Goal: Task Accomplishment & Management: Manage account settings

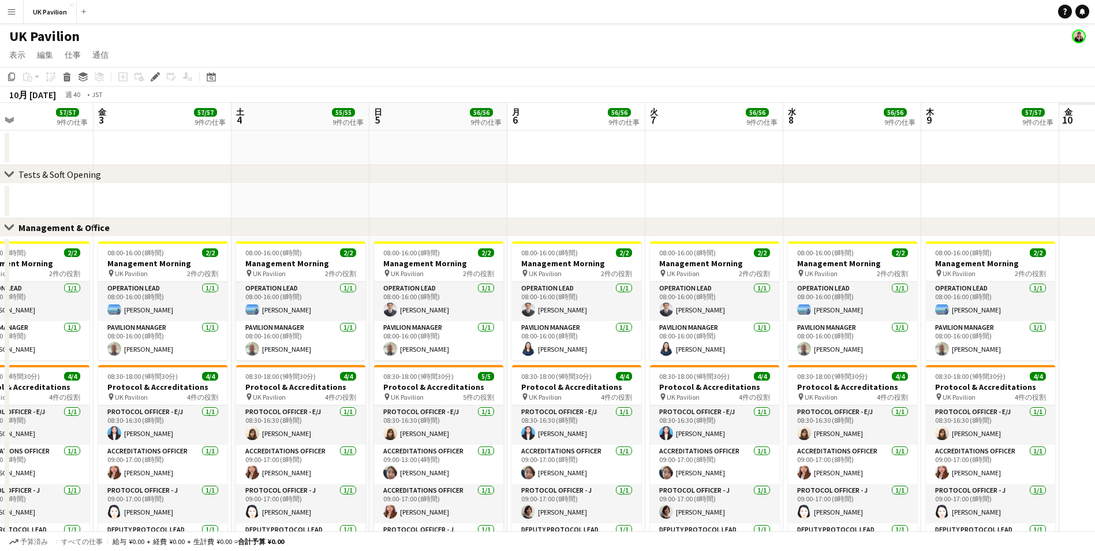
drag, startPoint x: 841, startPoint y: 112, endPoint x: -35, endPoint y: 109, distance: 875.9
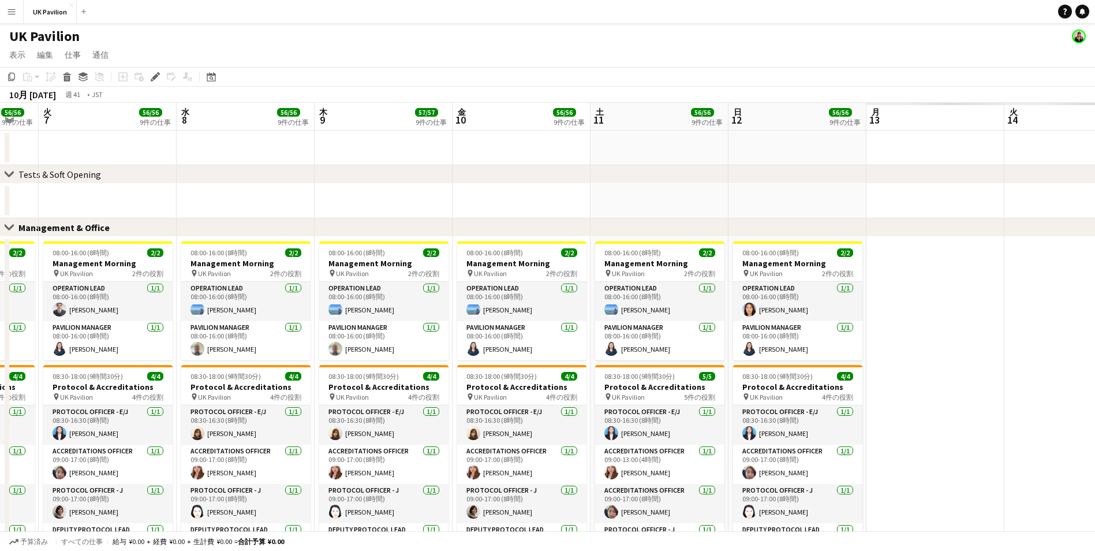
drag, startPoint x: 797, startPoint y: 111, endPoint x: 267, endPoint y: 137, distance: 530.1
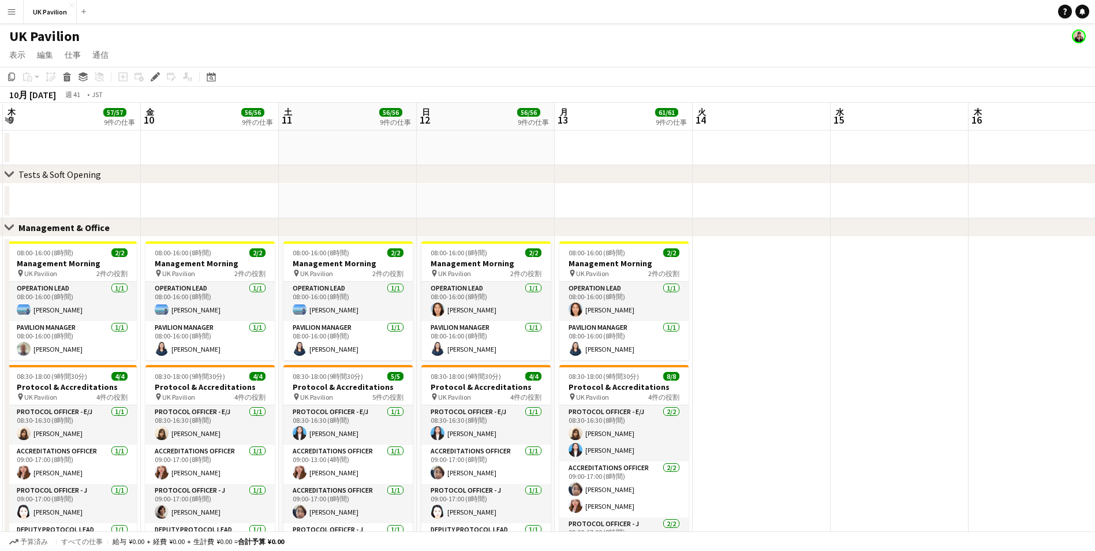
scroll to position [0, 422]
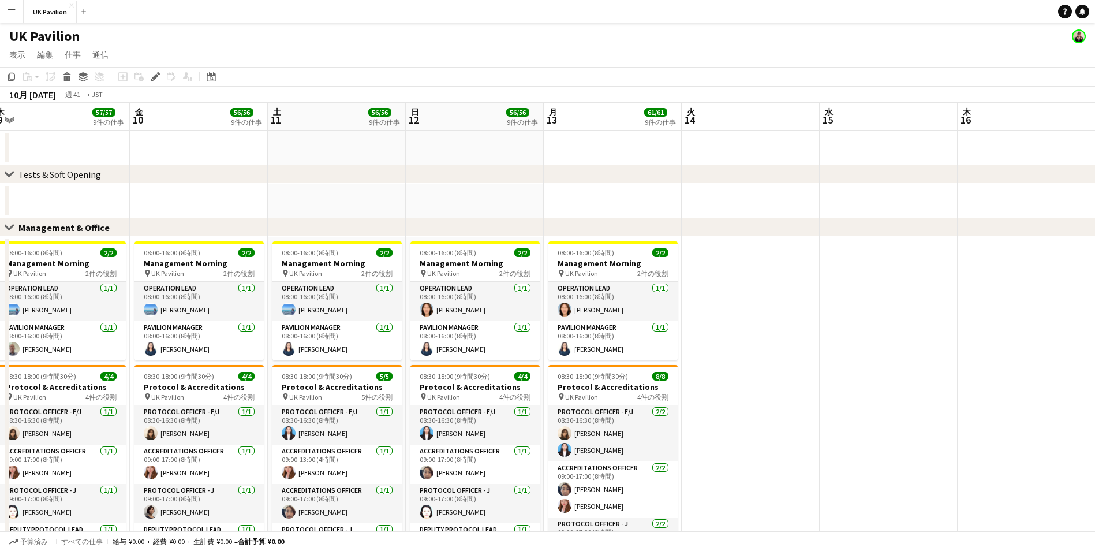
drag, startPoint x: 623, startPoint y: 124, endPoint x: 555, endPoint y: 124, distance: 68.1
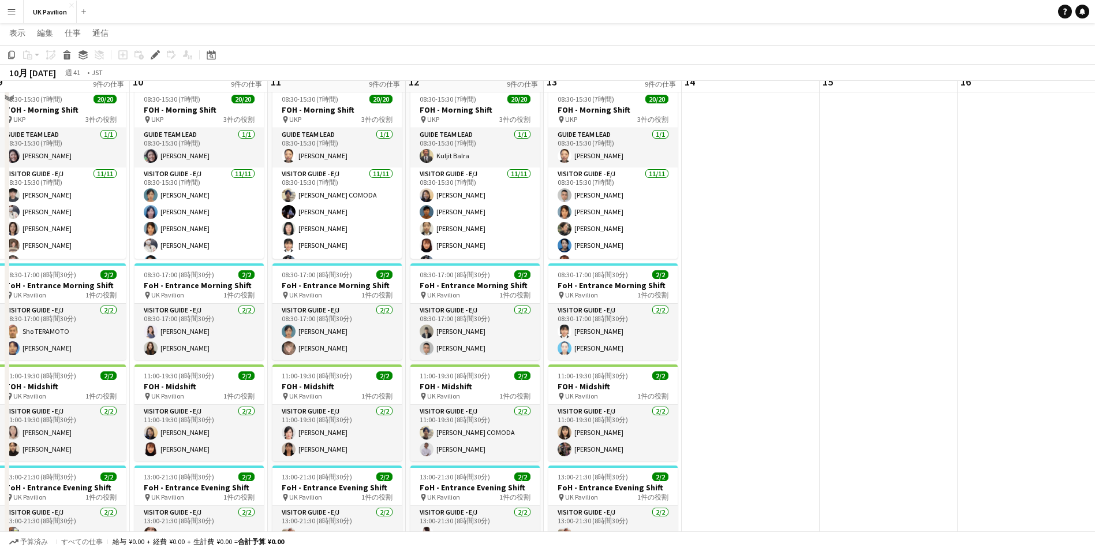
scroll to position [742, 0]
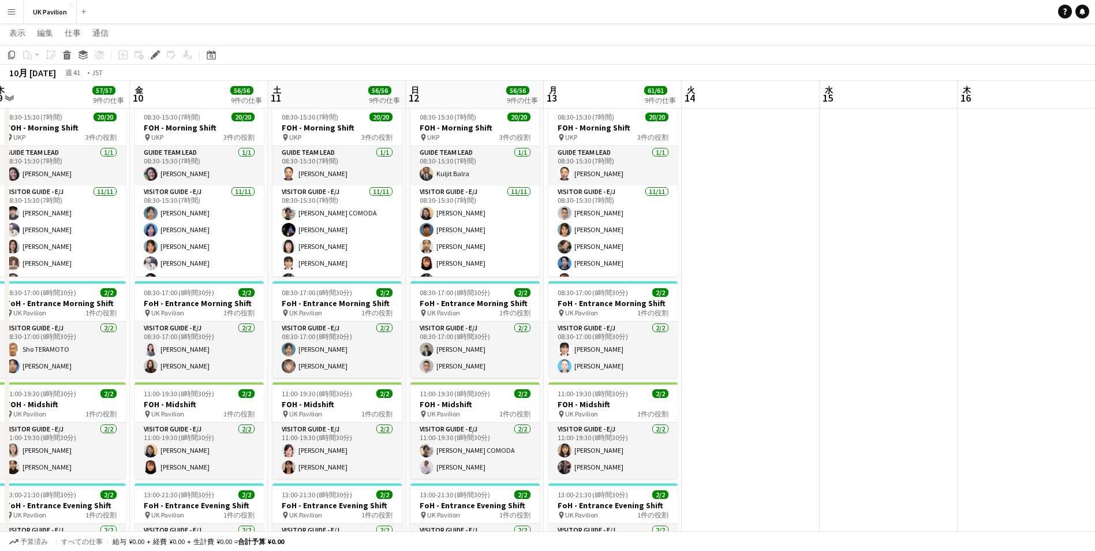
click at [14, 13] on app-icon "メニュー" at bounding box center [11, 11] width 9 height 9
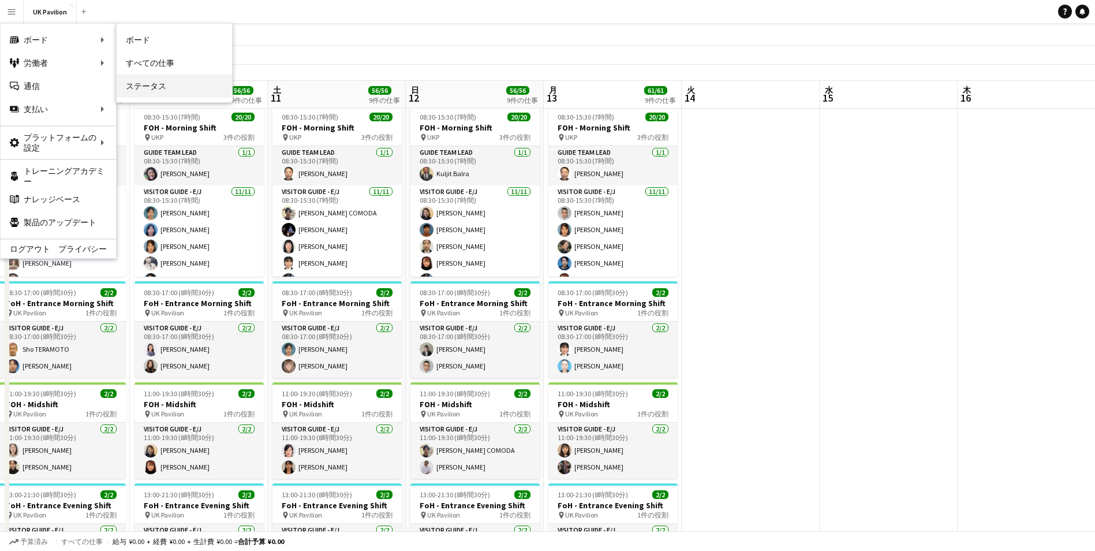
click at [173, 81] on link "ステータス" at bounding box center [174, 85] width 115 height 23
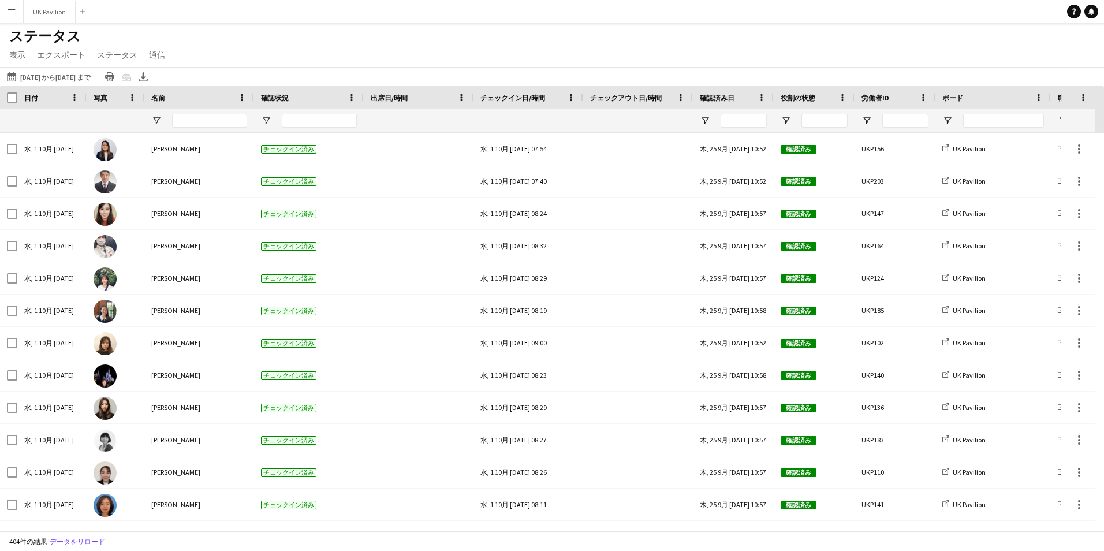
click at [21, 12] on button "メニュー" at bounding box center [11, 11] width 23 height 23
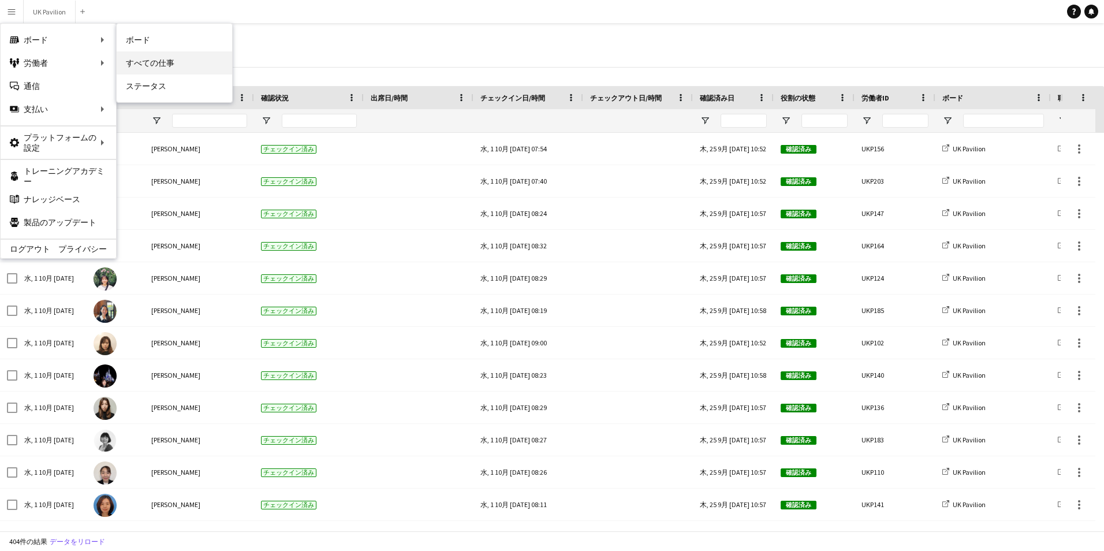
click at [178, 54] on link "すべての仕事" at bounding box center [174, 62] width 115 height 23
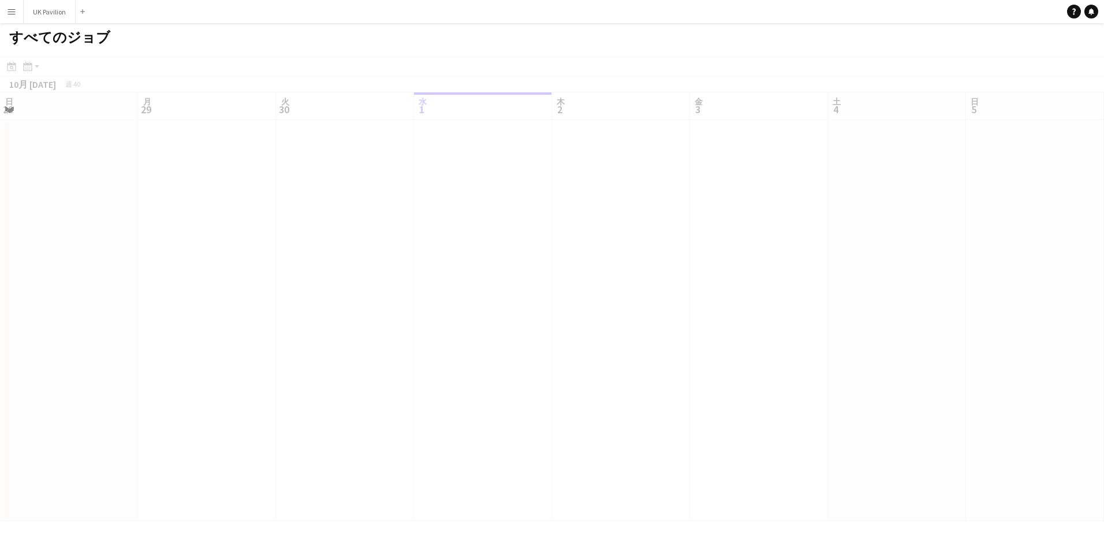
scroll to position [0, 276]
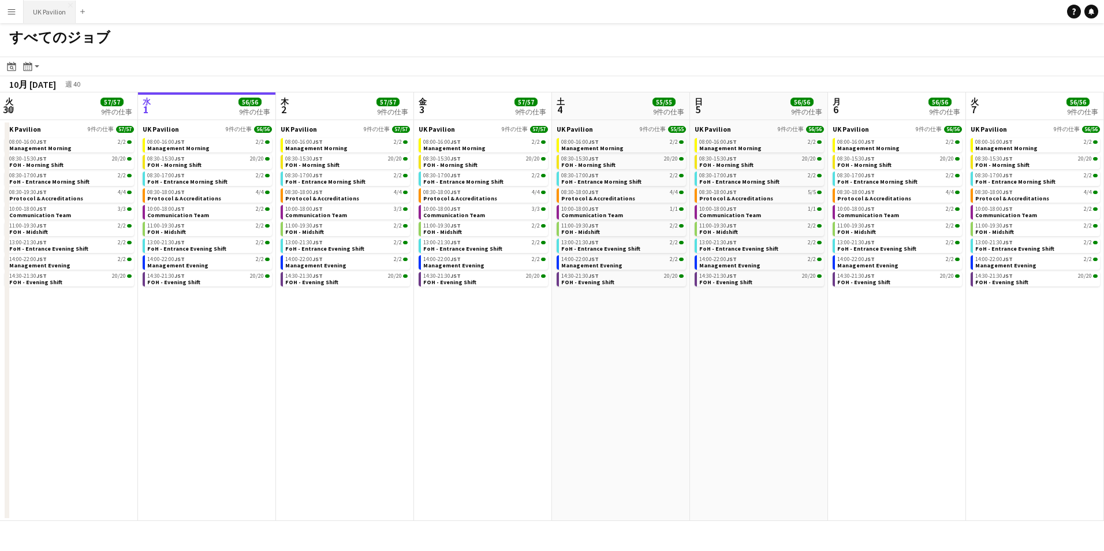
click at [58, 14] on button "UK Pavilion 閉じる" at bounding box center [50, 12] width 52 height 23
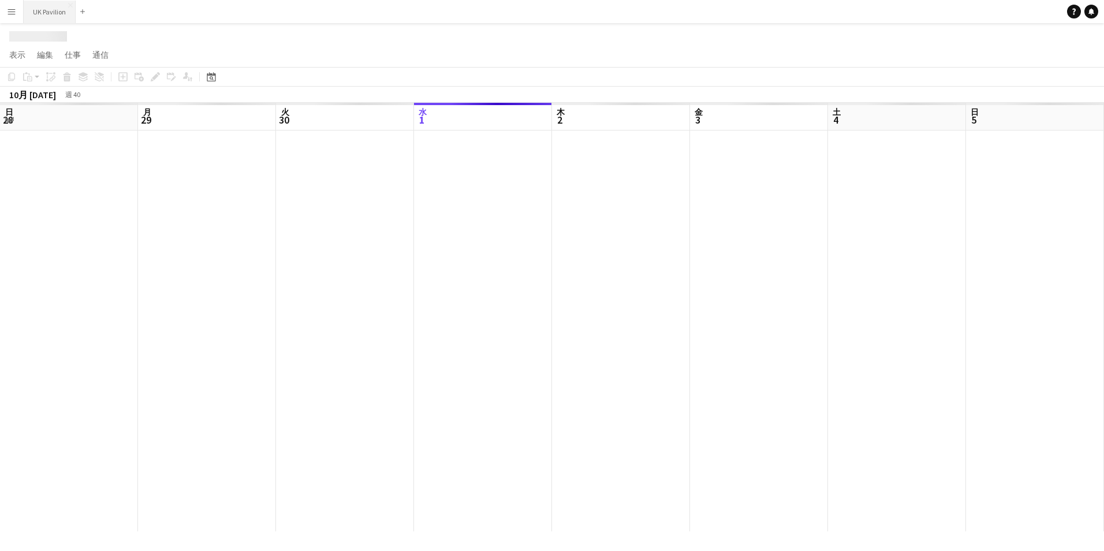
scroll to position [0, 276]
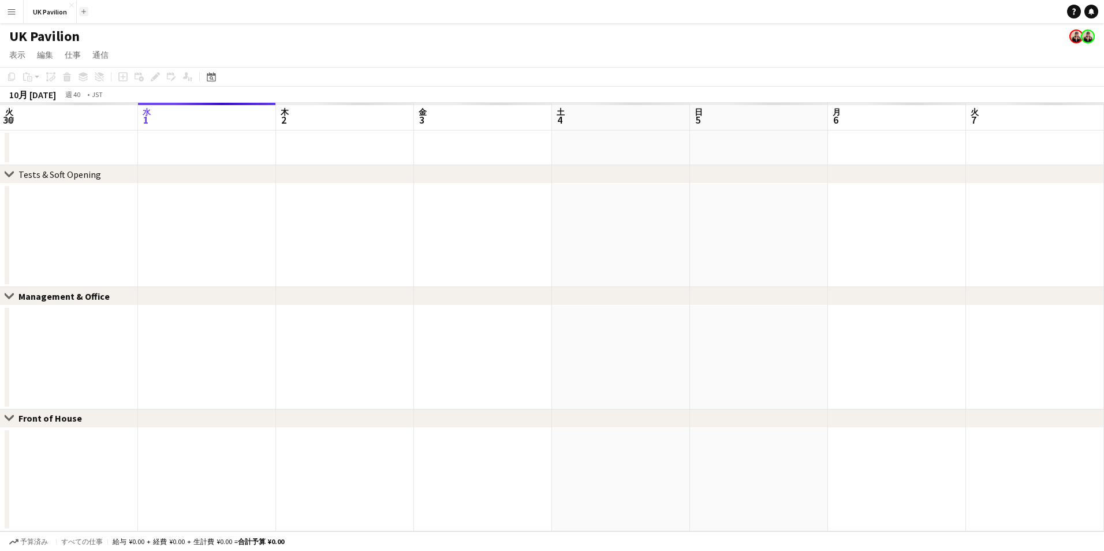
click at [83, 8] on button "追加" at bounding box center [83, 11] width 9 height 9
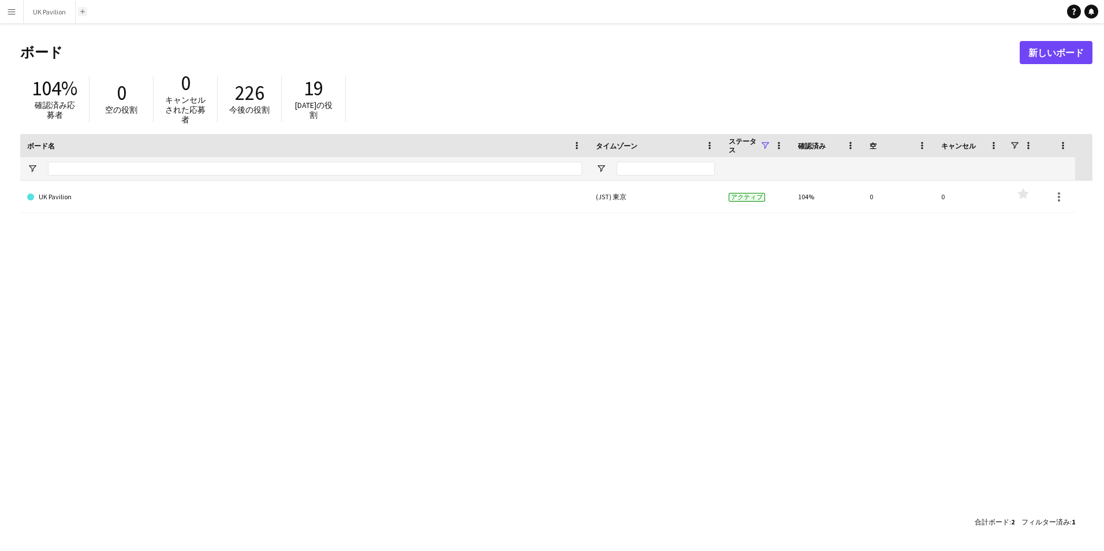
click at [80, 12] on button "追加" at bounding box center [82, 11] width 9 height 9
click at [82, 12] on app-icon "追加" at bounding box center [82, 11] width 5 height 5
click at [128, 13] on app-navbar "メニュー ボード ボード ボード すべての仕事 ステータス 労働者 労働者 私の人材 採用 通信 通信 支払い 支払い 承認 支払い レポート プラットフォー…" at bounding box center [552, 11] width 1104 height 23
click at [6, 8] on button "メニュー" at bounding box center [11, 11] width 23 height 23
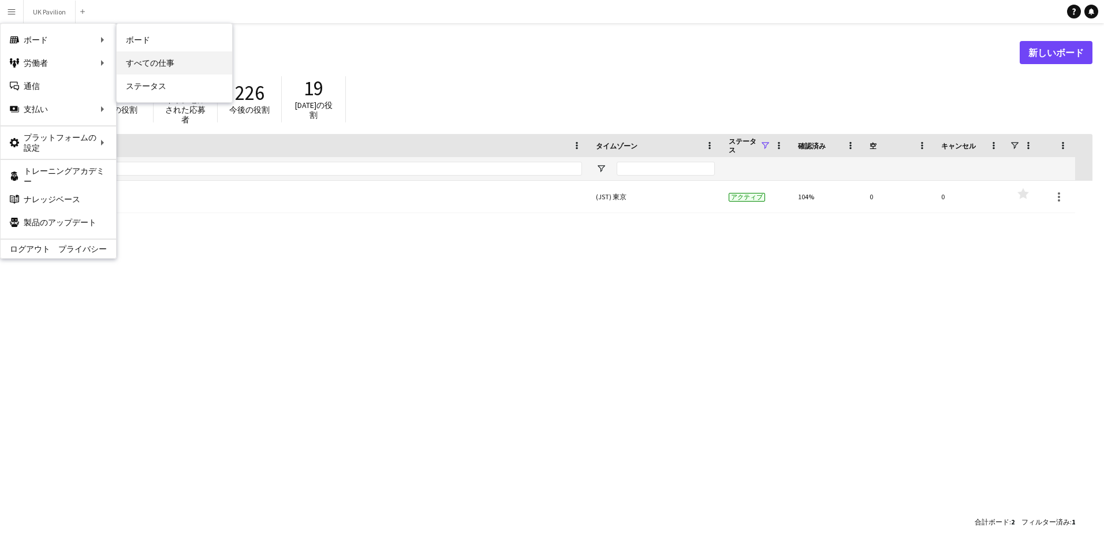
click at [165, 56] on link "すべての仕事" at bounding box center [174, 62] width 115 height 23
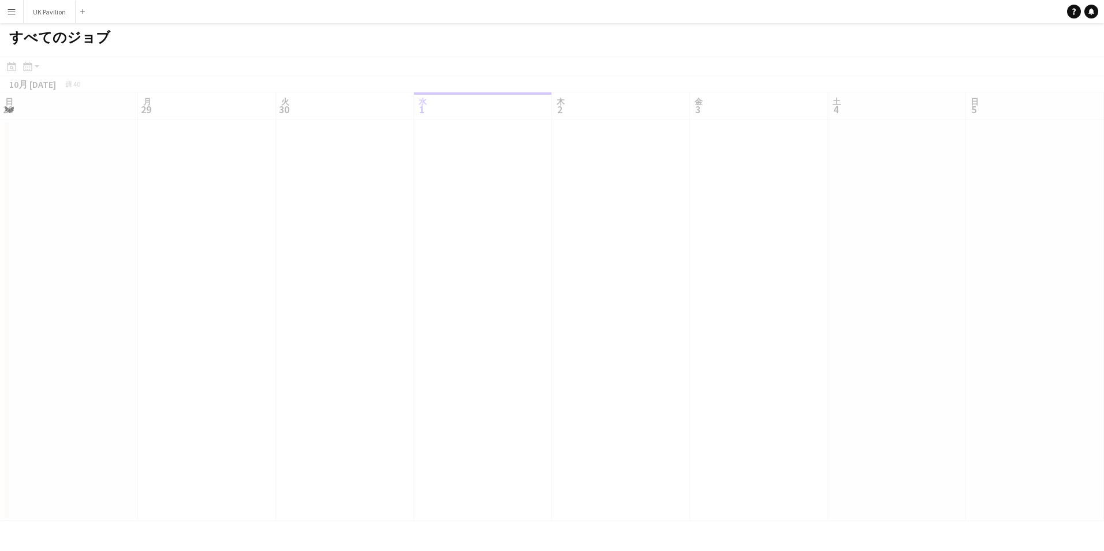
scroll to position [0, 276]
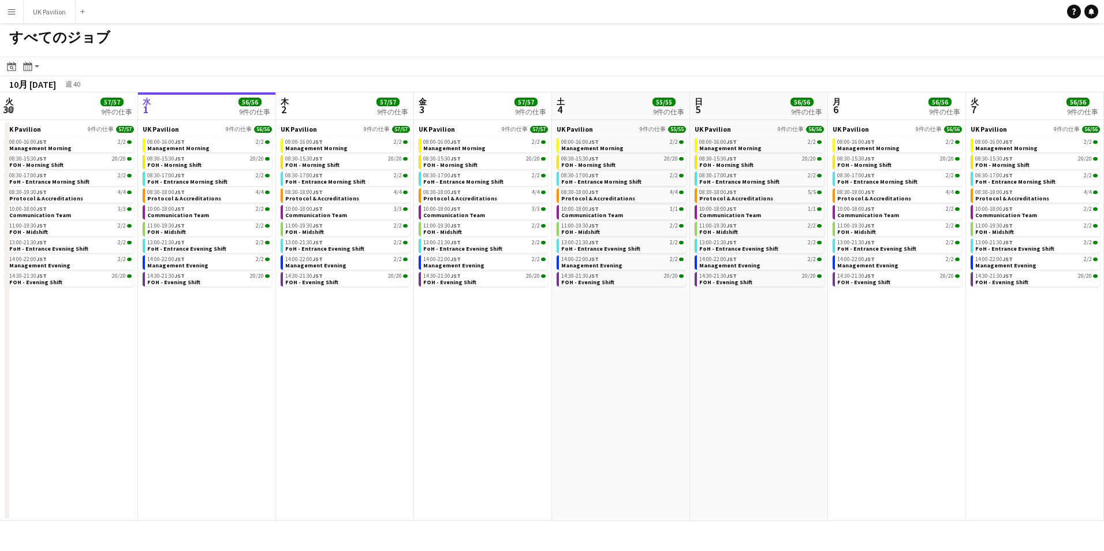
click at [19, 12] on button "メニュー" at bounding box center [11, 11] width 23 height 23
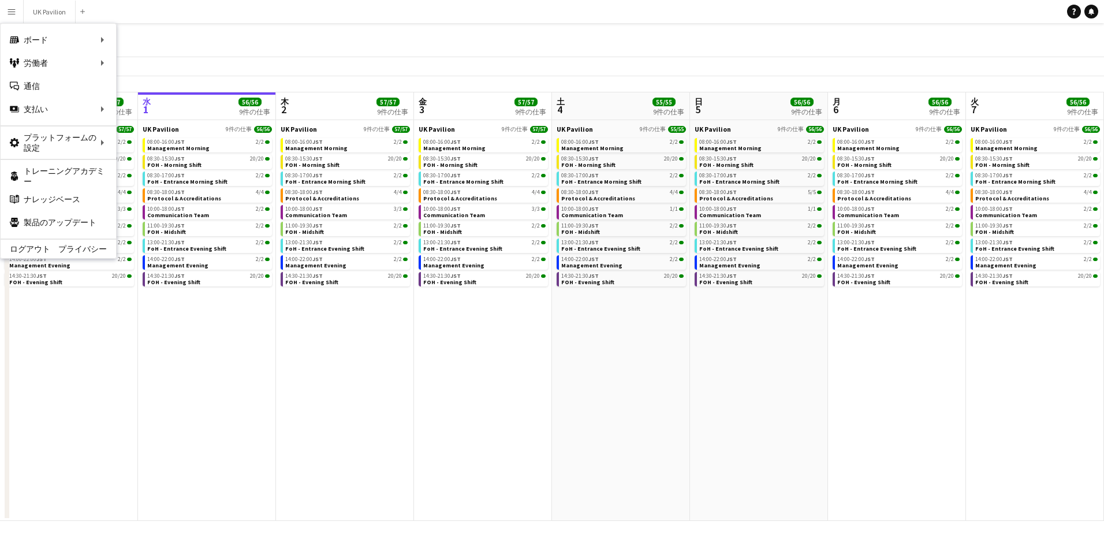
click at [247, 39] on div "すべてのジョブ" at bounding box center [552, 39] width 1104 height 33
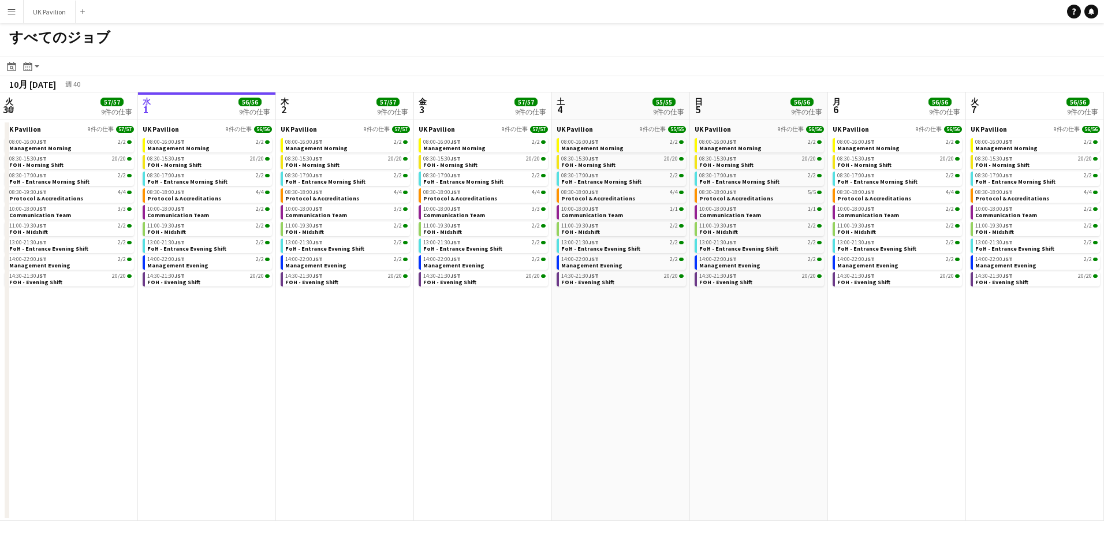
click at [18, 10] on button "メニュー" at bounding box center [11, 11] width 23 height 23
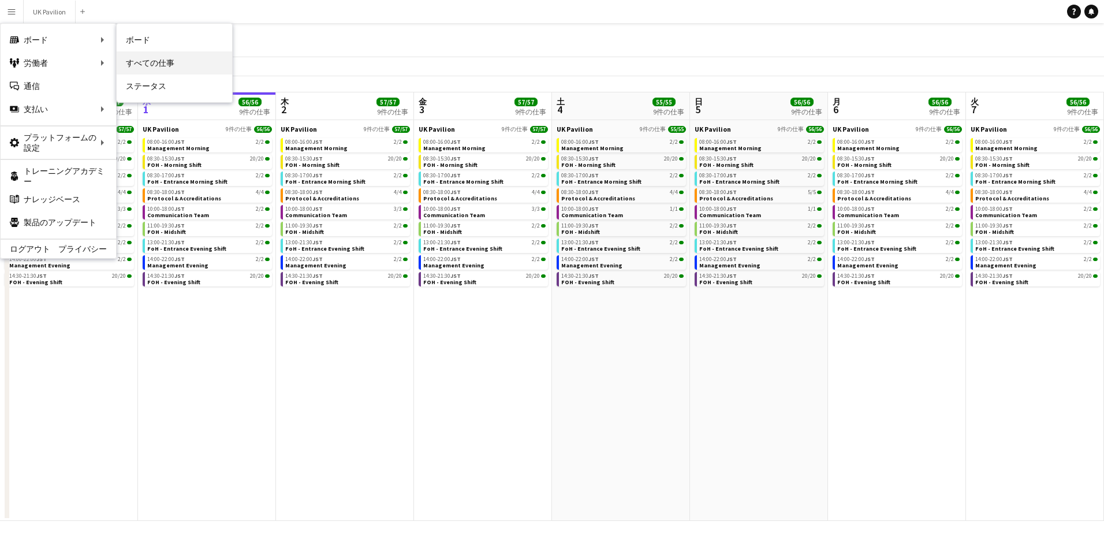
click at [133, 57] on link "すべての仕事" at bounding box center [174, 62] width 115 height 23
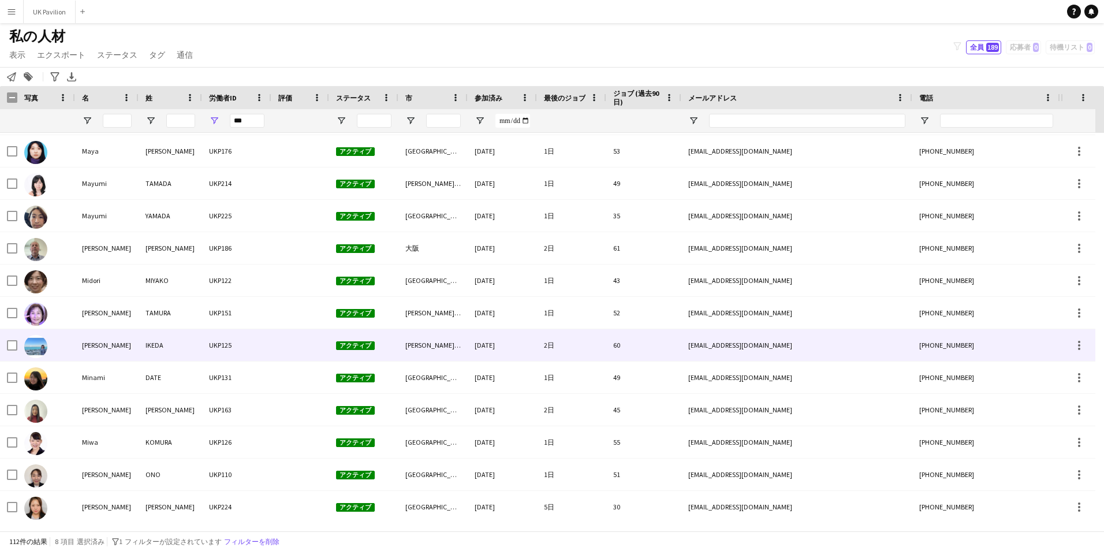
scroll to position [1673, 0]
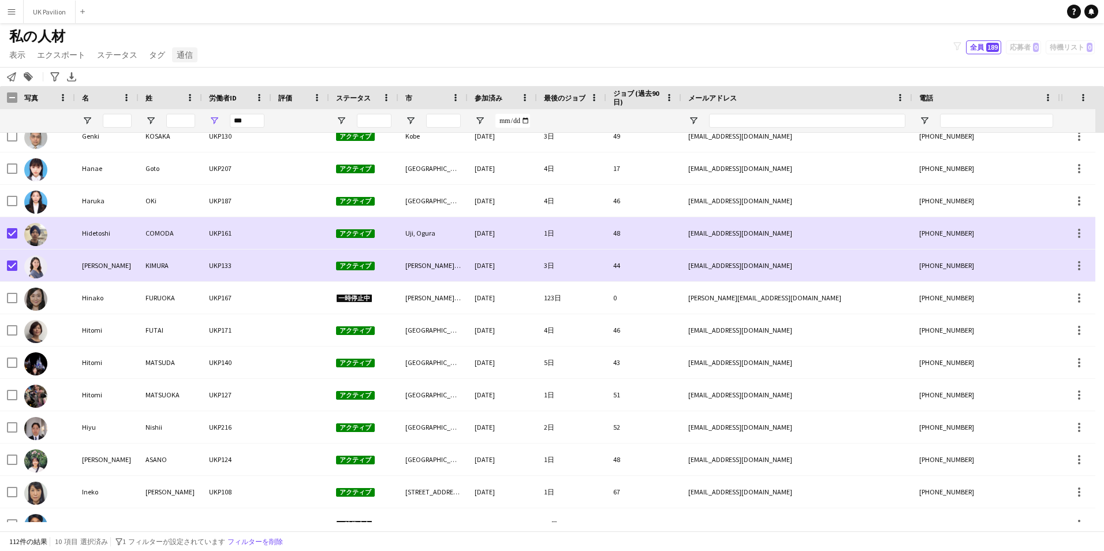
click at [190, 58] on span "通信" at bounding box center [185, 55] width 16 height 10
click at [201, 74] on span "通知を送信" at bounding box center [202, 79] width 40 height 10
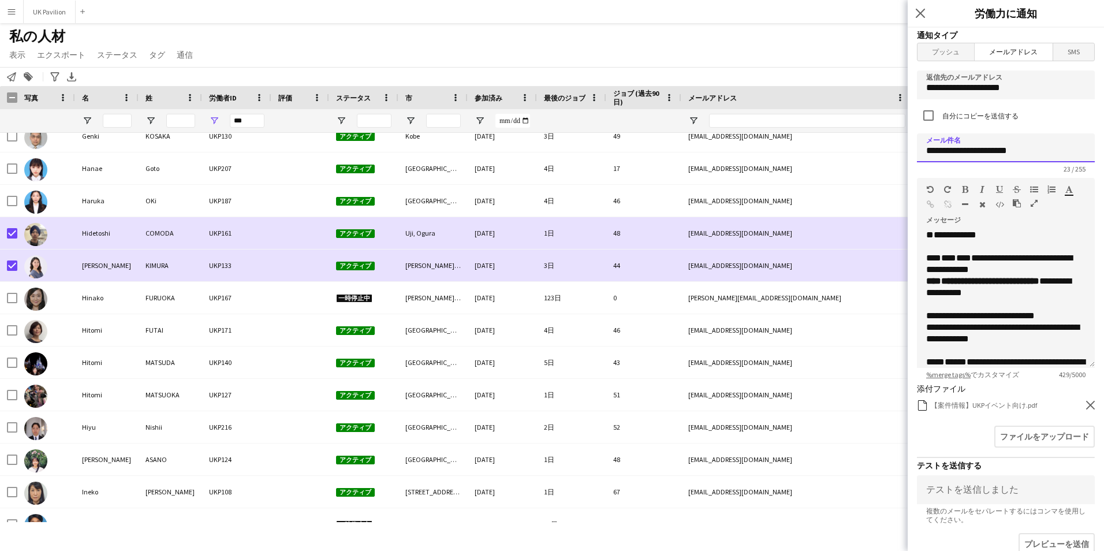
click at [1015, 152] on input "**********" at bounding box center [1006, 147] width 178 height 29
type input "**********"
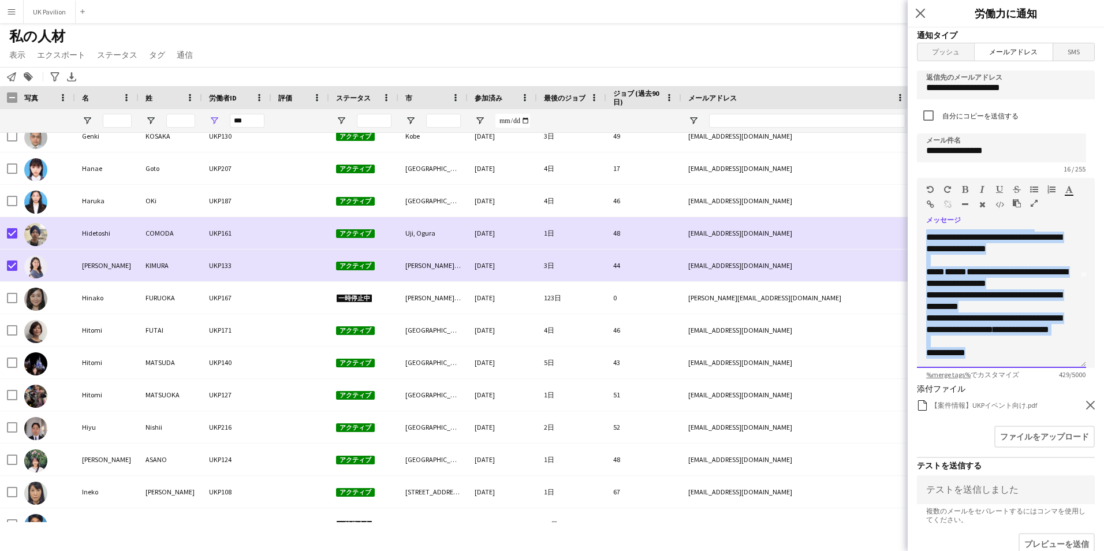
scroll to position [263, 0]
drag, startPoint x: 925, startPoint y: 255, endPoint x: 1059, endPoint y: 378, distance: 181.5
click at [1059, 378] on app-form-group "**********" at bounding box center [1006, 278] width 178 height 201
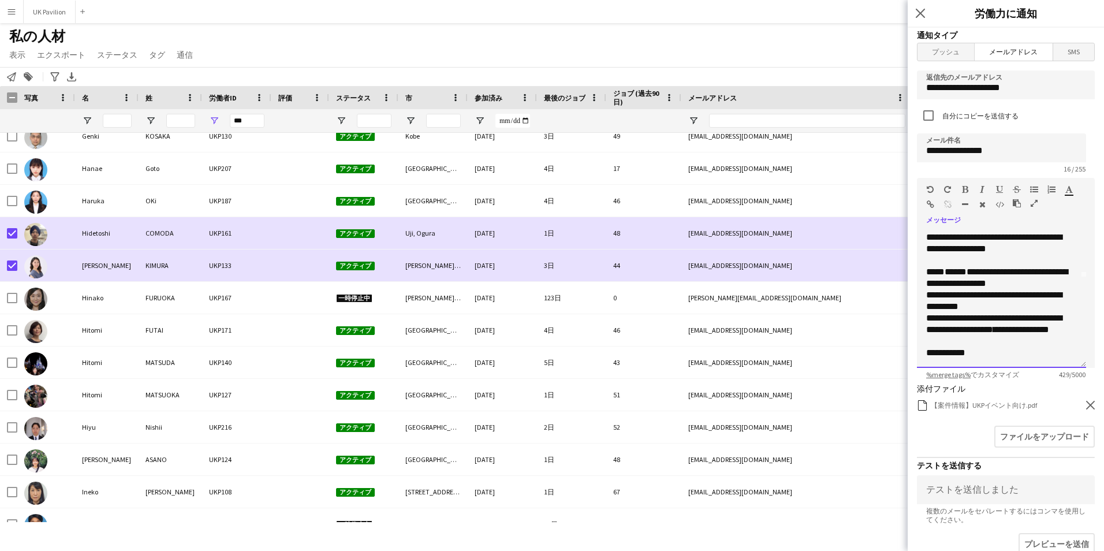
scroll to position [0, 0]
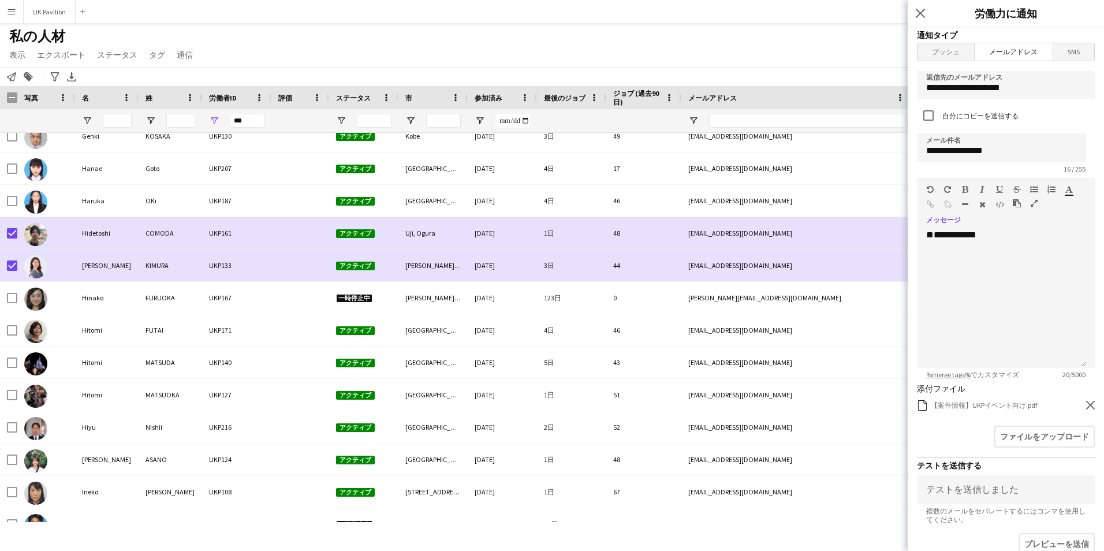
click at [1077, 406] on div "【案件情報】UKPイベント向け.pdf 【案件情報】UKPイベント向け.pdf 削除" at bounding box center [1006, 405] width 178 height 11
click at [1086, 405] on icon "削除" at bounding box center [1090, 405] width 9 height 9
click at [979, 265] on div "**********" at bounding box center [1001, 298] width 169 height 139
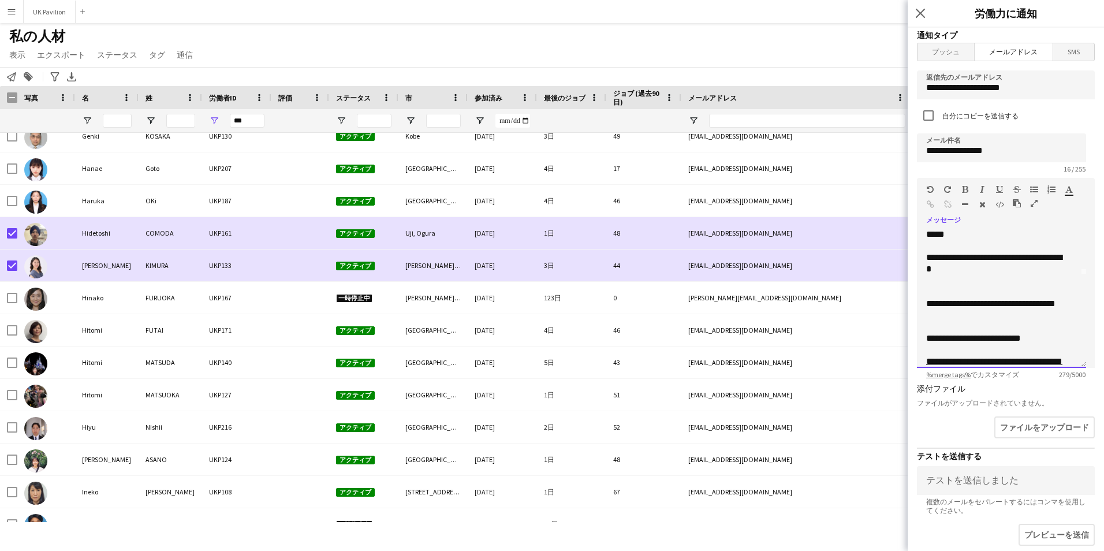
scroll to position [125, 0]
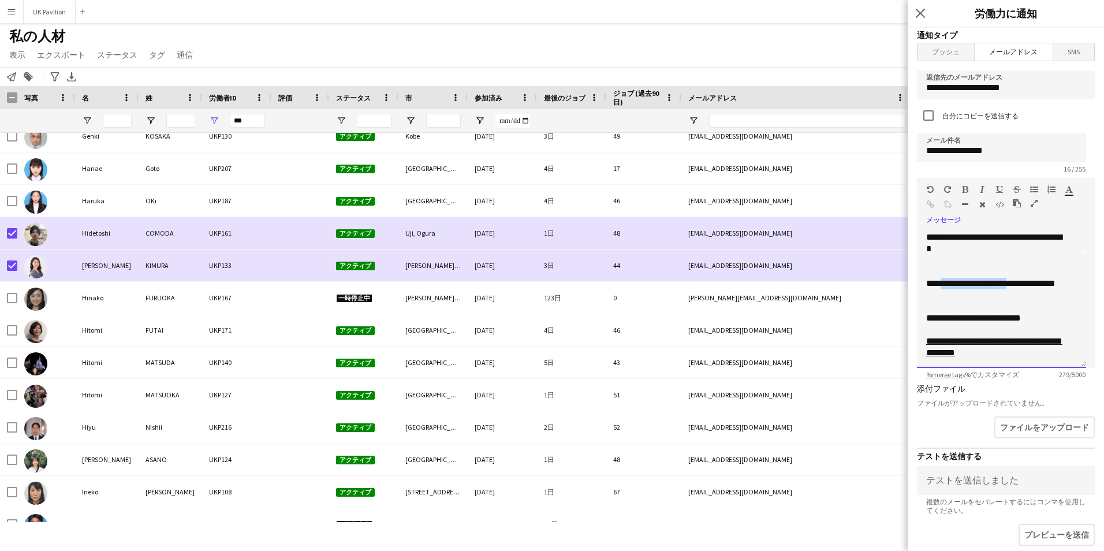
drag, startPoint x: 964, startPoint y: 270, endPoint x: 993, endPoint y: 285, distance: 32.3
click at [993, 285] on p "**********" at bounding box center [997, 295] width 142 height 35
click at [964, 189] on icon "button" at bounding box center [965, 189] width 6 height 8
click at [1069, 191] on icon "button" at bounding box center [1069, 189] width 8 height 8
type input "*******"
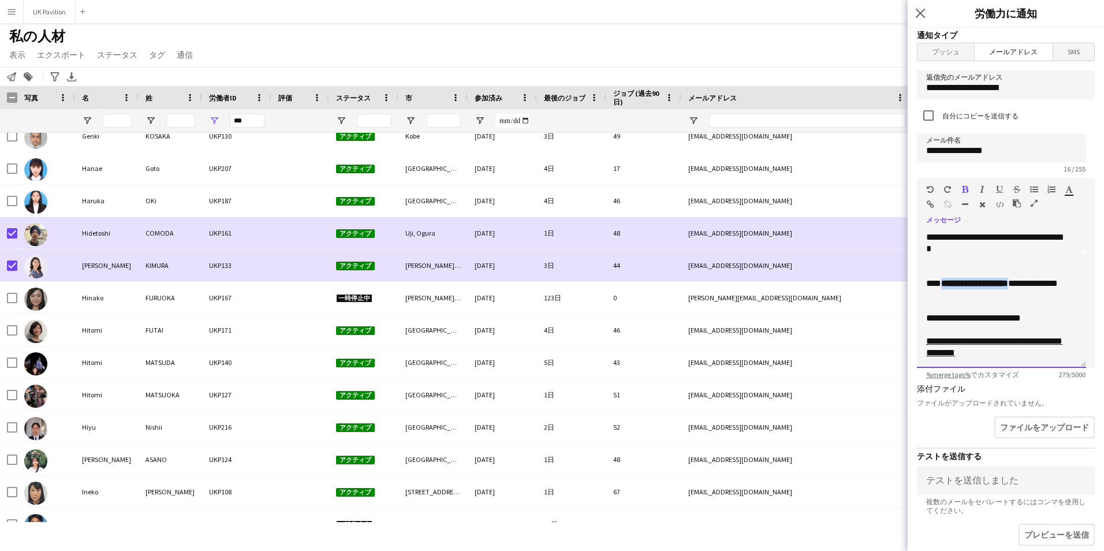
click at [1076, 219] on div "Paragraph Heading 1 Heading 2 Heading 3 Heading 4 Heading 5 Heading 6 Heading 7…" at bounding box center [1006, 199] width 178 height 43
click at [1008, 279] on font "**********" at bounding box center [974, 283] width 67 height 9
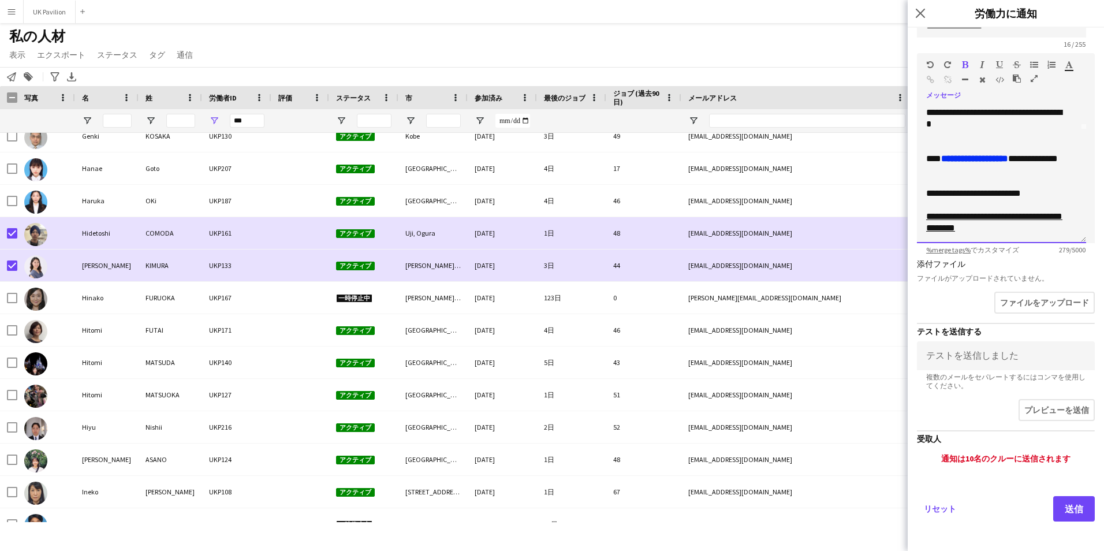
scroll to position [128, 0]
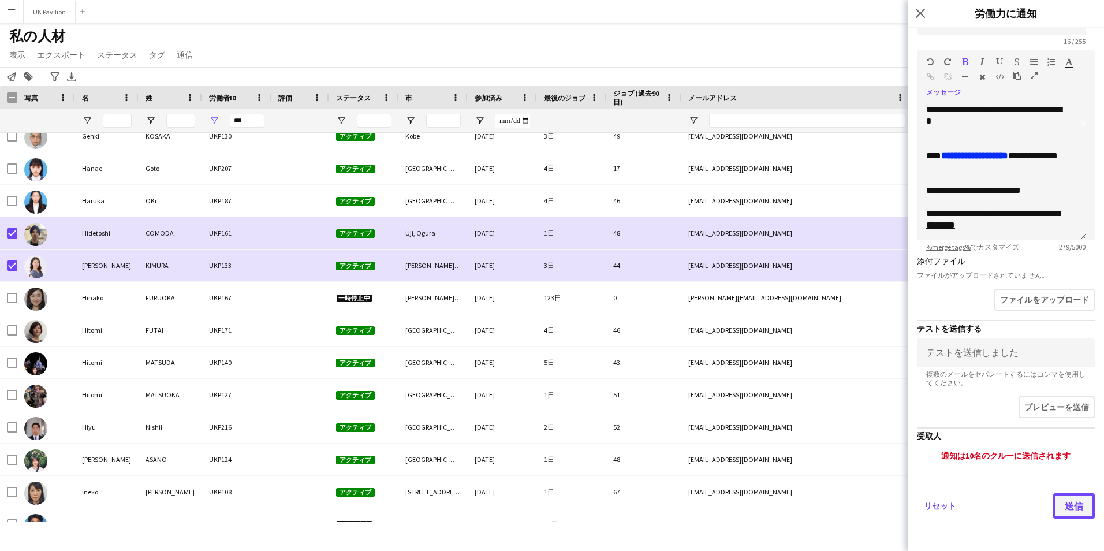
click at [1055, 503] on button "送信" at bounding box center [1074, 505] width 42 height 25
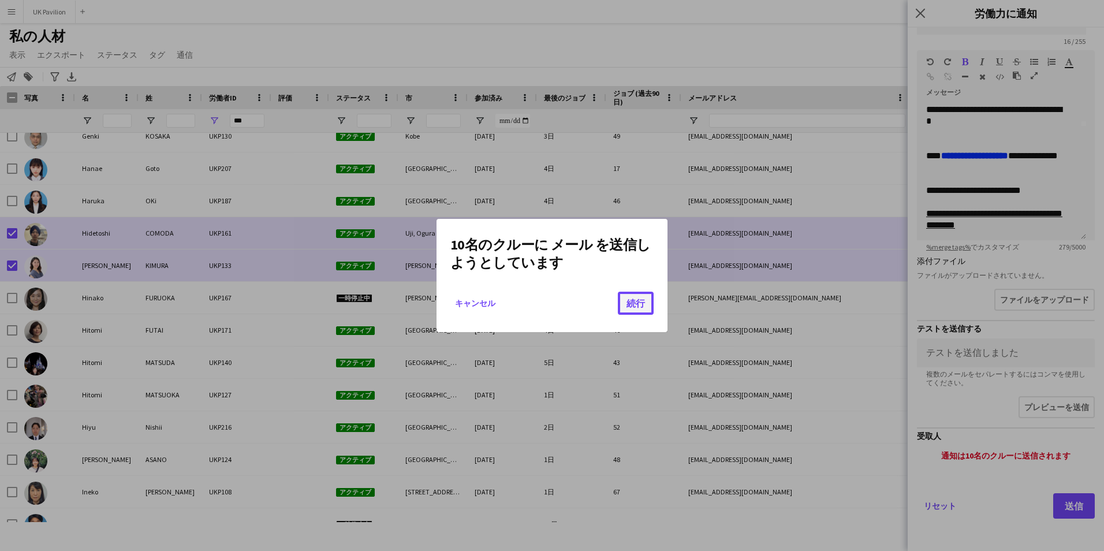
click at [643, 301] on button "続行" at bounding box center [636, 303] width 36 height 23
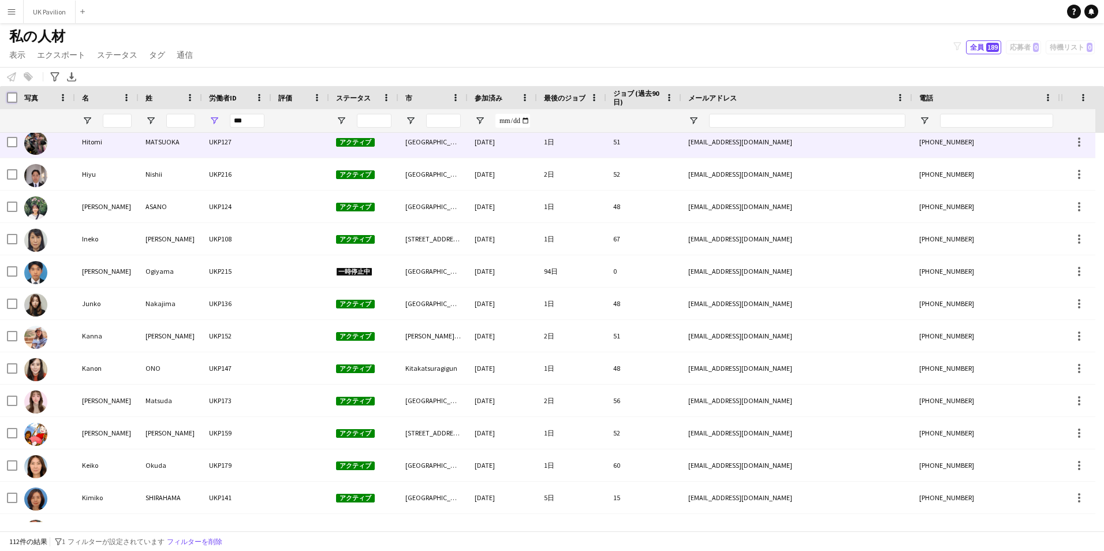
scroll to position [1038, 0]
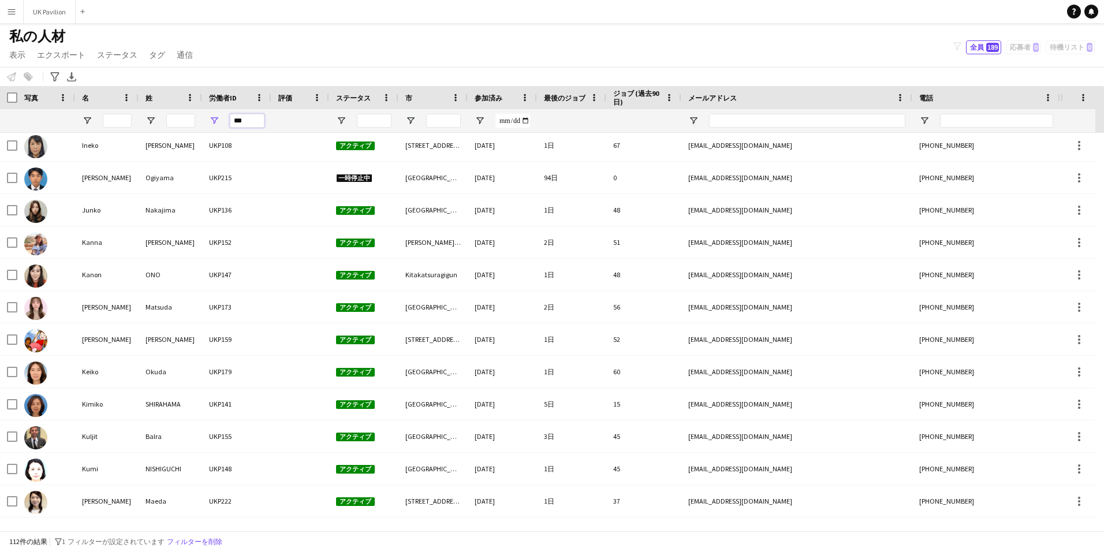
drag, startPoint x: 249, startPoint y: 122, endPoint x: 222, endPoint y: 124, distance: 27.8
click at [222, 124] on div "***" at bounding box center [236, 120] width 69 height 23
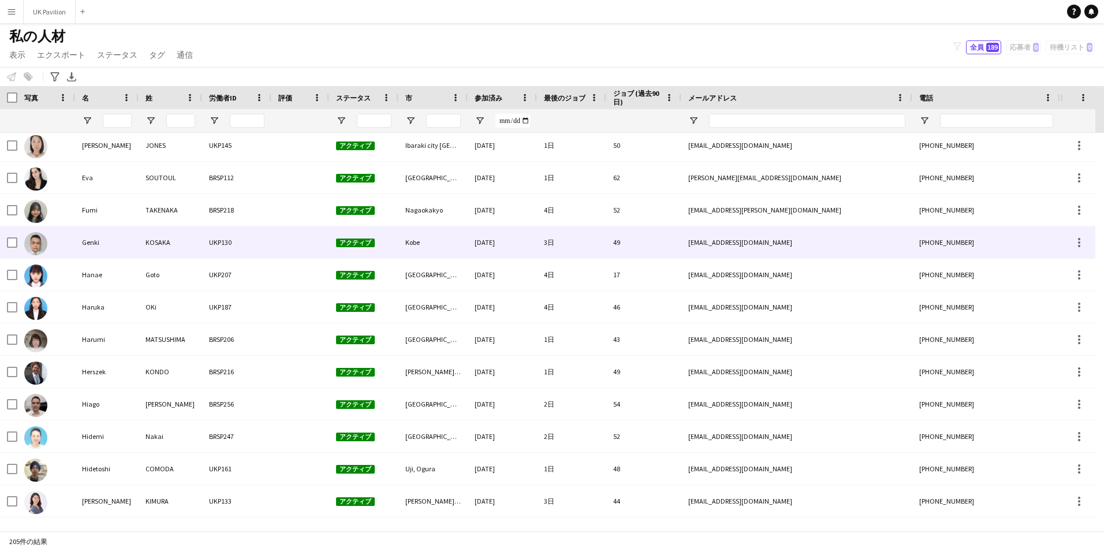
click at [234, 211] on div "BRSP218" at bounding box center [236, 210] width 69 height 32
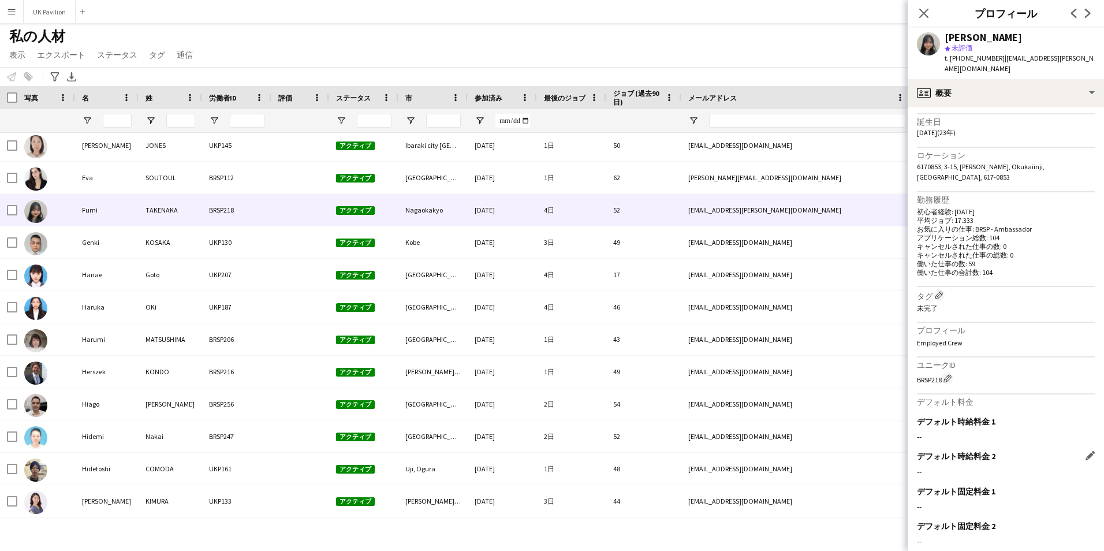
scroll to position [245, 0]
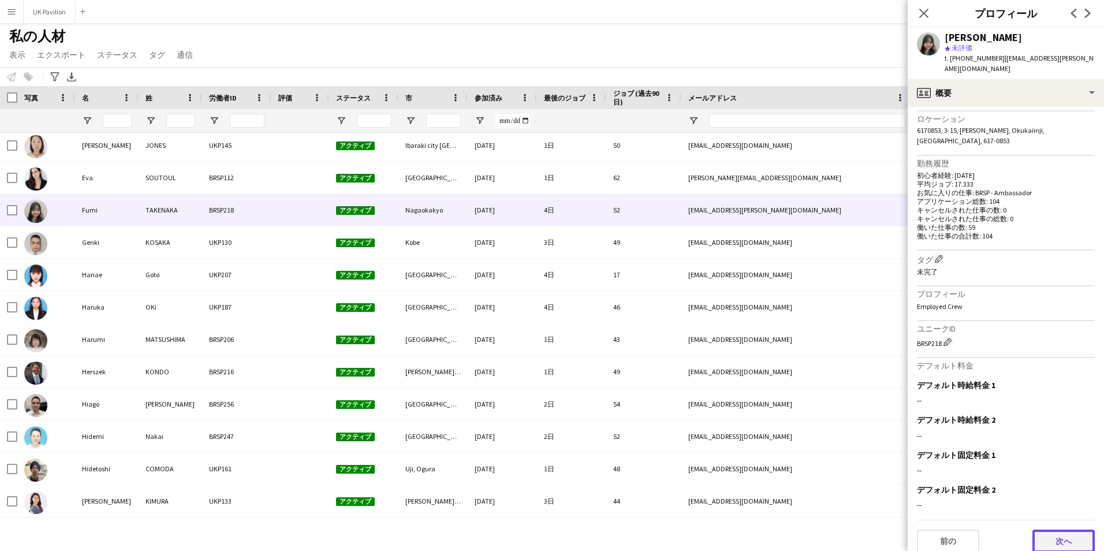
click at [1074, 532] on button "次へ" at bounding box center [1063, 540] width 62 height 23
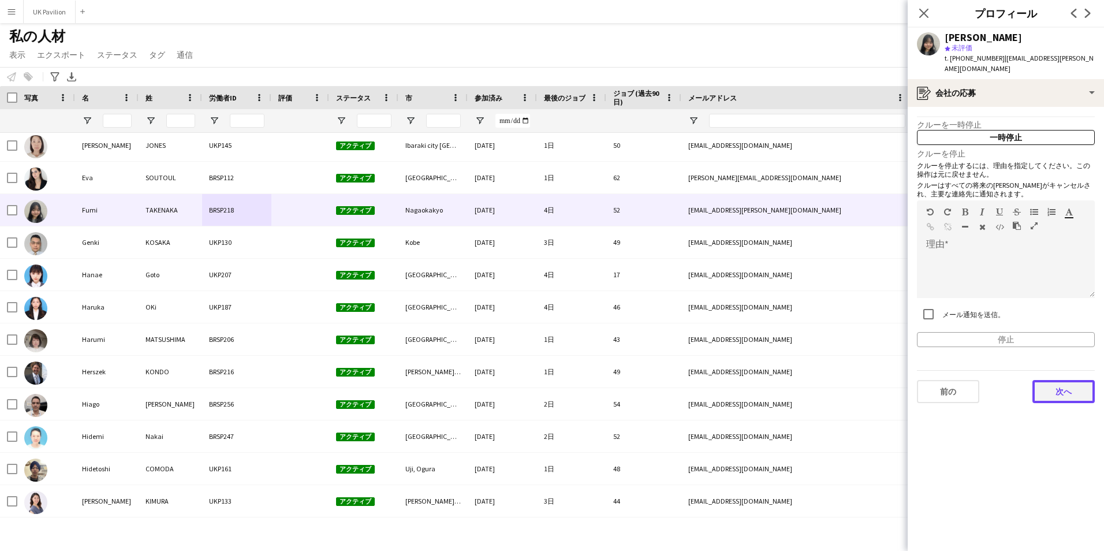
click at [1070, 380] on button "次へ" at bounding box center [1063, 391] width 62 height 23
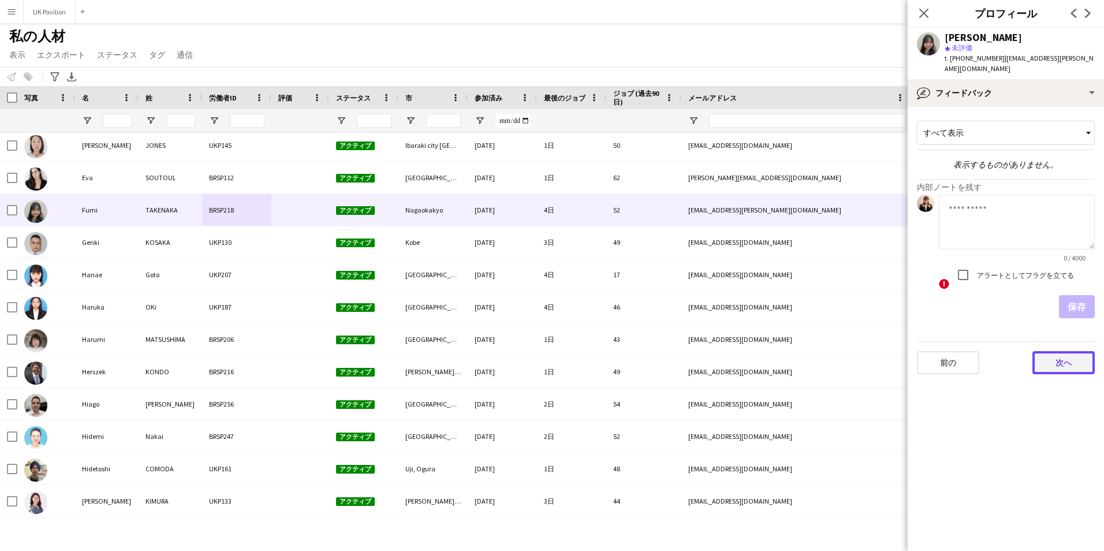
click at [1063, 361] on button "次へ" at bounding box center [1063, 362] width 62 height 23
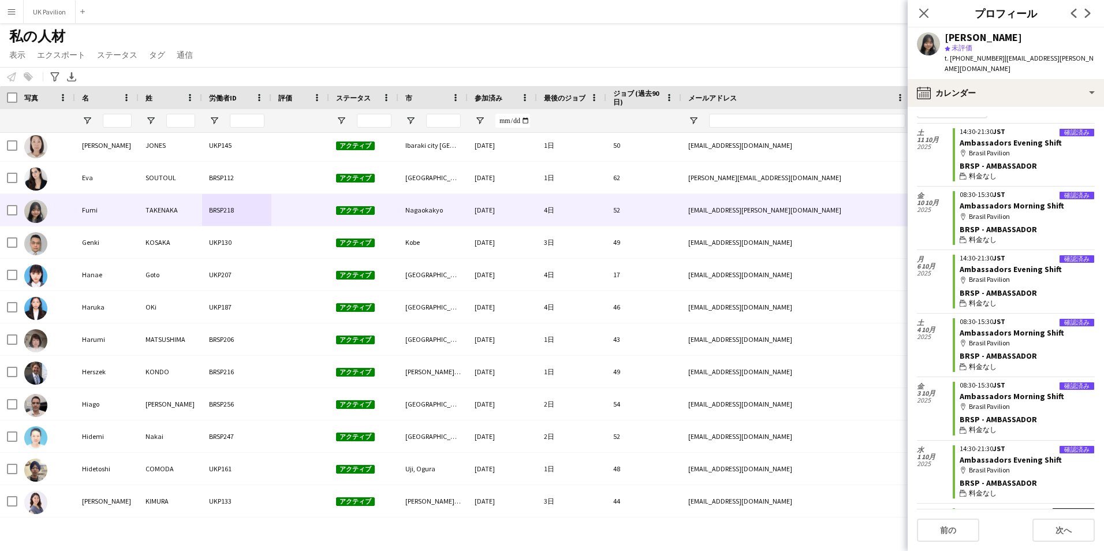
scroll to position [0, 0]
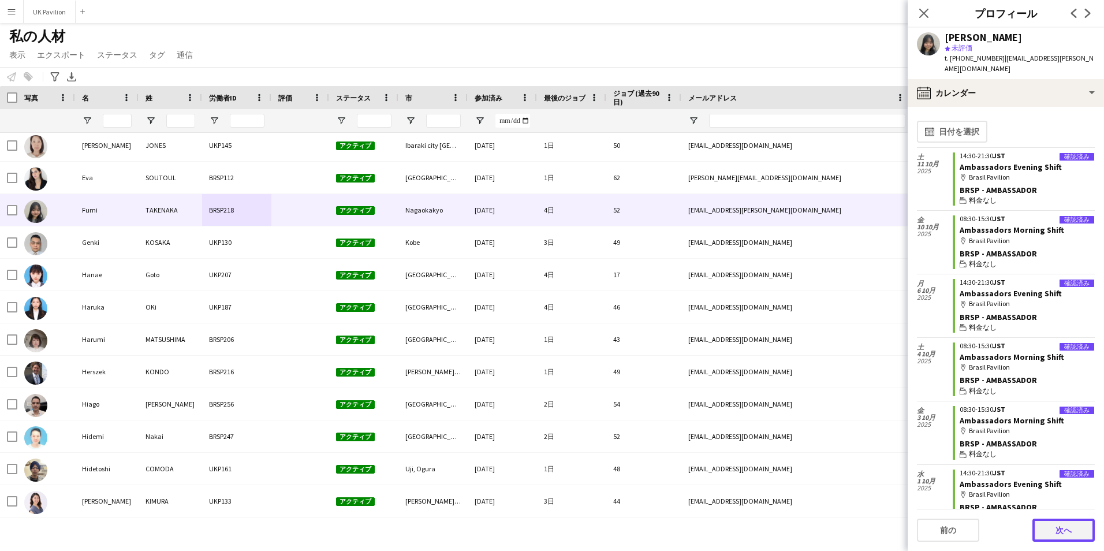
click at [1062, 533] on button "次へ" at bounding box center [1063, 529] width 62 height 23
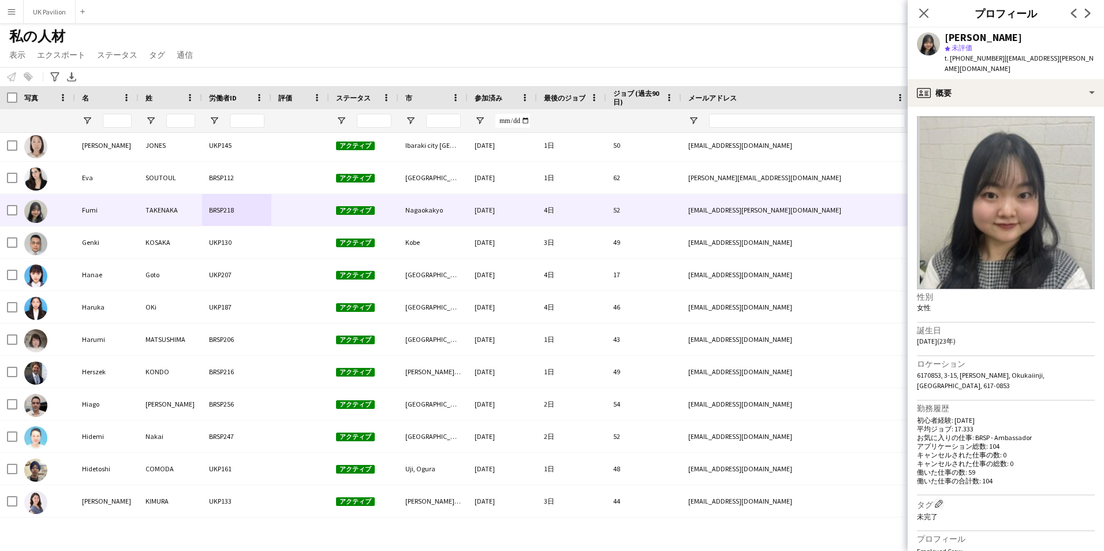
click at [931, 14] on div "ポップインを閉じる" at bounding box center [924, 13] width 32 height 27
click at [924, 8] on icon "ポップインを閉じる" at bounding box center [923, 13] width 11 height 11
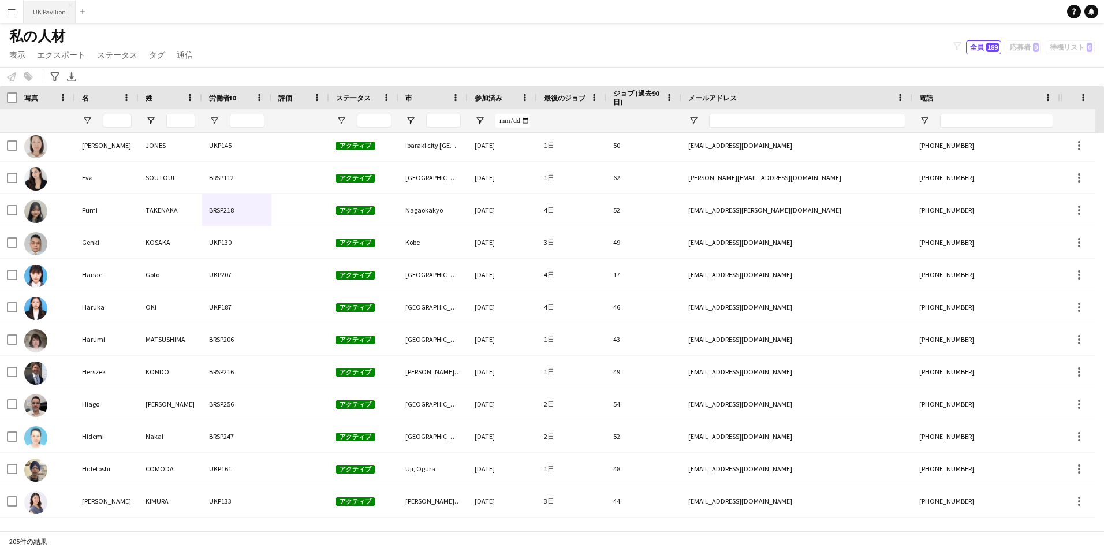
click at [50, 13] on button "UK Pavilion 閉じる" at bounding box center [50, 12] width 52 height 23
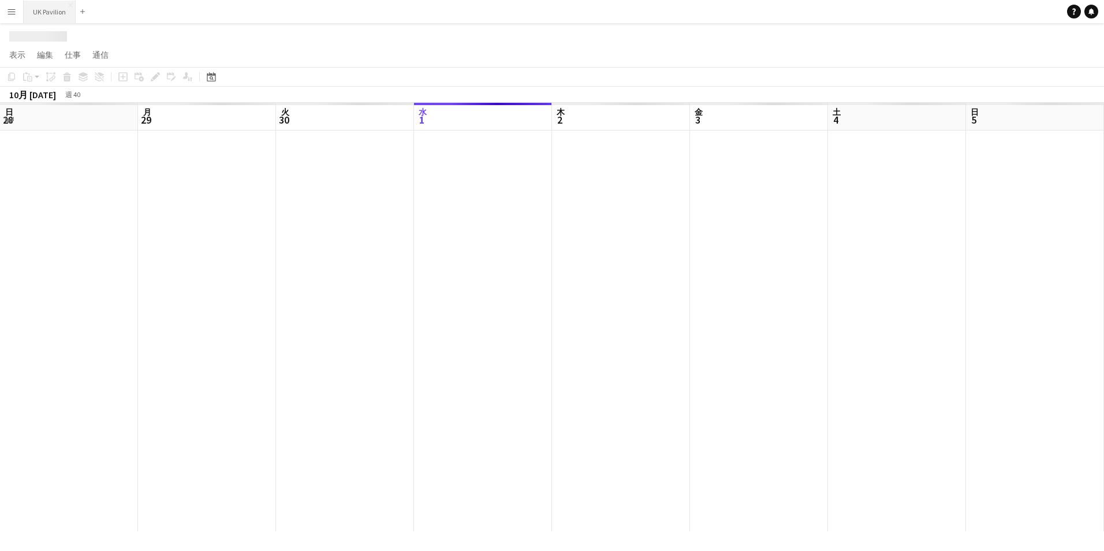
scroll to position [0, 276]
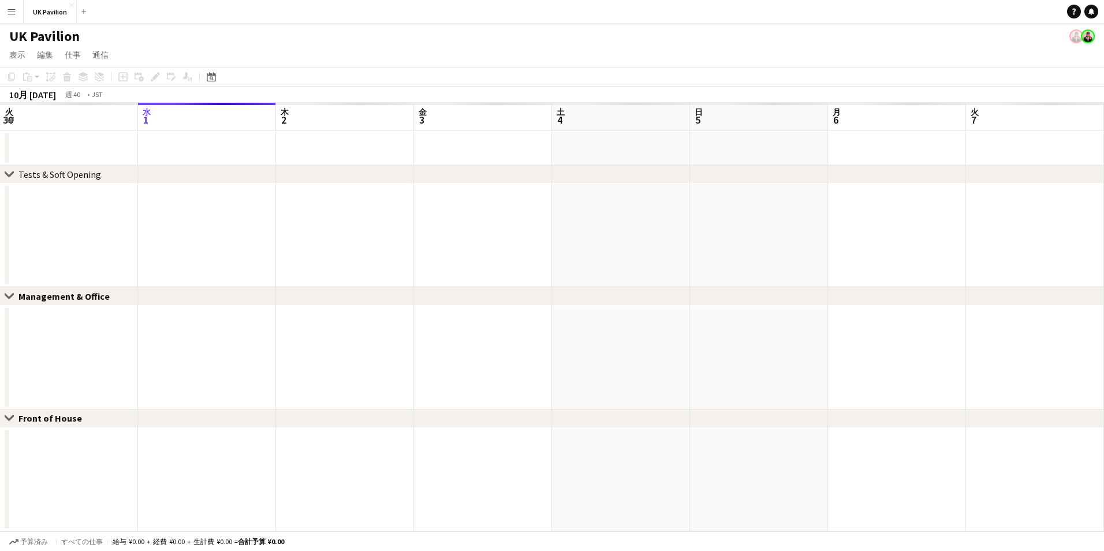
click at [110, 9] on app-navbar "メニュー ボード ボード ボード すべての仕事 ステータス 労働者 労働者 私の人材 採用 通信 通信 支払い 支払い 承認 支払い レポート プラットフォー…" at bounding box center [552, 11] width 1104 height 23
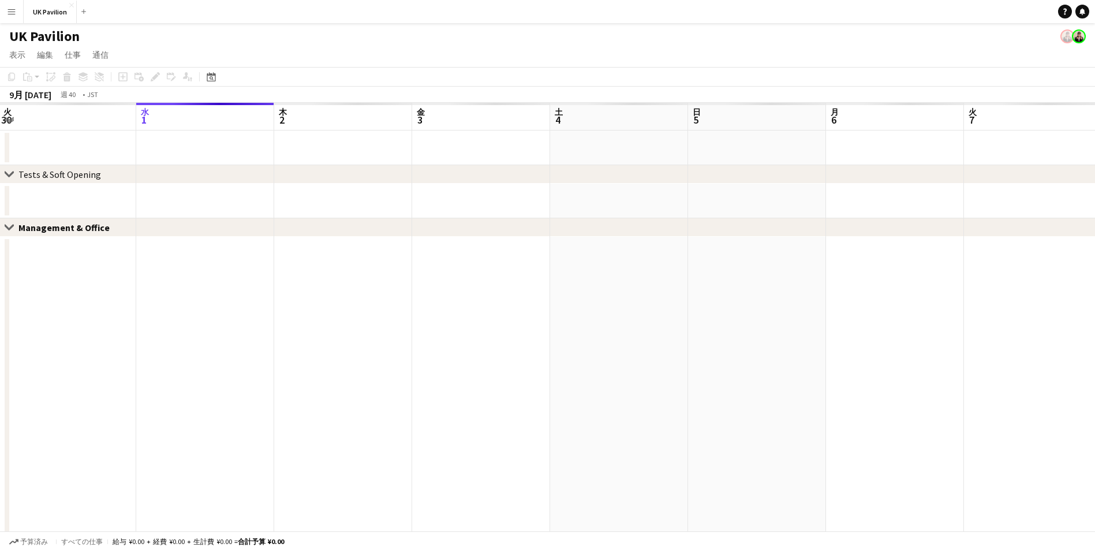
scroll to position [0, 380]
drag, startPoint x: 339, startPoint y: 121, endPoint x: 373, endPoint y: 132, distance: 35.8
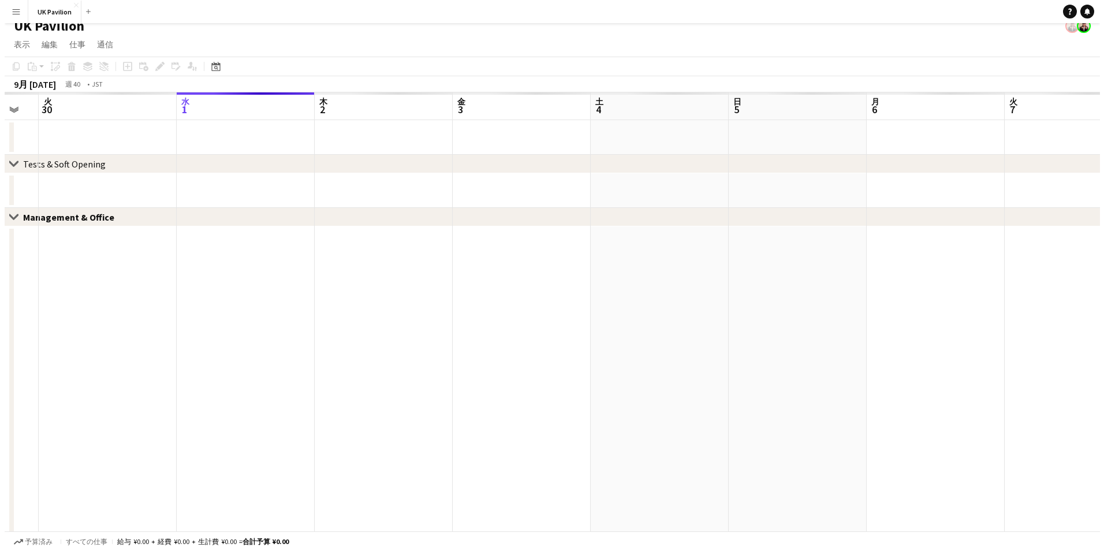
scroll to position [0, 0]
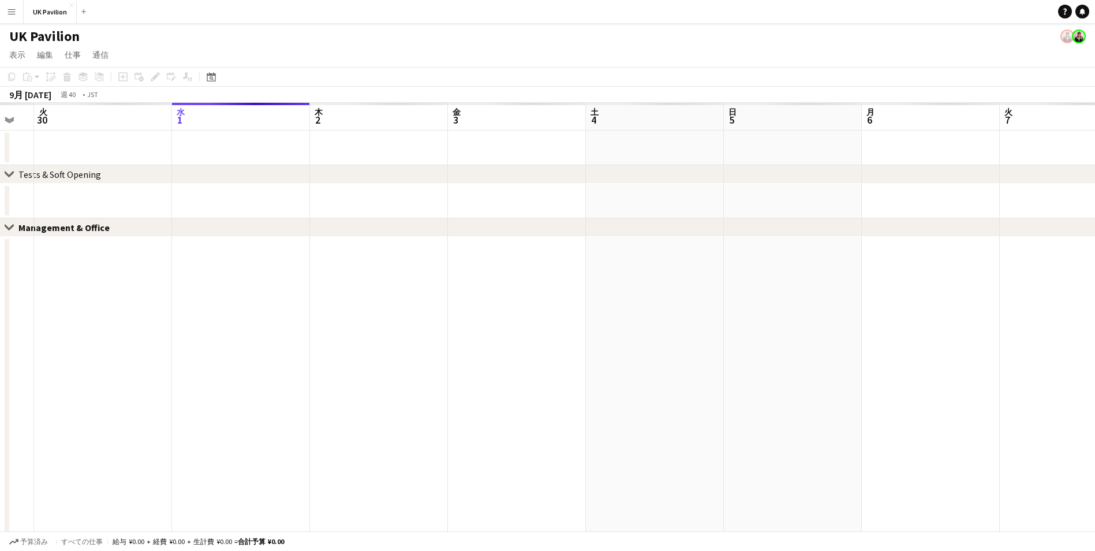
click at [10, 8] on app-icon "メニュー" at bounding box center [11, 11] width 9 height 9
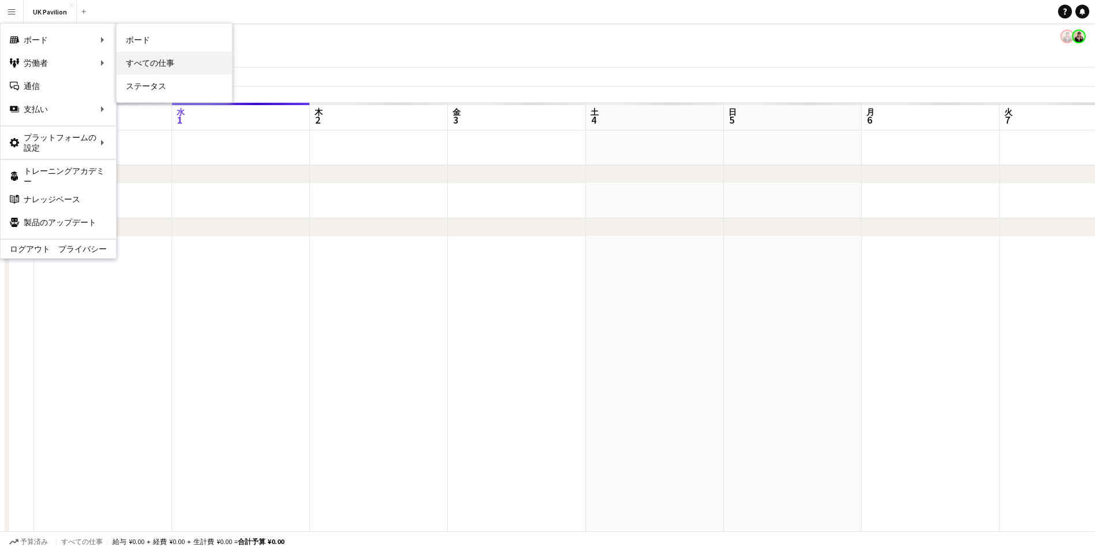
click at [147, 56] on link "すべての仕事" at bounding box center [174, 62] width 115 height 23
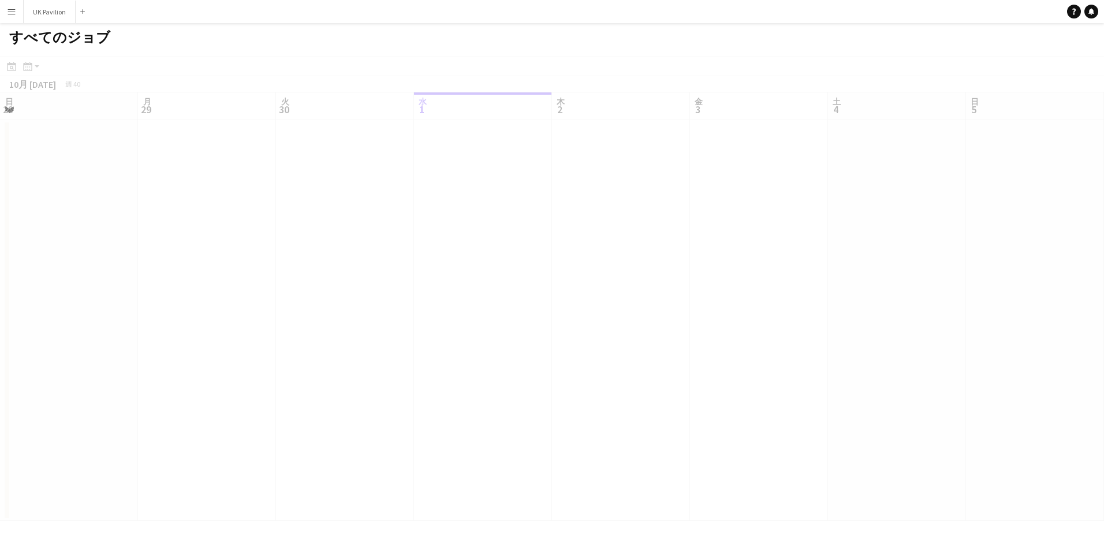
scroll to position [0, 276]
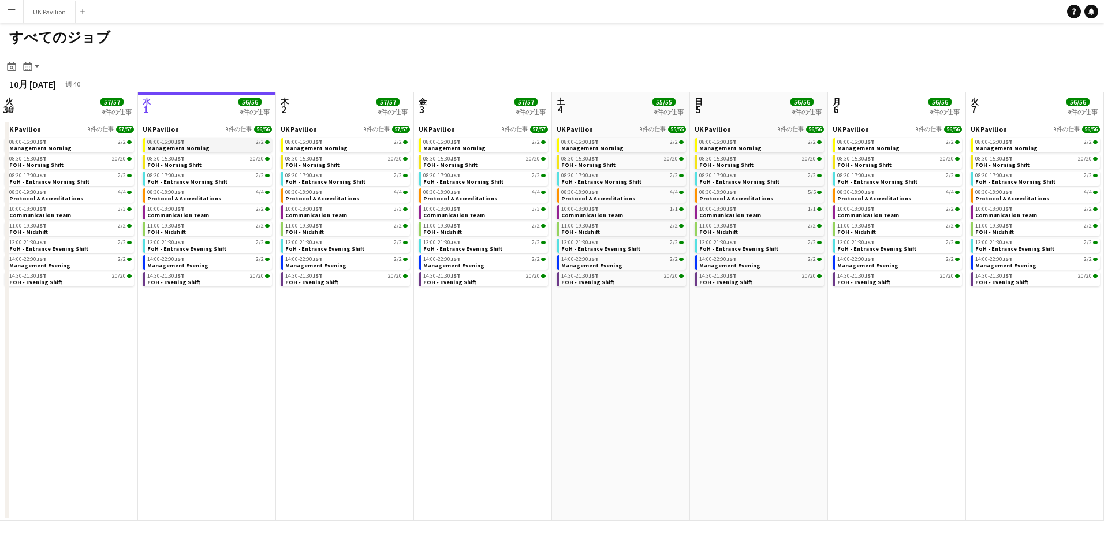
click at [170, 145] on span "Management Morning" at bounding box center [178, 148] width 62 height 8
click at [10, 12] on app-icon "メニュー" at bounding box center [11, 11] width 9 height 9
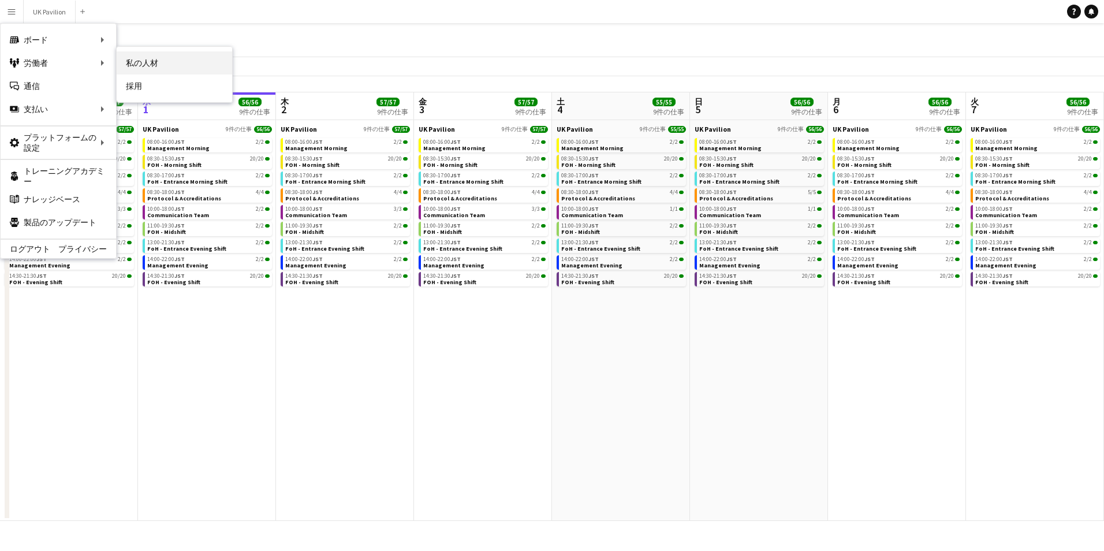
click at [146, 61] on link "私の人材" at bounding box center [174, 62] width 115 height 23
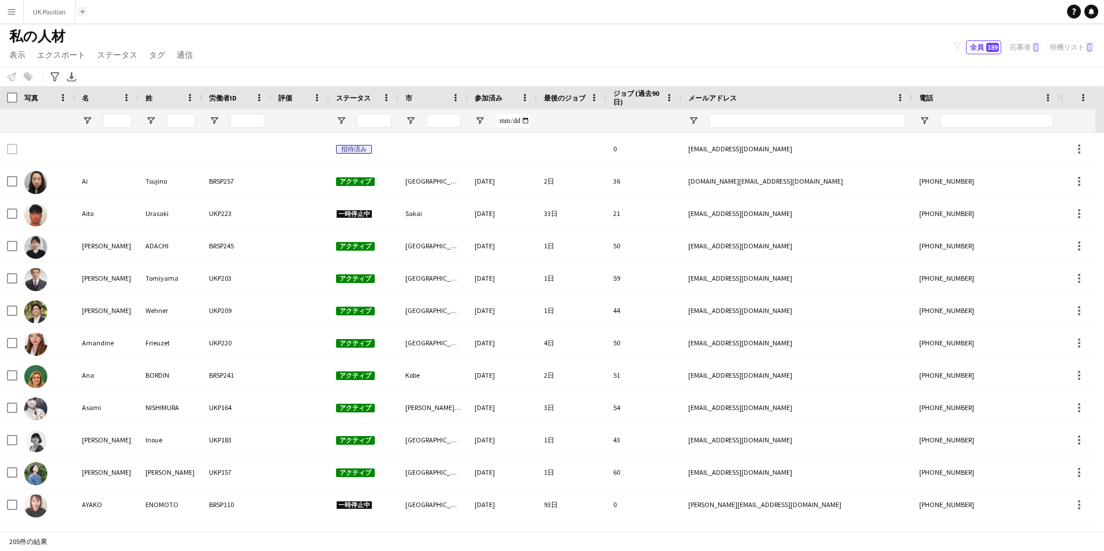
click at [84, 11] on app-icon "追加" at bounding box center [82, 11] width 5 height 5
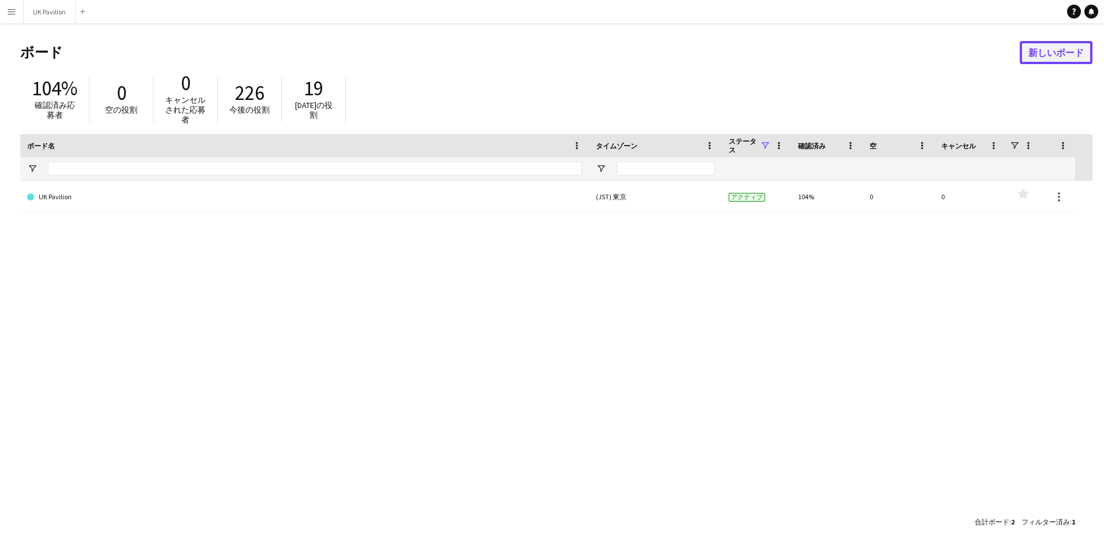
click at [1045, 59] on link "新しいボード" at bounding box center [1056, 52] width 73 height 23
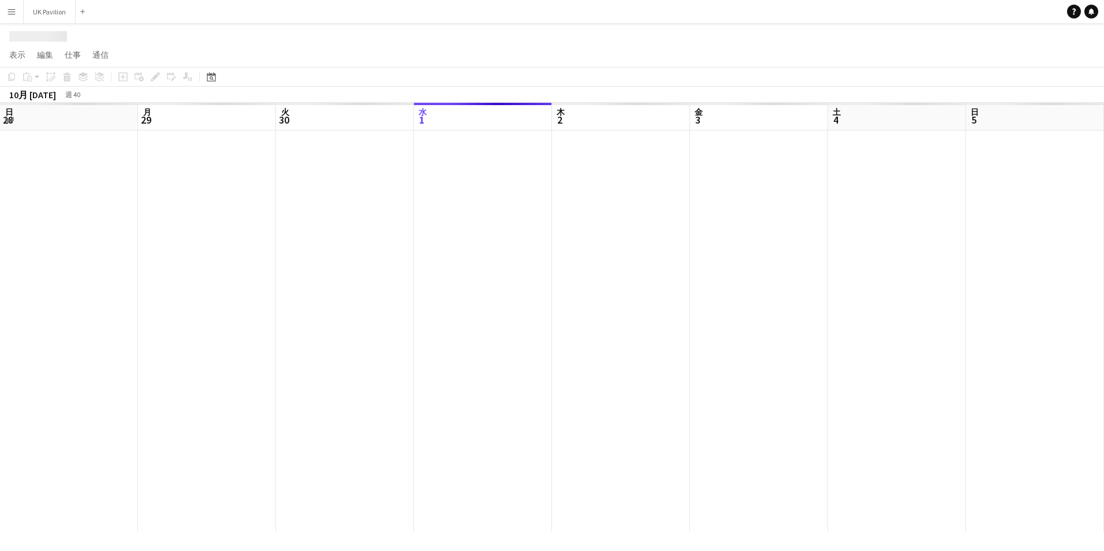
scroll to position [0, 276]
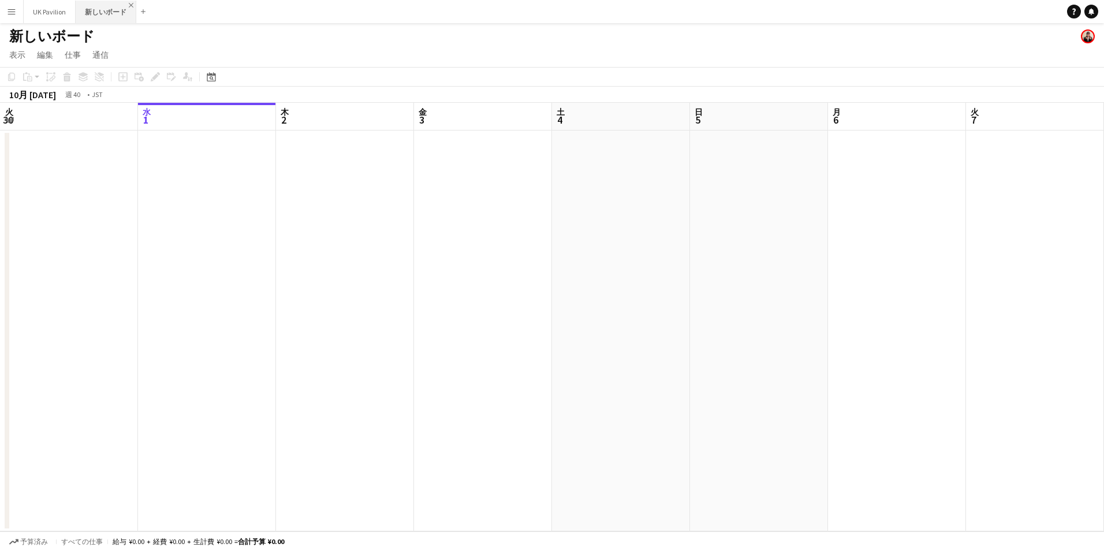
click at [133, 3] on app-icon "閉じる" at bounding box center [131, 5] width 5 height 5
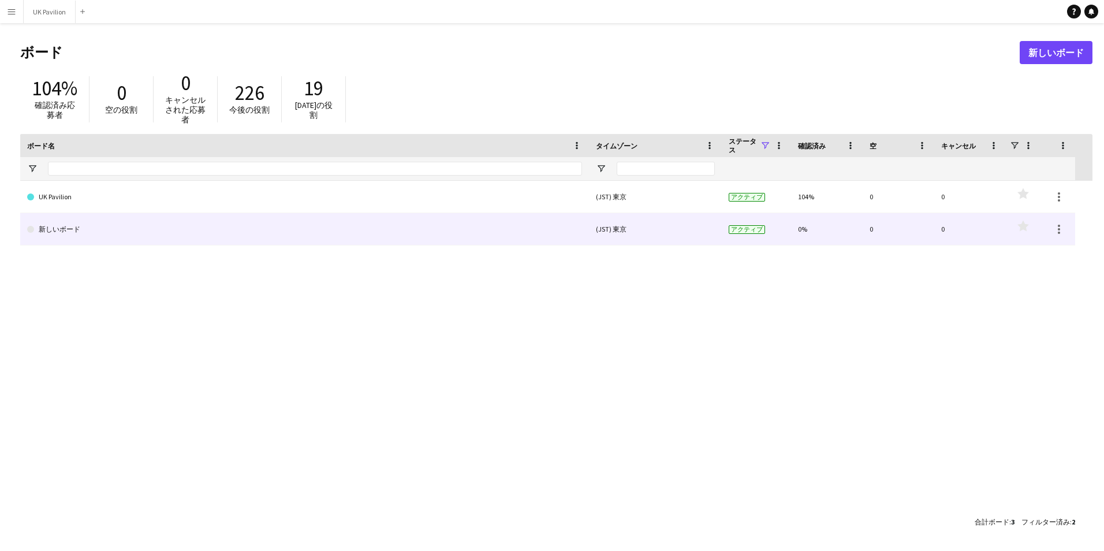
click at [602, 230] on div "(JST) 東京" at bounding box center [655, 229] width 133 height 32
click at [591, 229] on div "(JST) 東京" at bounding box center [655, 229] width 133 height 32
click at [262, 238] on link "新しいボード" at bounding box center [304, 229] width 555 height 32
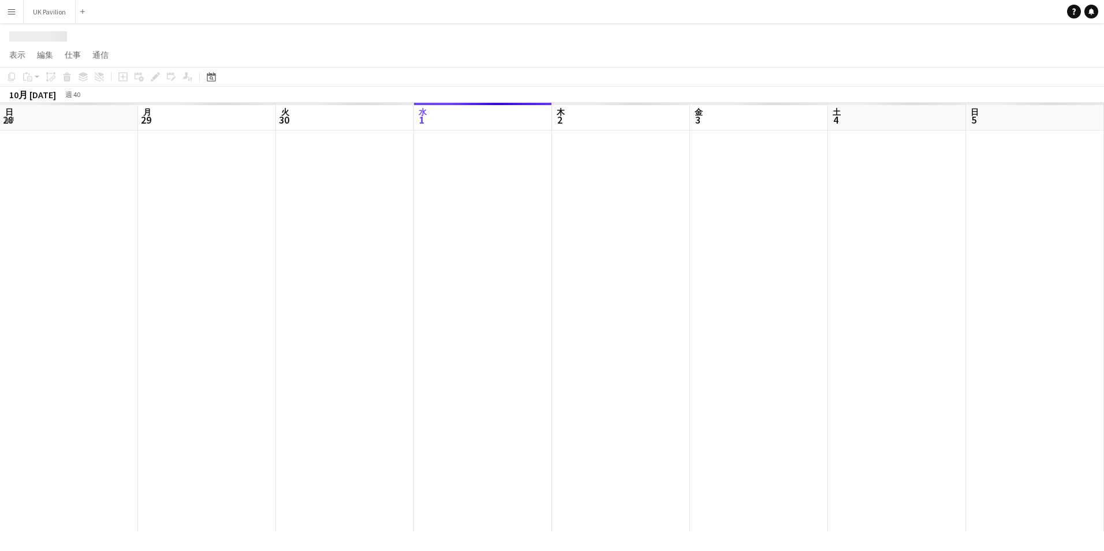
scroll to position [0, 276]
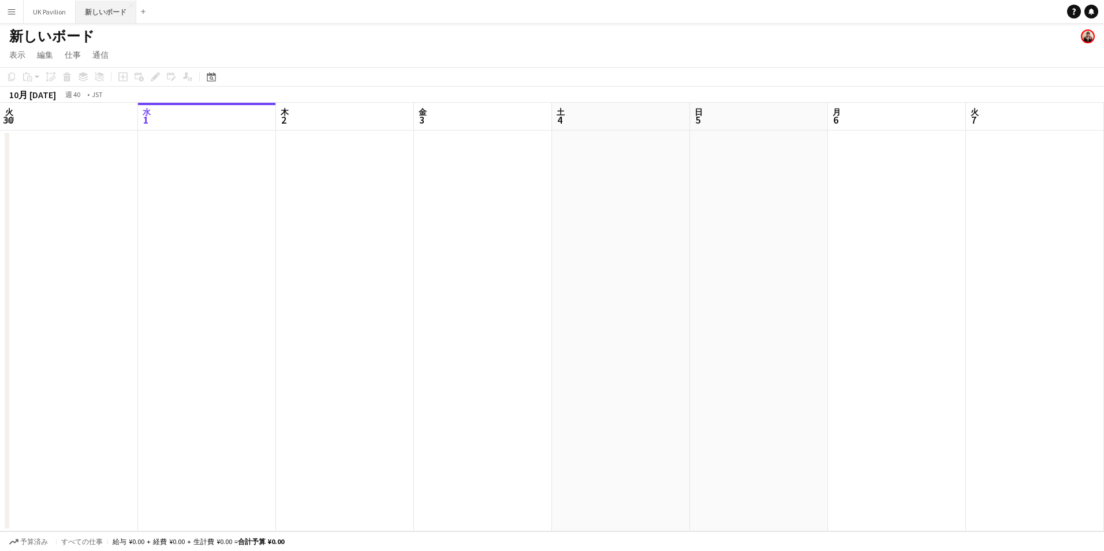
click at [128, 1] on button "新しいボード 閉じる" at bounding box center [106, 12] width 61 height 23
click at [129, 3] on app-icon "閉じる" at bounding box center [131, 5] width 5 height 5
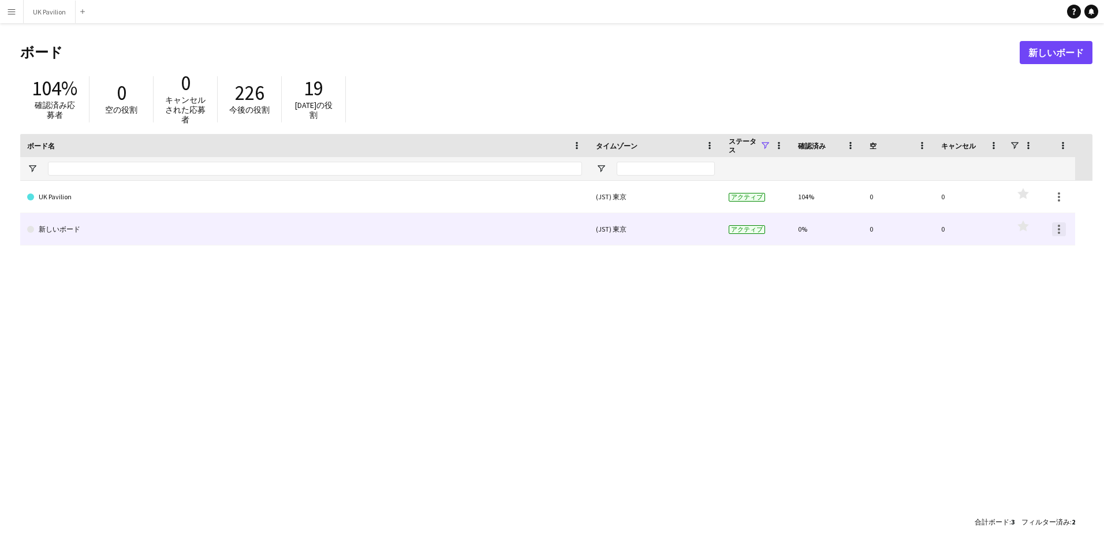
click at [1058, 227] on div at bounding box center [1059, 229] width 14 height 14
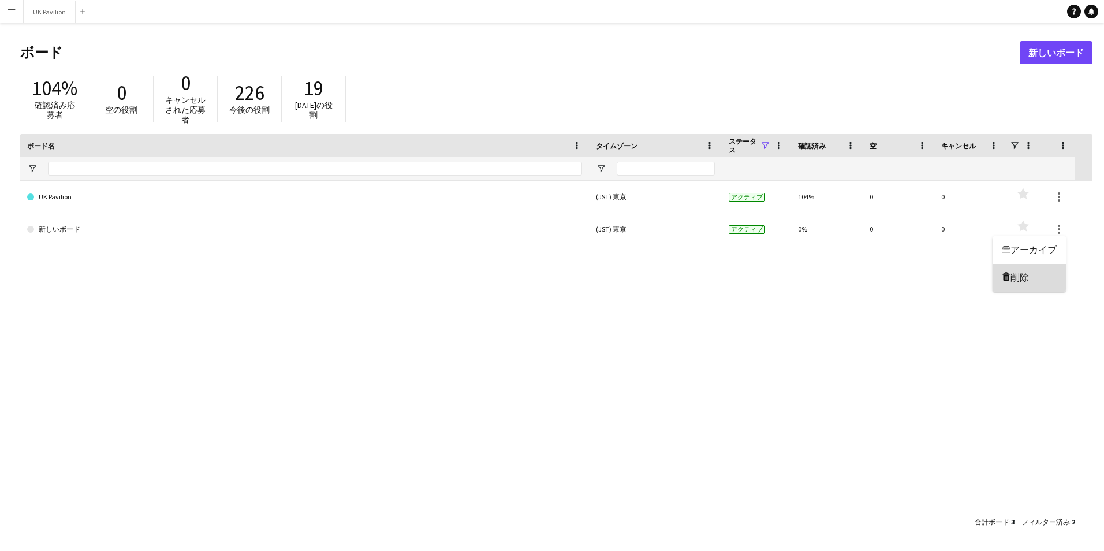
click at [1033, 270] on button "削除 削除" at bounding box center [1029, 278] width 73 height 28
click at [768, 172] on div at bounding box center [756, 168] width 55 height 23
click at [138, 171] on input "ボード名 フィルター入力" at bounding box center [315, 169] width 534 height 14
type input "*"
click at [16, 6] on button "メニュー" at bounding box center [11, 11] width 23 height 23
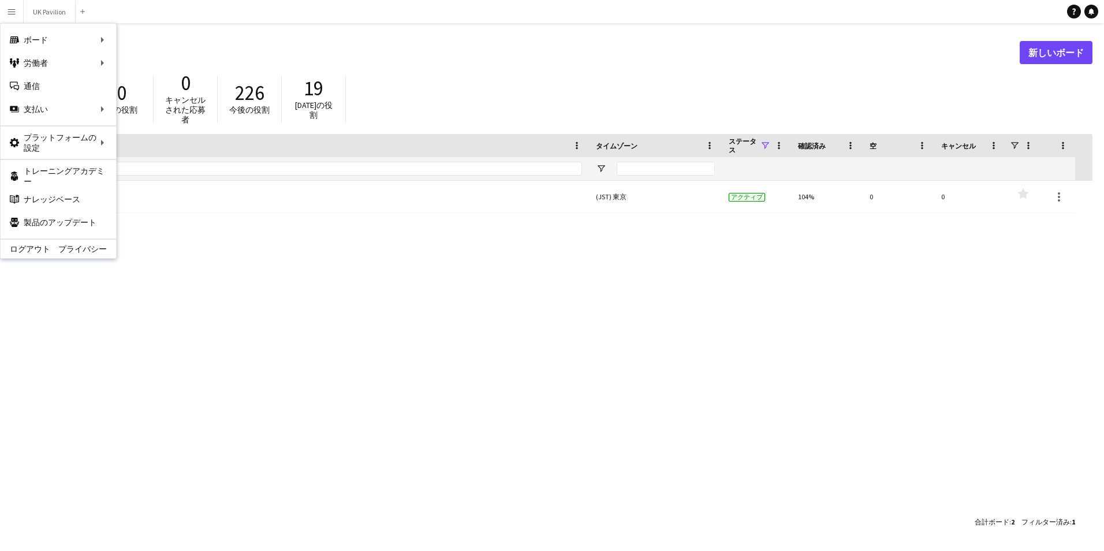
click at [340, 44] on h1 "ボード" at bounding box center [519, 52] width 999 height 17
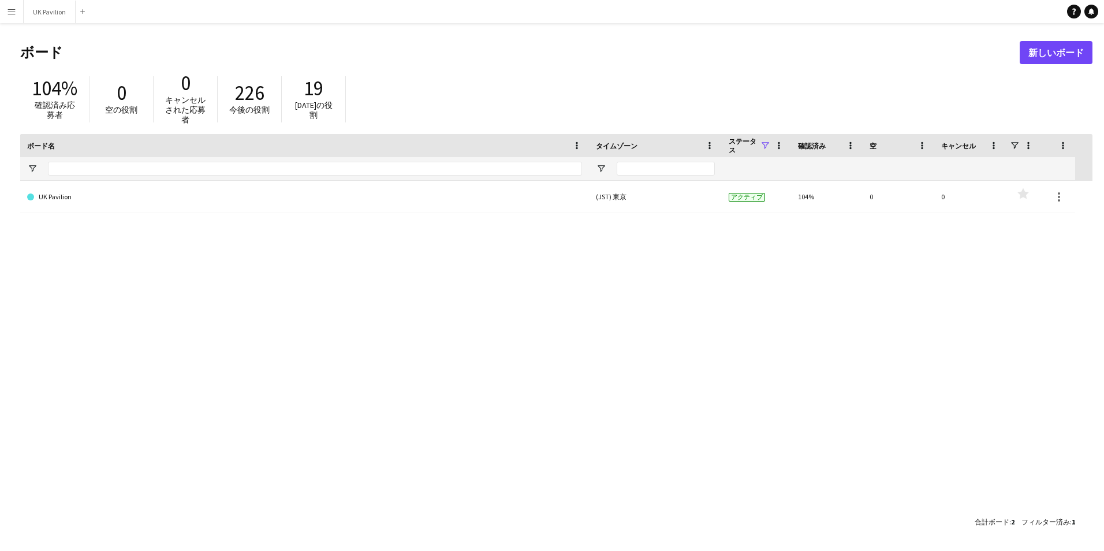
click at [18, 19] on button "メニュー" at bounding box center [11, 11] width 23 height 23
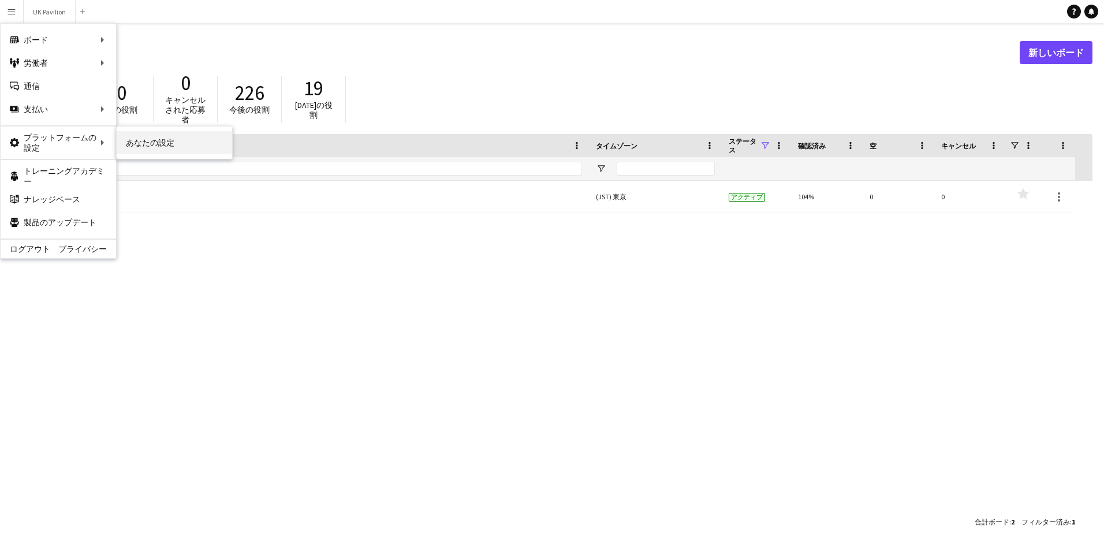
click at [124, 146] on link "あなたの設定" at bounding box center [174, 142] width 115 height 23
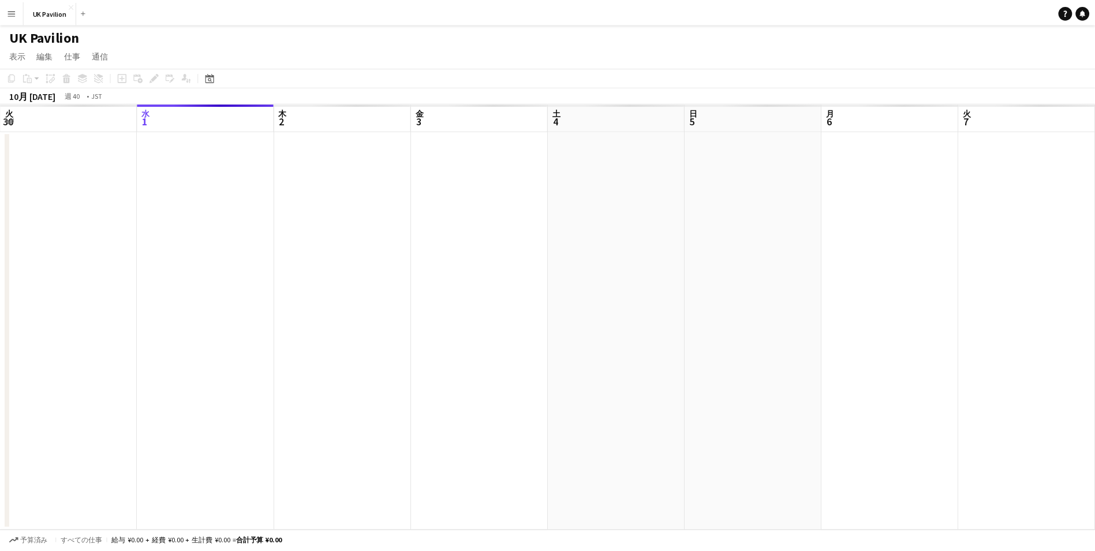
scroll to position [0, 397]
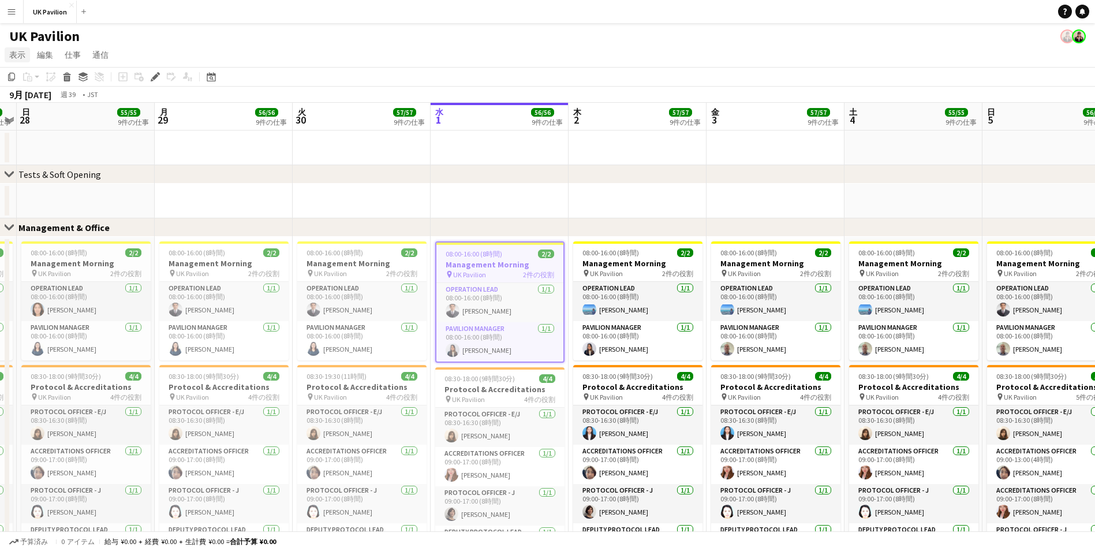
click at [20, 50] on span "表示" at bounding box center [17, 55] width 16 height 10
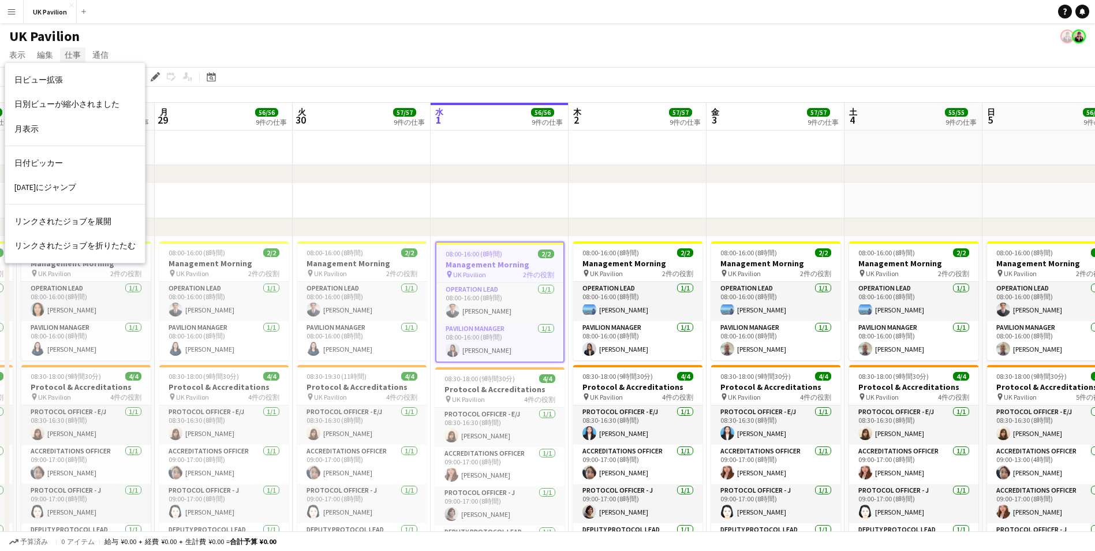
click at [69, 50] on span "仕事" at bounding box center [73, 55] width 16 height 10
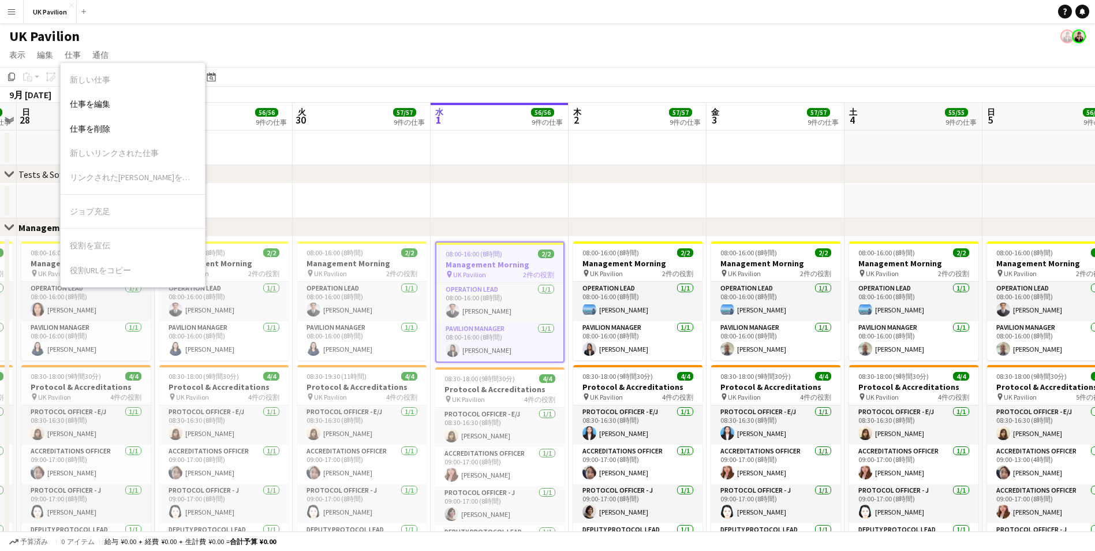
click at [121, 43] on div "UK Pavilion" at bounding box center [547, 34] width 1095 height 22
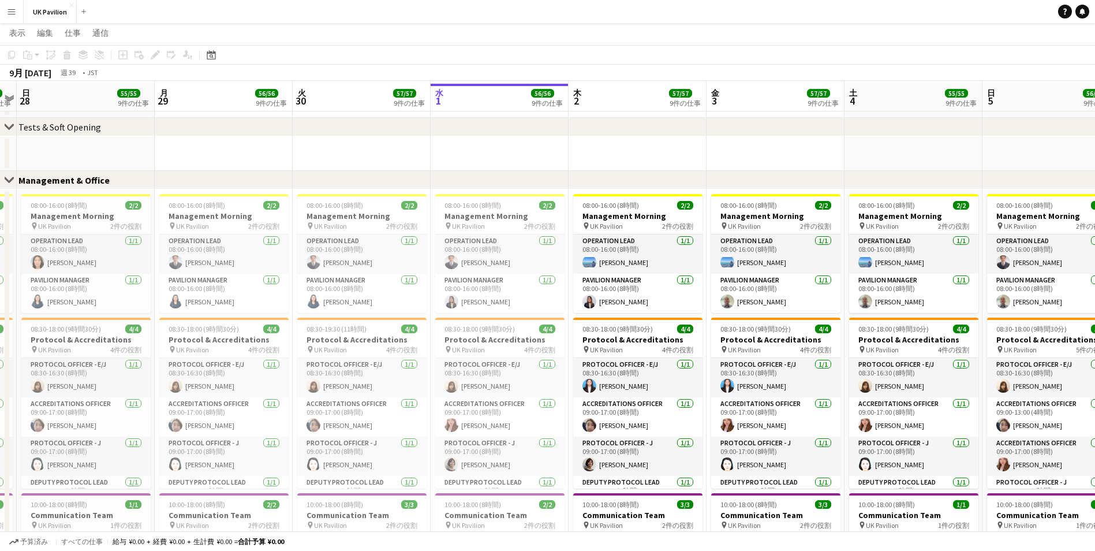
scroll to position [0, 0]
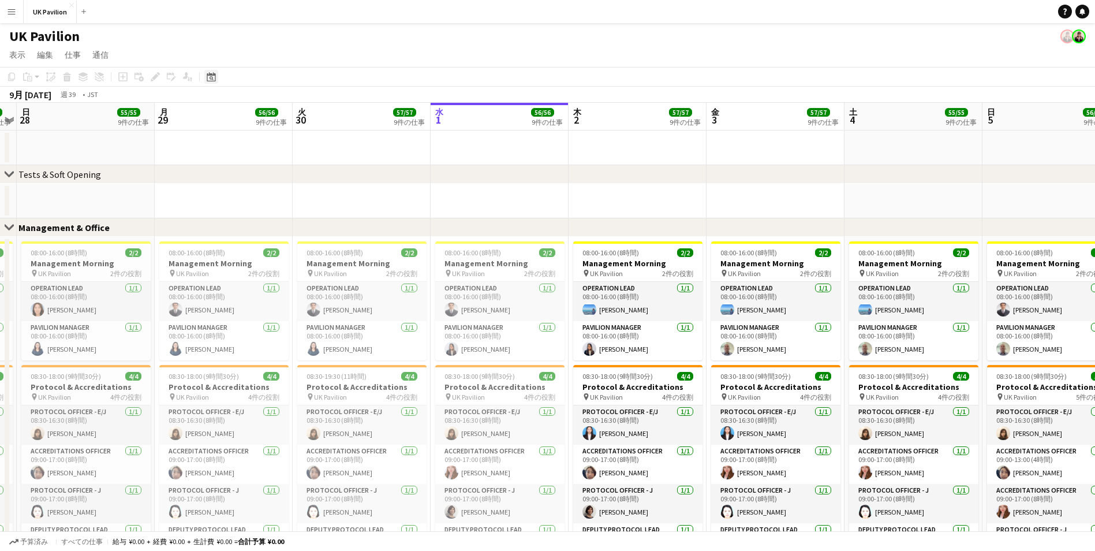
click at [210, 76] on icon at bounding box center [211, 76] width 9 height 9
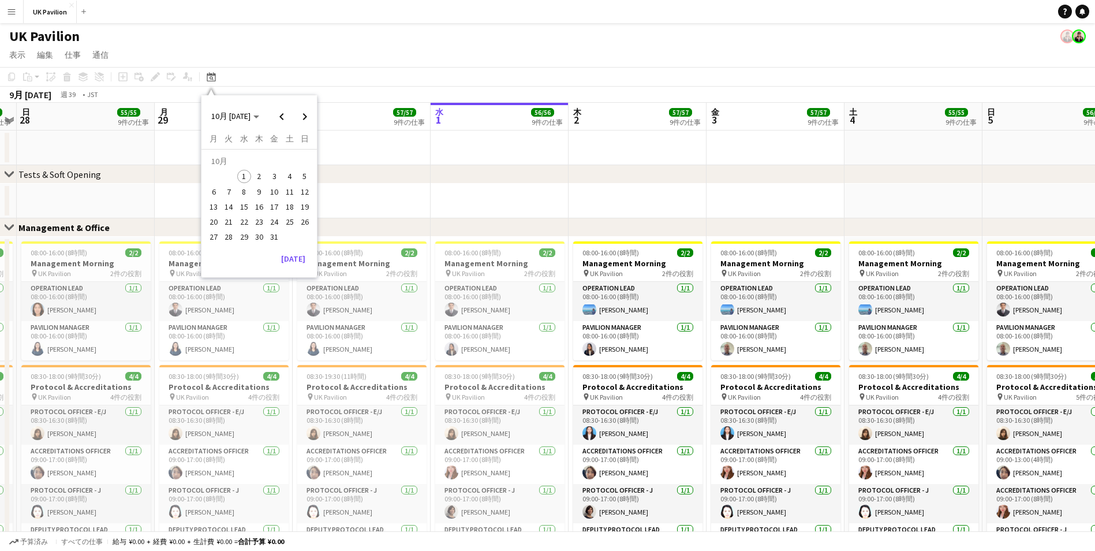
click at [264, 66] on app-page-menu "表示 日ビュー拡張 日別ビューが縮小されました 月表示 日付ピッカー [DATE]にジャンプ リンクされたジョブを展開 リンクされたジョブを折りたたむ 編集 …" at bounding box center [547, 56] width 1095 height 22
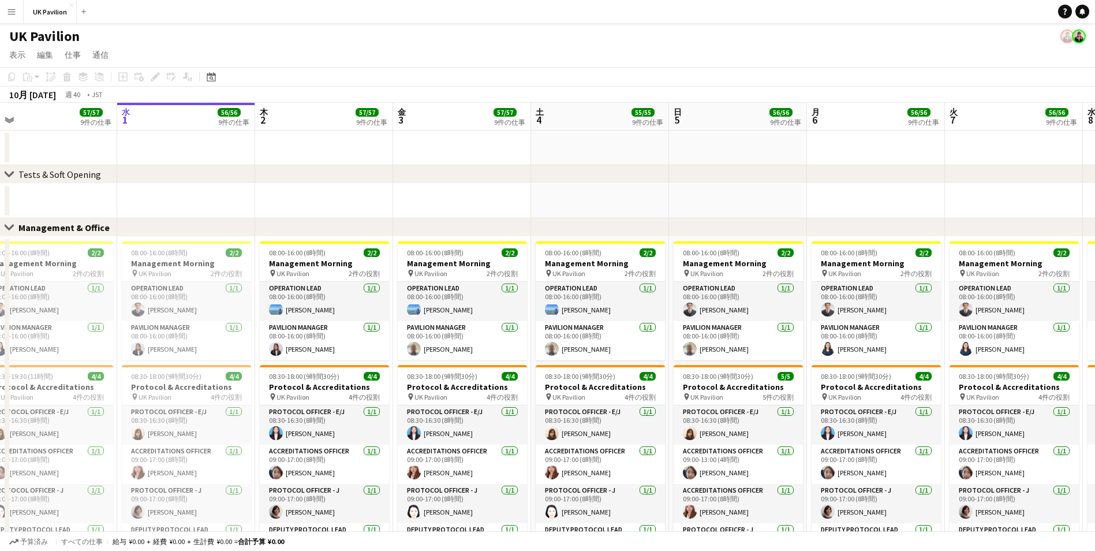
scroll to position [0, 296]
drag, startPoint x: 637, startPoint y: 114, endPoint x: 324, endPoint y: 125, distance: 313.1
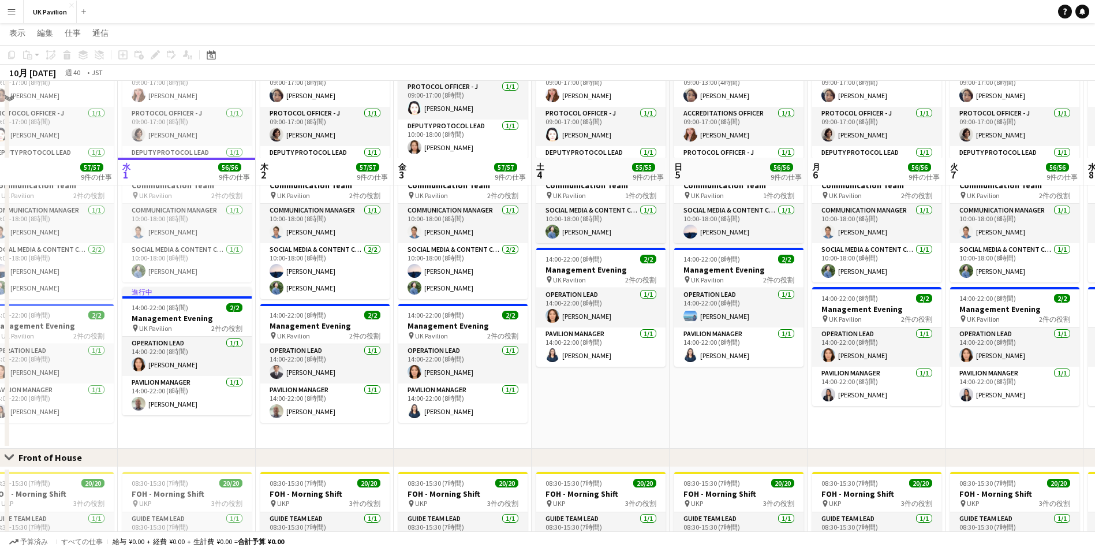
scroll to position [280, 0]
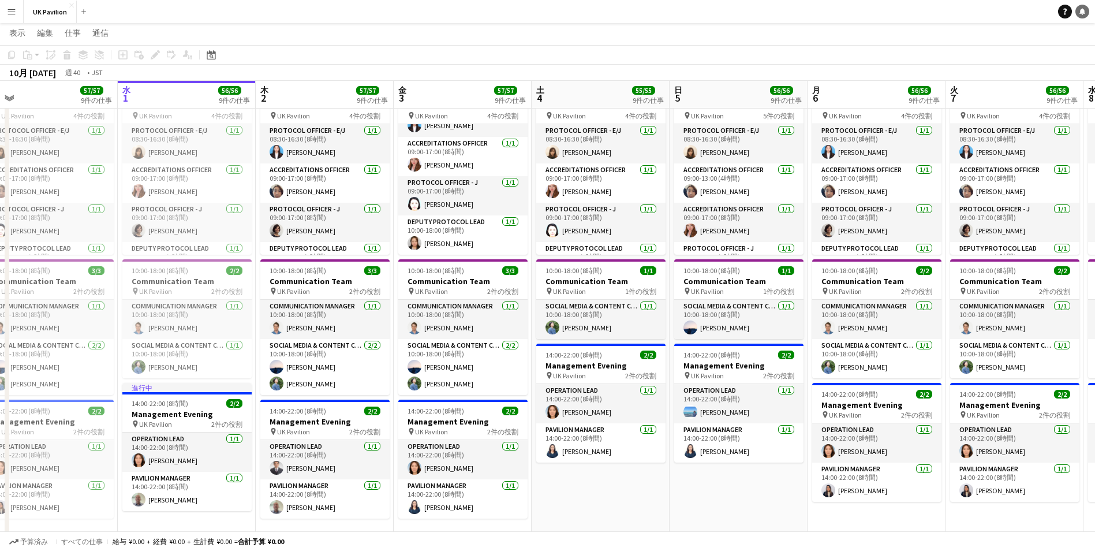
click at [1081, 13] on icon at bounding box center [1083, 11] width 6 height 6
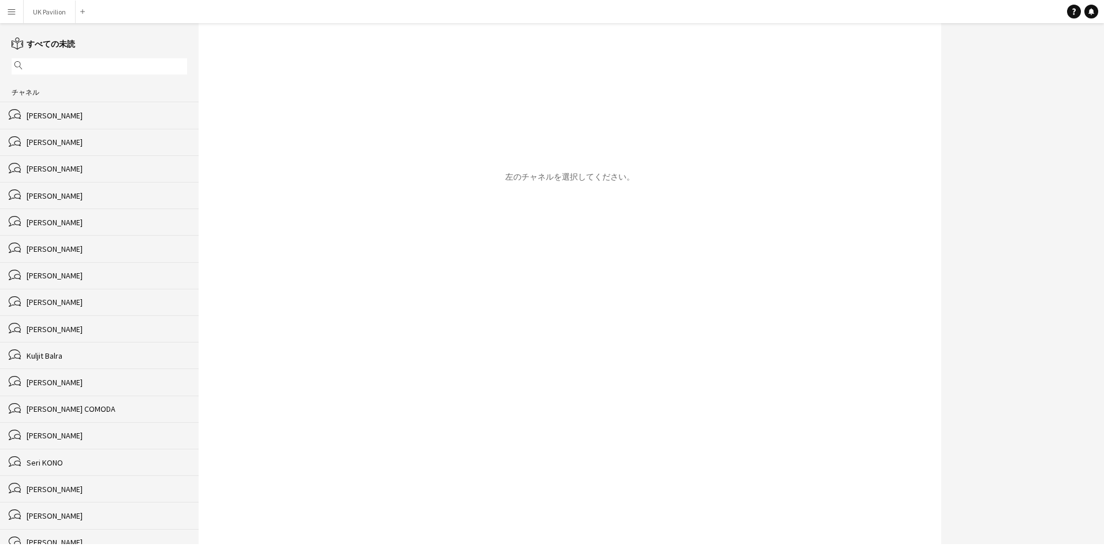
click at [3, 15] on button "メニュー" at bounding box center [11, 11] width 23 height 23
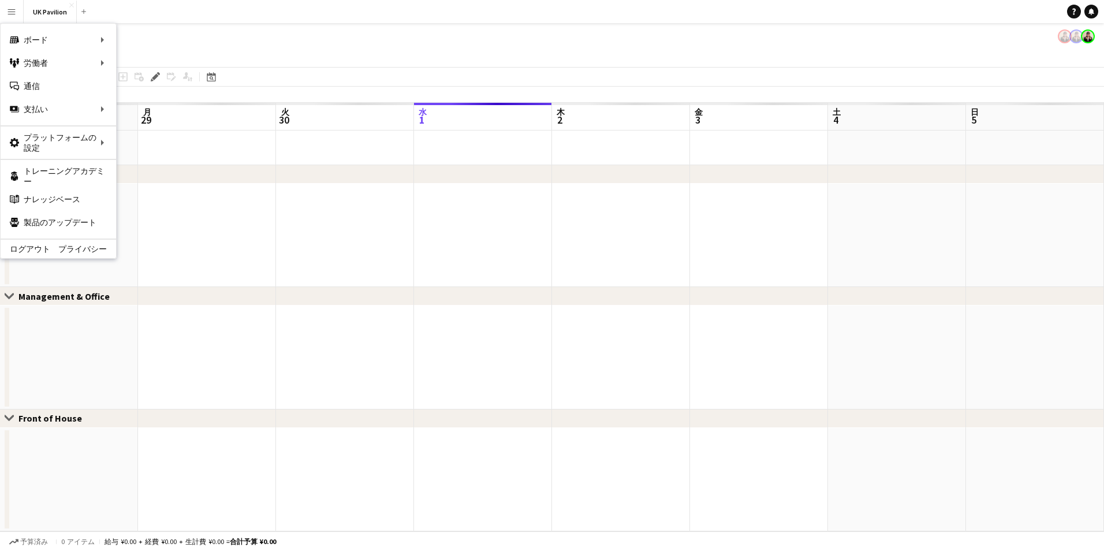
scroll to position [0, 397]
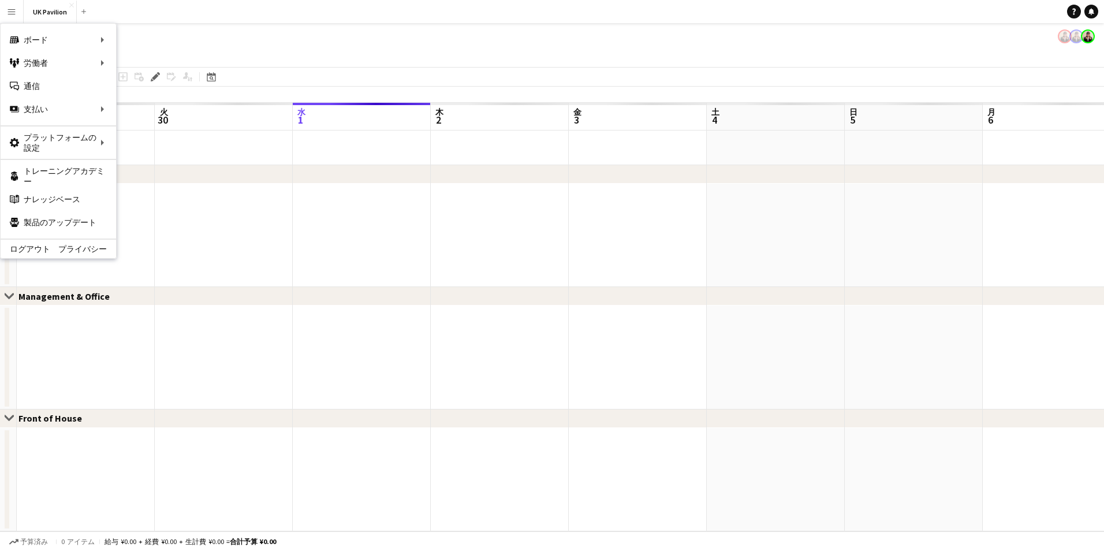
click at [17, 6] on button "メニュー" at bounding box center [11, 11] width 23 height 23
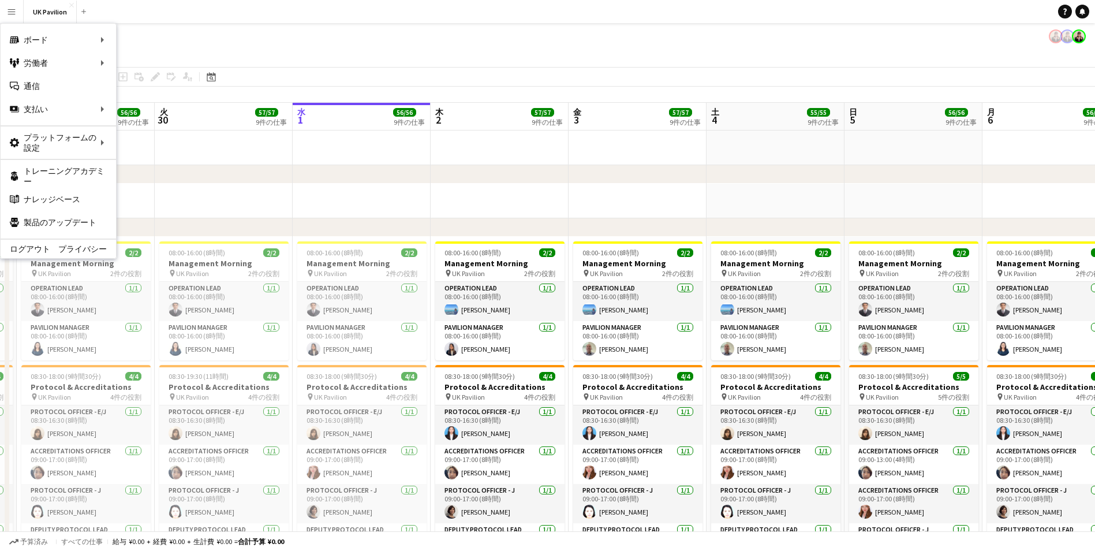
click at [340, 59] on app-page-menu "表示 日ビュー拡張 日別ビューが縮小されました 月表示 日付ピッカー [DATE]にジャンプ リンクされたジョブを展開 リンクされたジョブを折りたたむ 編集 …" at bounding box center [547, 56] width 1095 height 22
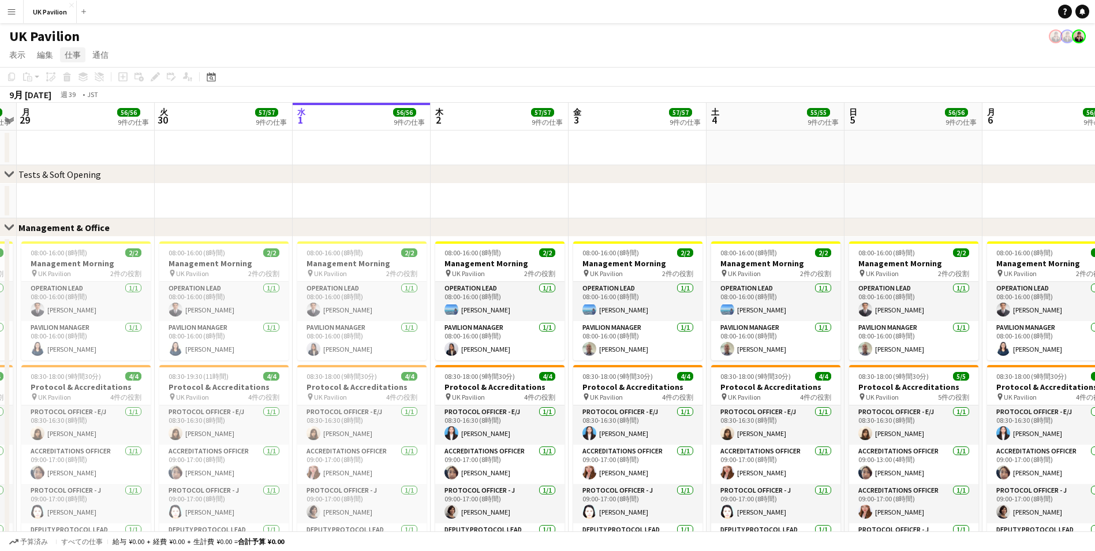
click at [80, 56] on span "仕事" at bounding box center [73, 55] width 16 height 10
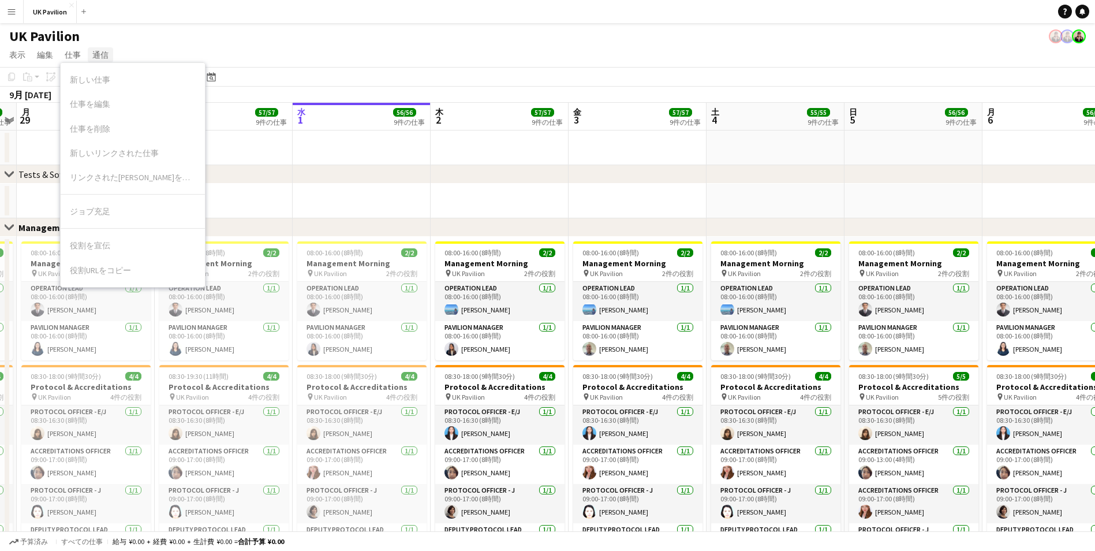
click at [95, 54] on span "通信" at bounding box center [100, 55] width 16 height 10
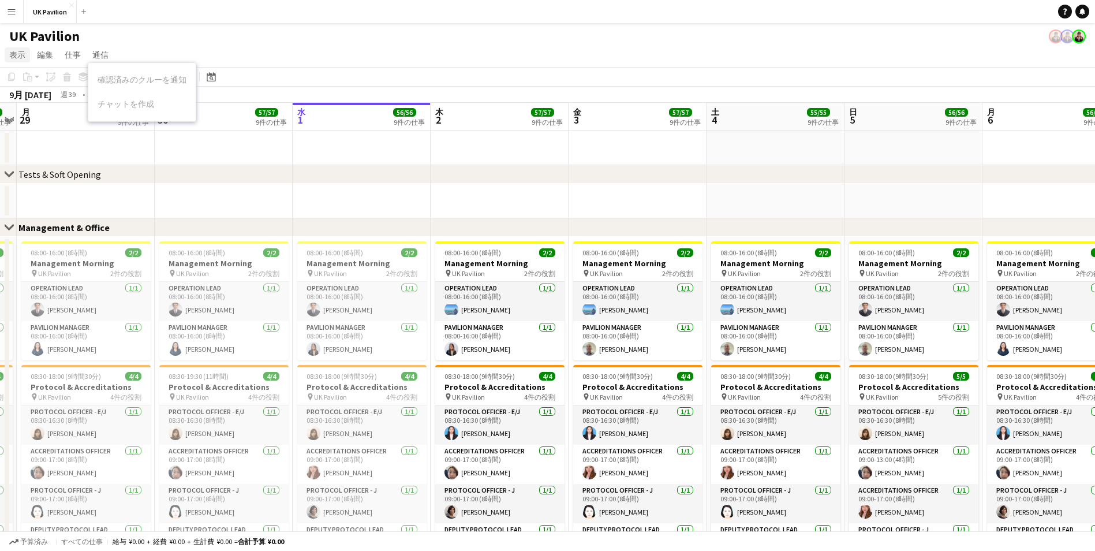
click at [19, 55] on span "表示" at bounding box center [17, 55] width 16 height 10
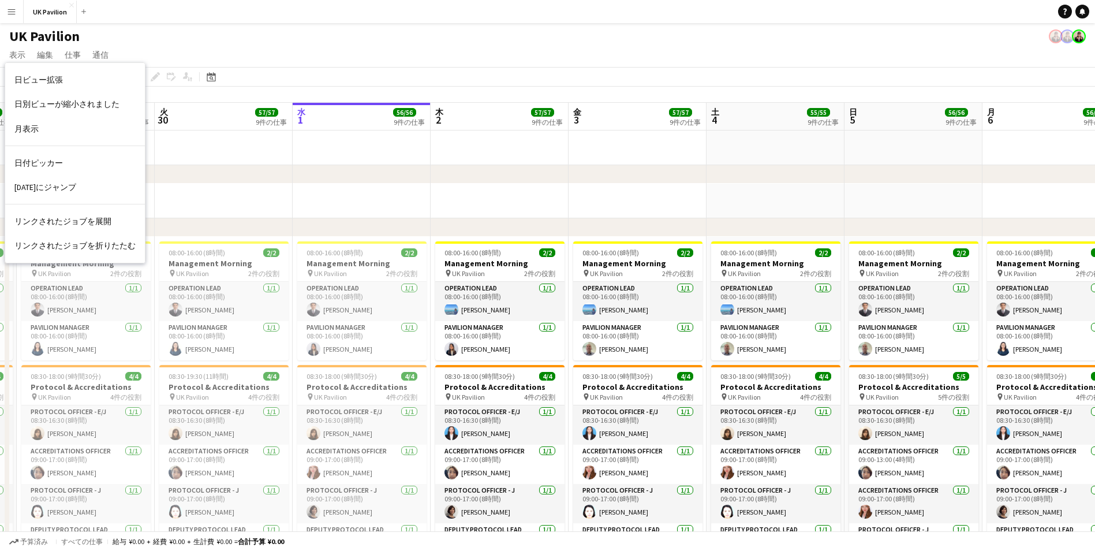
click at [110, 43] on div "UK Pavilion" at bounding box center [547, 34] width 1095 height 22
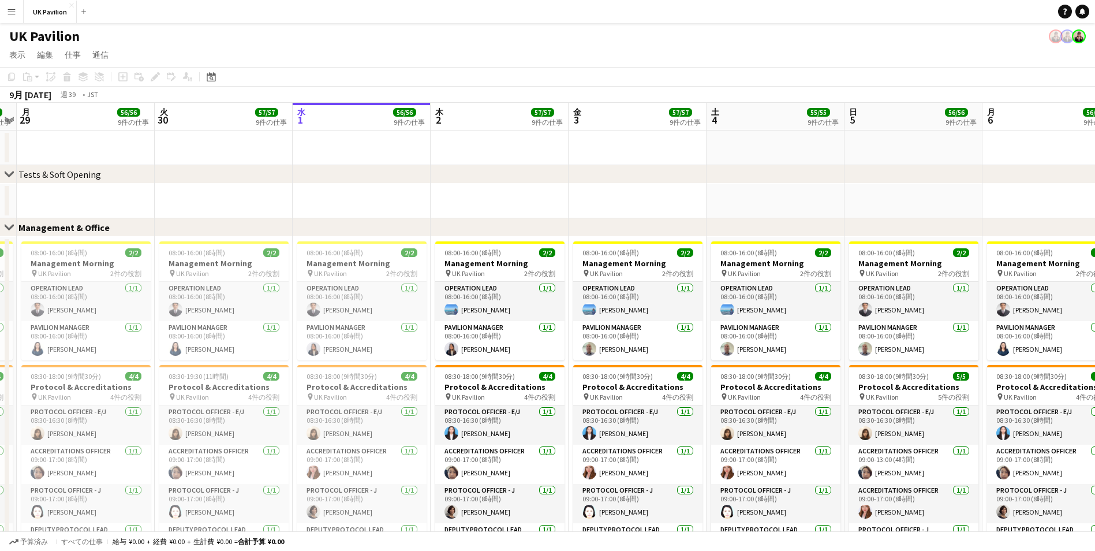
click at [8, 7] on app-icon "メニュー" at bounding box center [11, 11] width 9 height 9
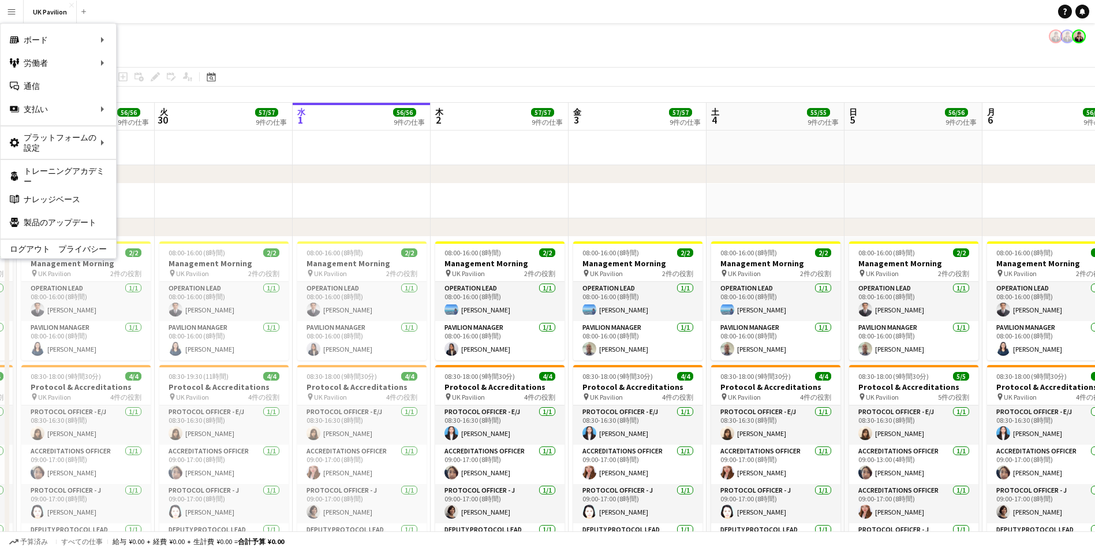
click at [141, 25] on div "UK Pavilion" at bounding box center [547, 34] width 1095 height 22
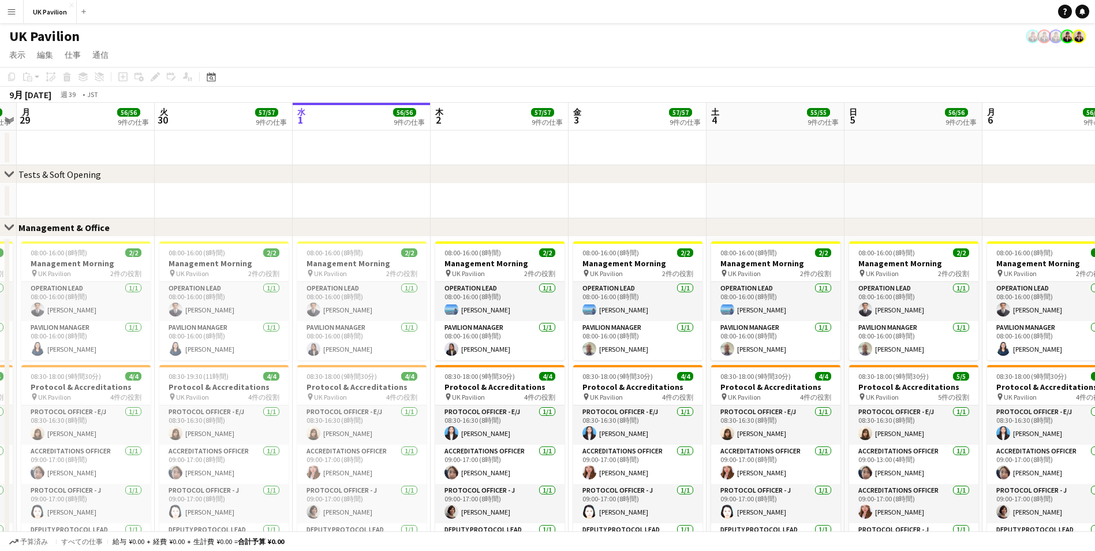
click at [1062, 44] on div "UK Pavilion" at bounding box center [547, 34] width 1095 height 22
click at [8, 6] on button "メニュー" at bounding box center [11, 11] width 23 height 23
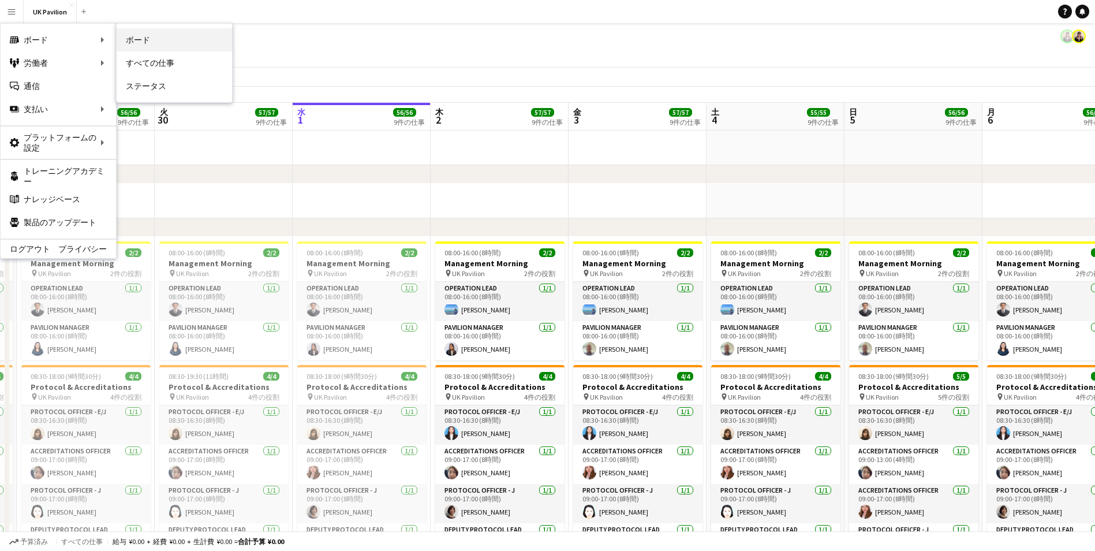
click at [180, 42] on link "ボード" at bounding box center [174, 39] width 115 height 23
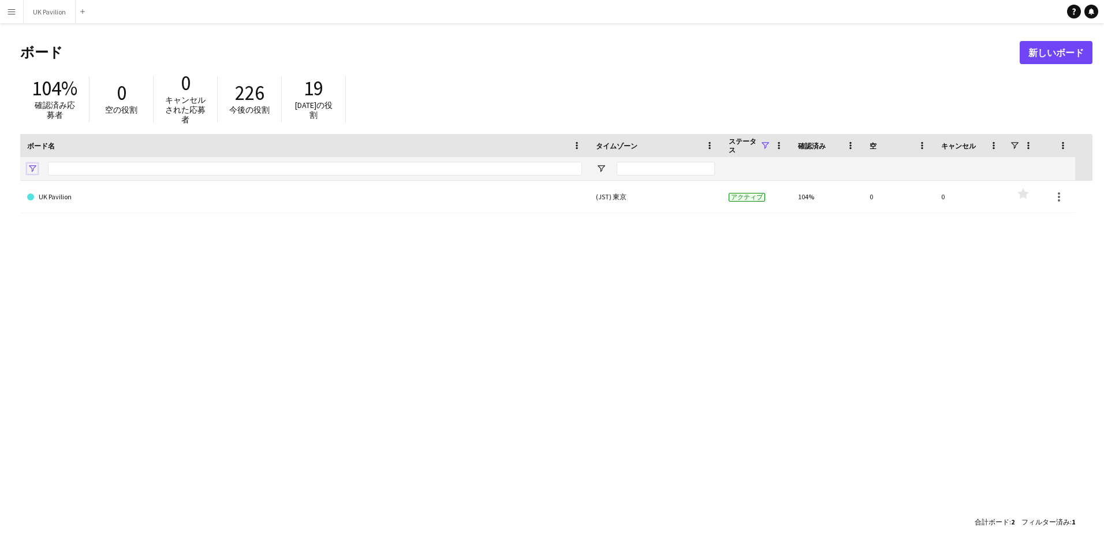
click at [34, 167] on span "フィルターメニューを開く" at bounding box center [32, 168] width 10 height 10
click at [109, 167] on input "ボード名 フィルター入力" at bounding box center [315, 169] width 534 height 14
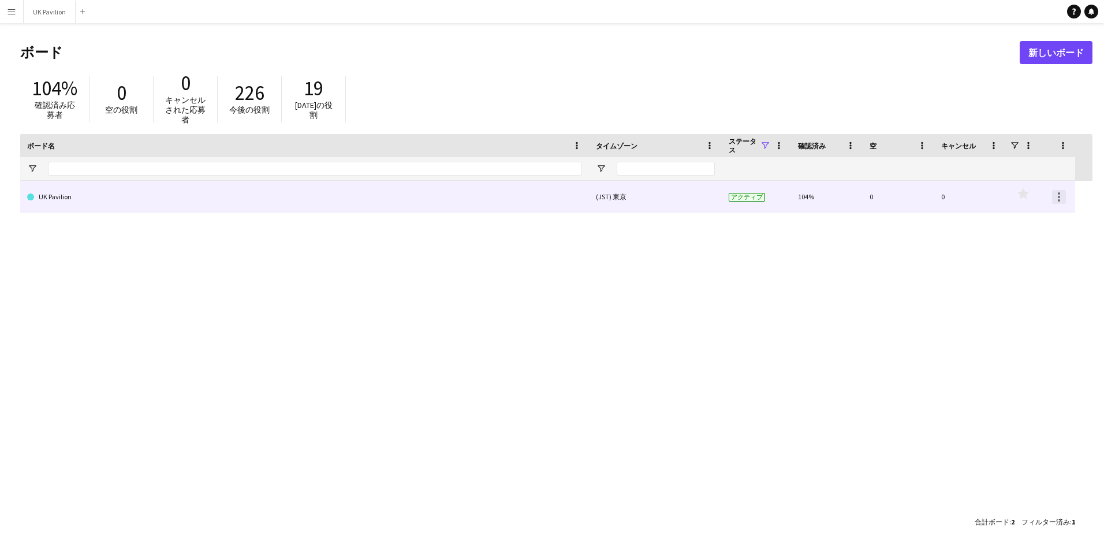
click at [1060, 197] on div at bounding box center [1059, 197] width 14 height 14
click at [1060, 197] on div at bounding box center [552, 275] width 1104 height 551
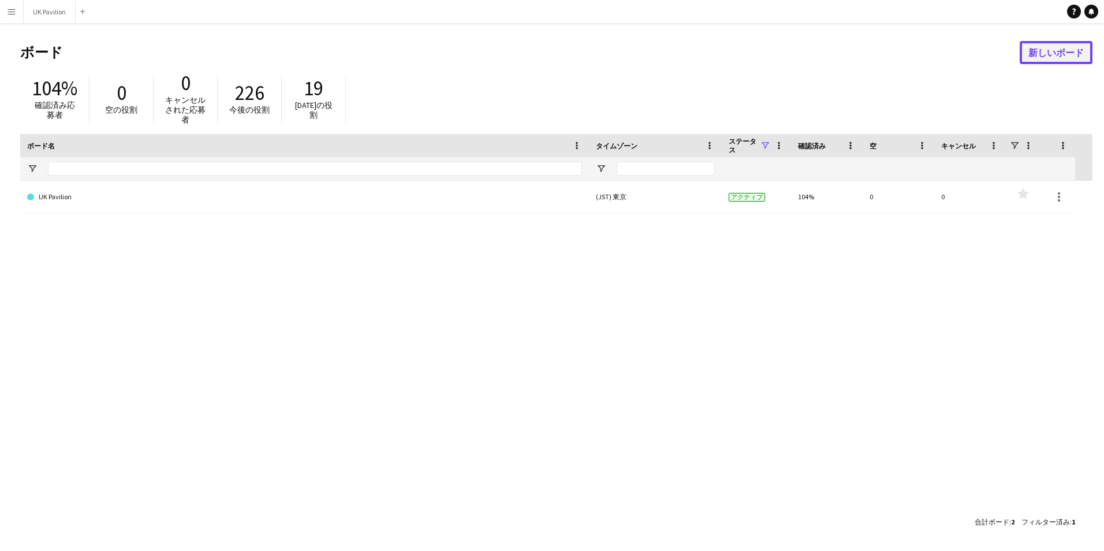
click at [1049, 49] on link "新しいボード" at bounding box center [1056, 52] width 73 height 23
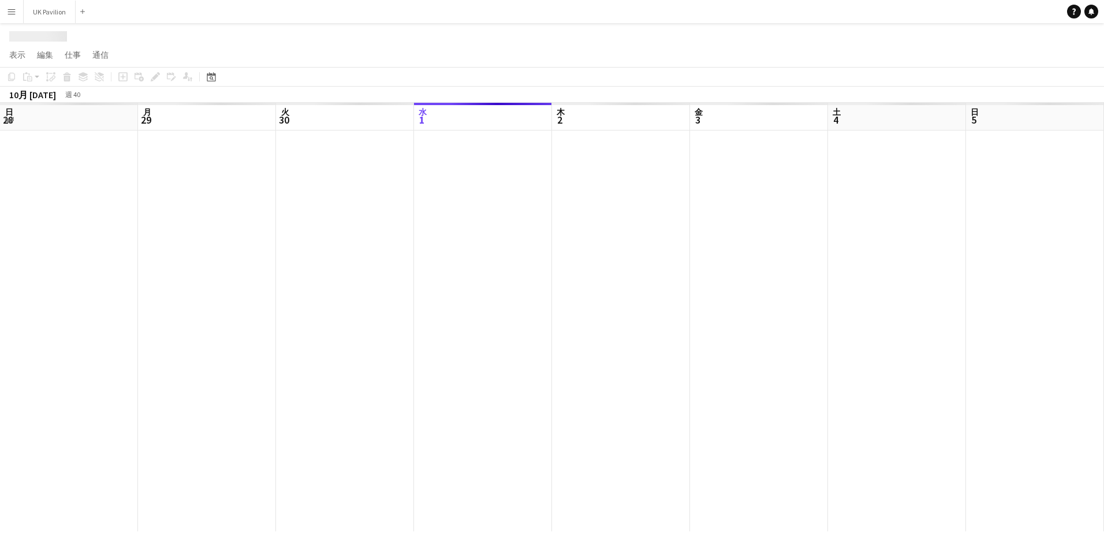
scroll to position [0, 276]
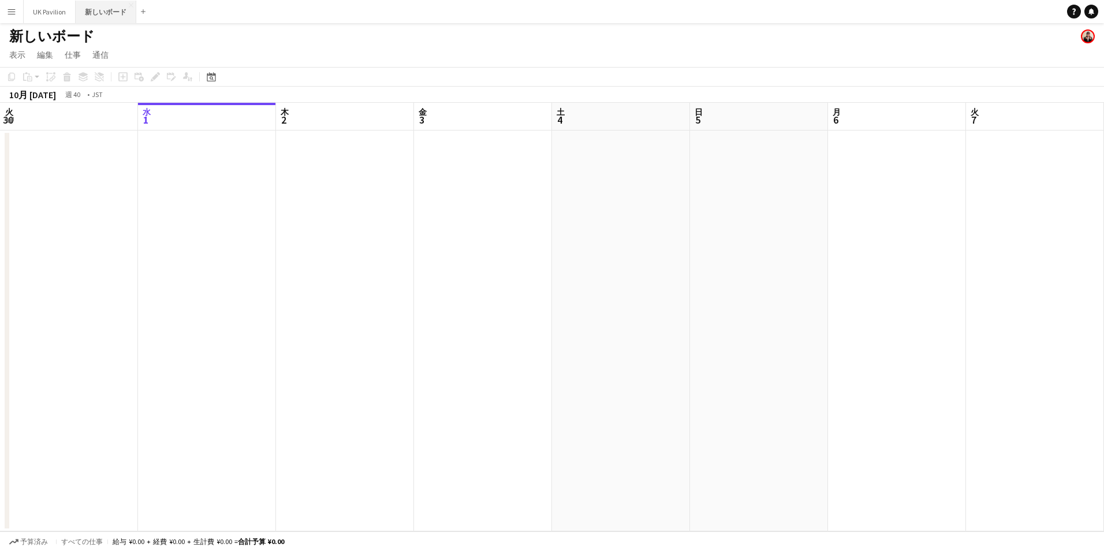
click at [126, 6] on button "新しいボード 閉じる" at bounding box center [106, 12] width 61 height 23
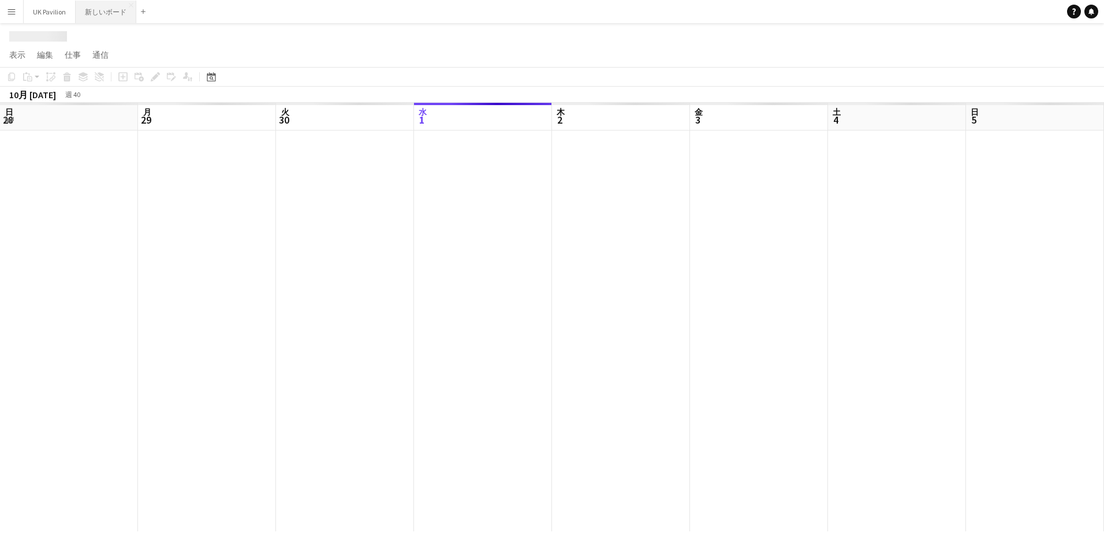
scroll to position [0, 276]
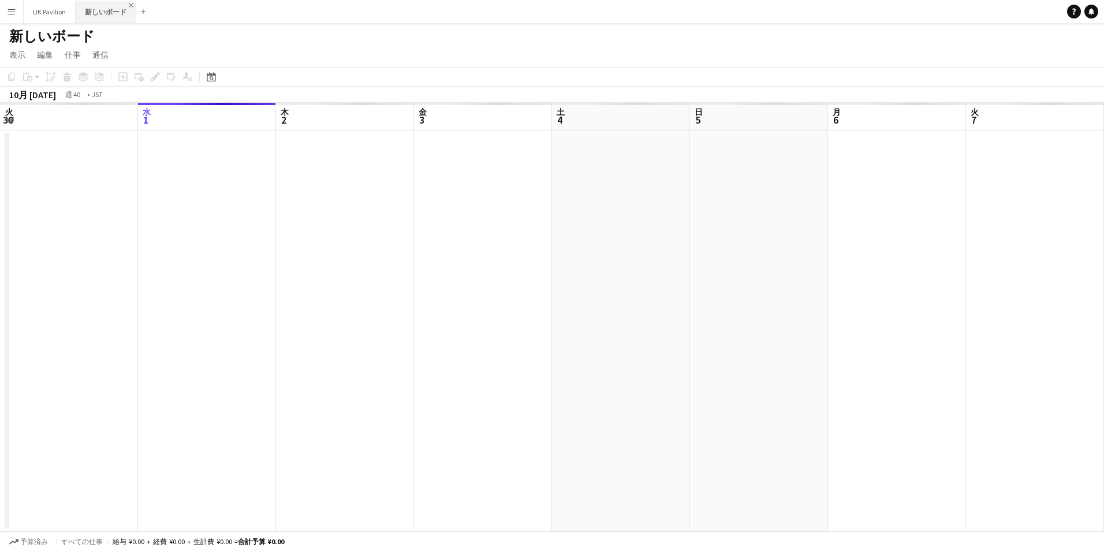
click at [129, 3] on app-icon "閉じる" at bounding box center [131, 5] width 5 height 5
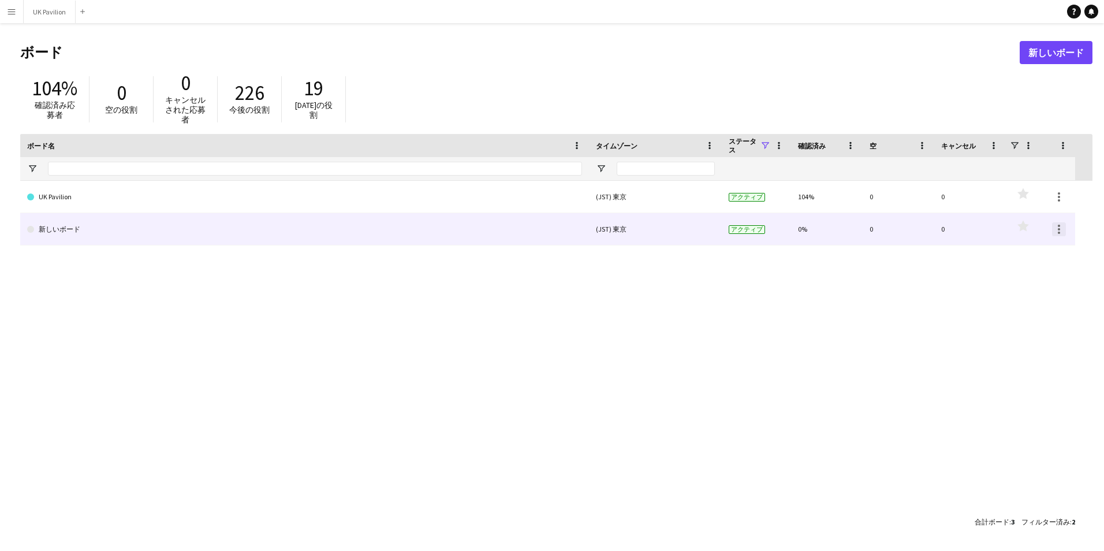
click at [1062, 227] on div at bounding box center [1059, 229] width 14 height 14
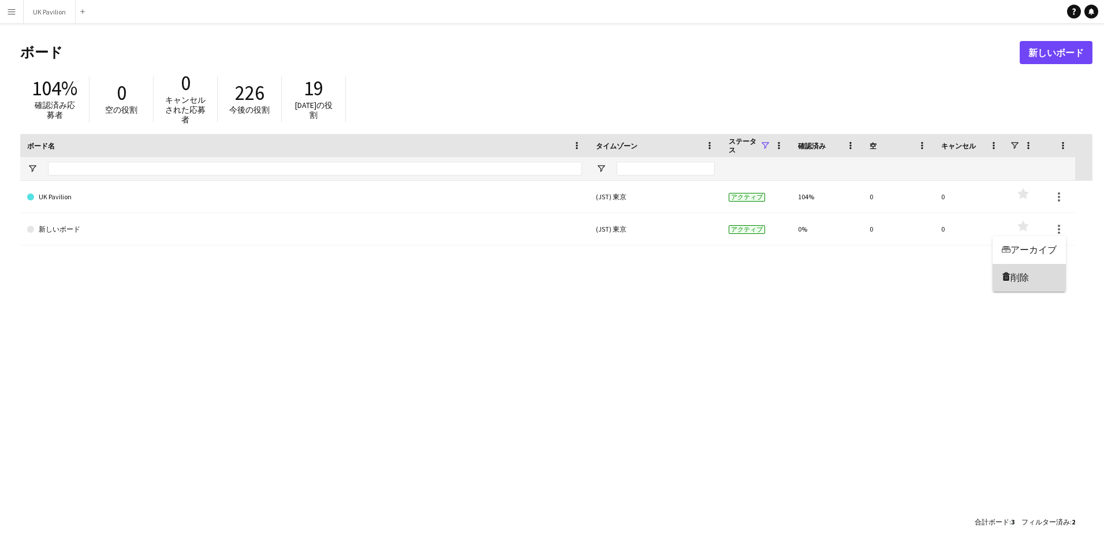
click at [1020, 281] on span "削除" at bounding box center [1019, 278] width 18 height 10
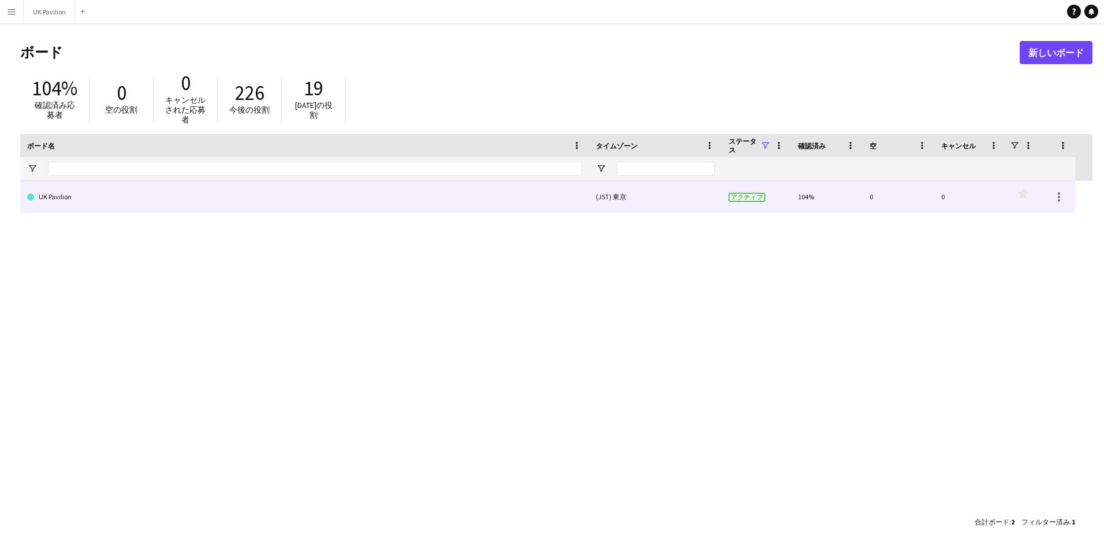
click at [130, 202] on link "UK Pavilion" at bounding box center [304, 197] width 555 height 32
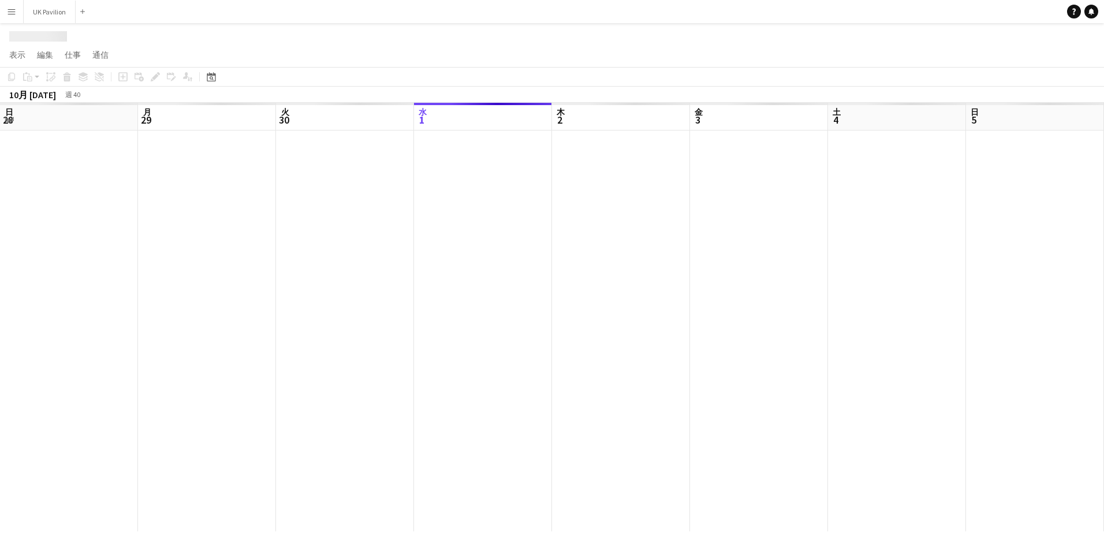
scroll to position [0, 276]
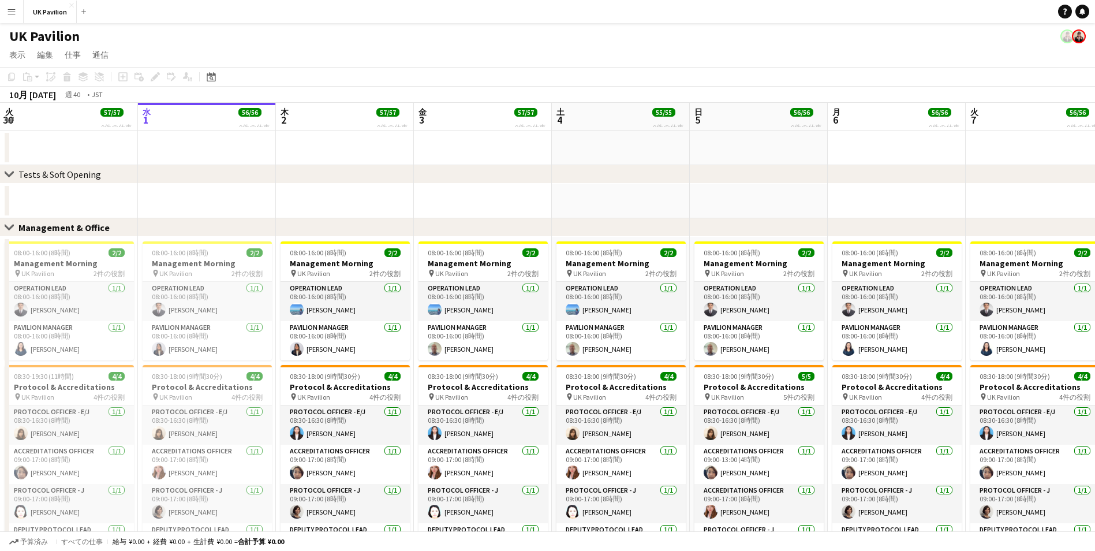
click at [21, 12] on button "メニュー" at bounding box center [11, 11] width 23 height 23
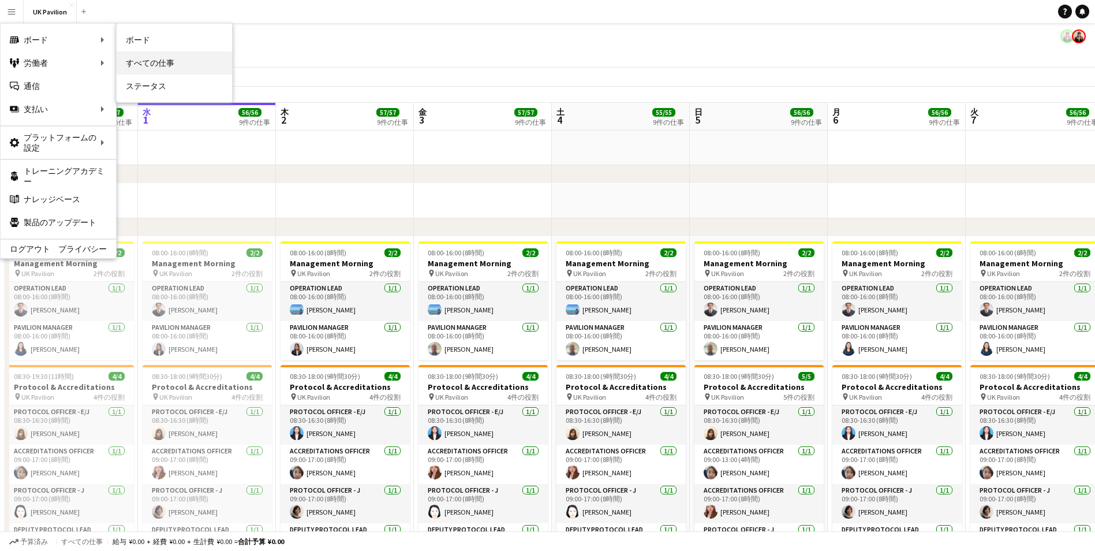
click at [150, 59] on link "すべての仕事" at bounding box center [174, 62] width 115 height 23
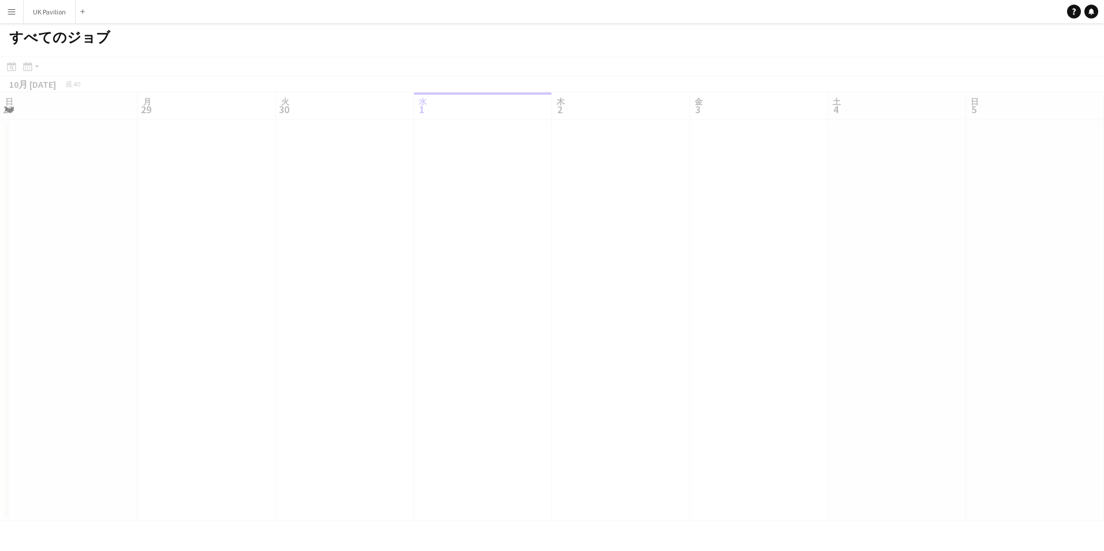
scroll to position [0, 276]
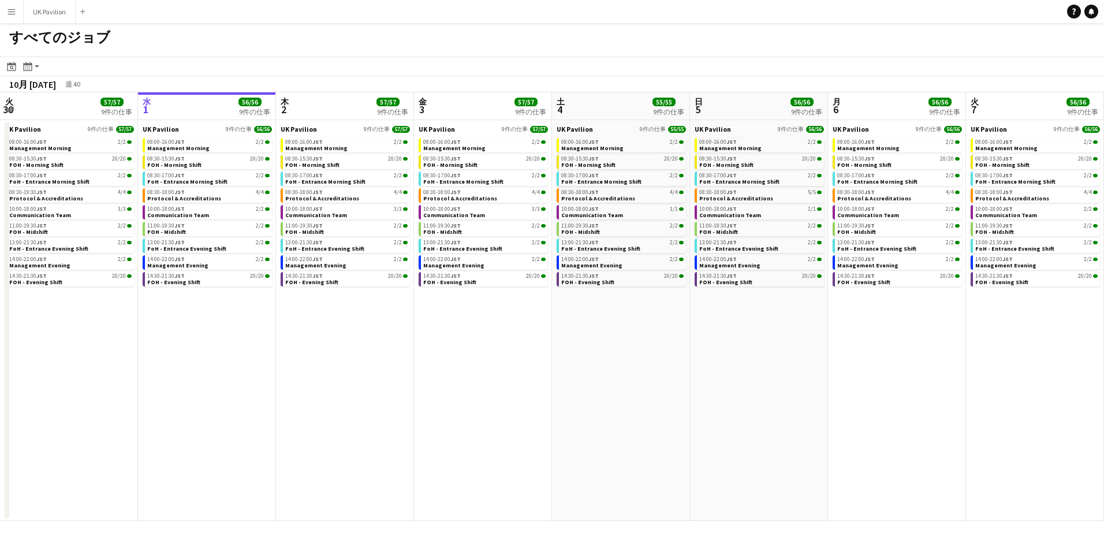
click at [6, 13] on button "メニュー" at bounding box center [11, 11] width 23 height 23
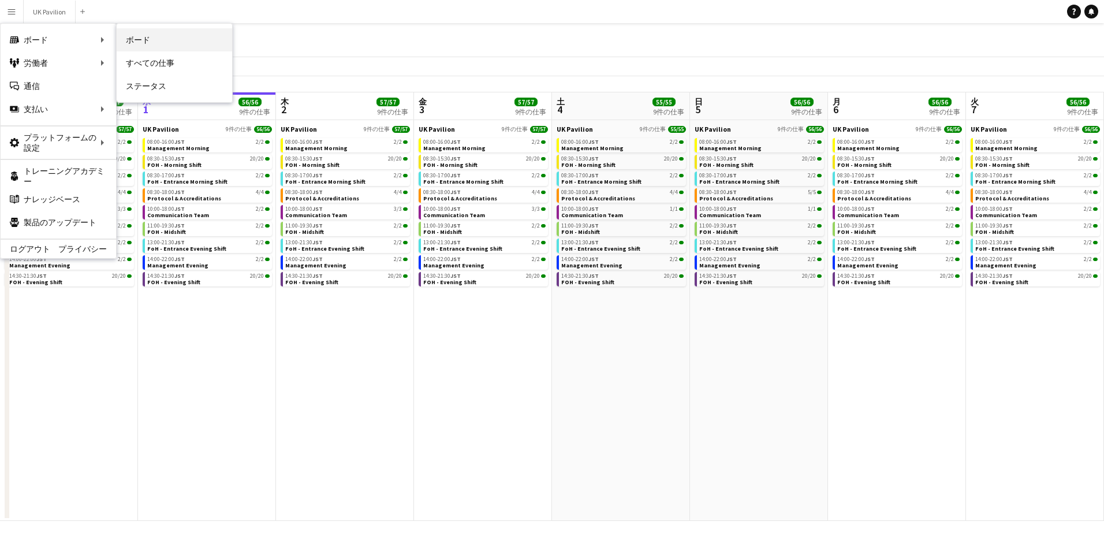
click at [226, 40] on link "ボード" at bounding box center [174, 39] width 115 height 23
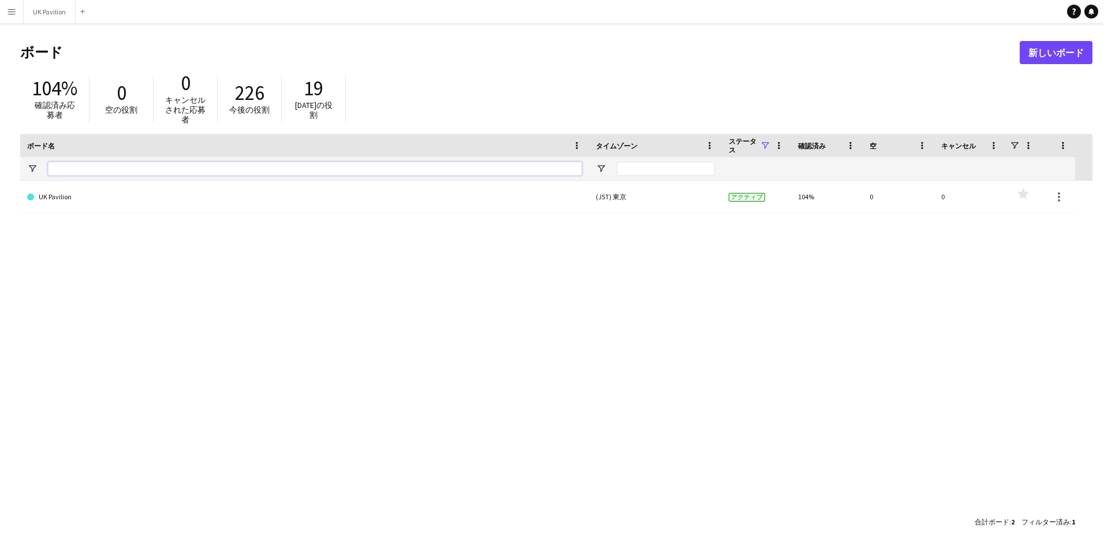
click at [141, 162] on input "ボード名 フィルター入力" at bounding box center [315, 169] width 534 height 14
type input "*"
click at [14, 6] on button "メニュー" at bounding box center [11, 11] width 23 height 23
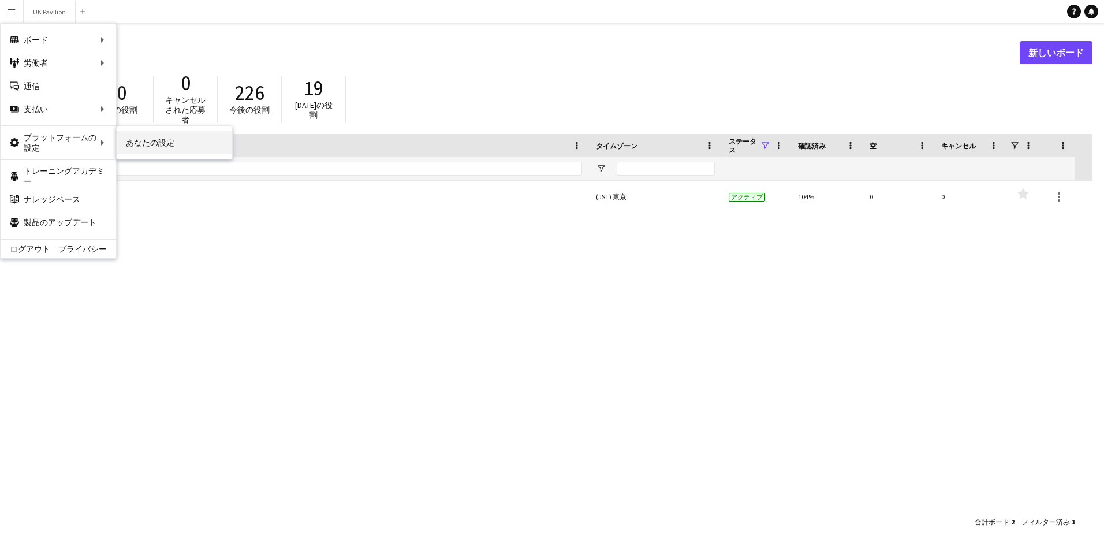
click at [184, 136] on link "あなたの設定" at bounding box center [174, 142] width 115 height 23
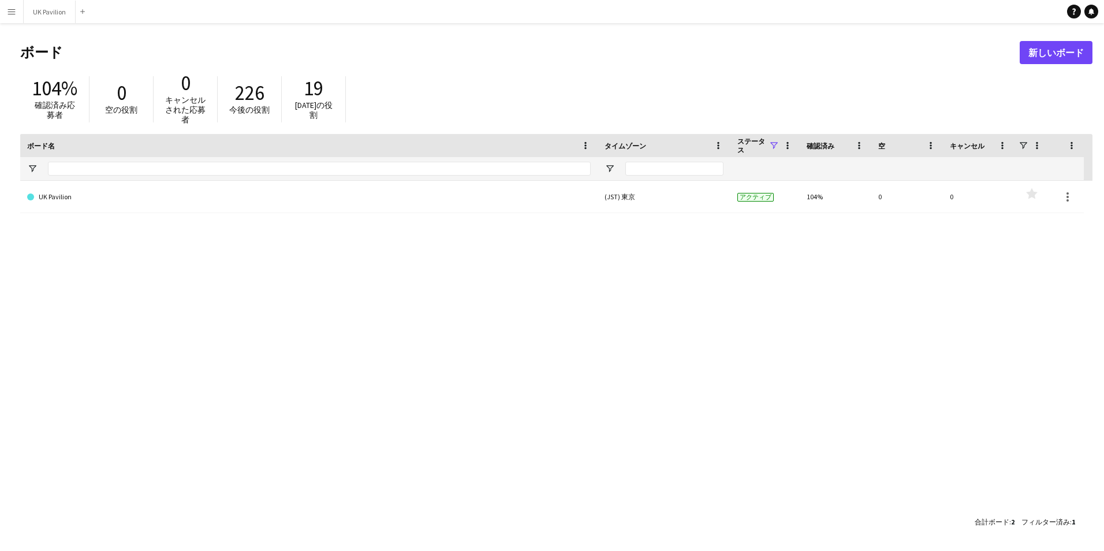
click at [5, 13] on button "メニュー" at bounding box center [11, 11] width 23 height 23
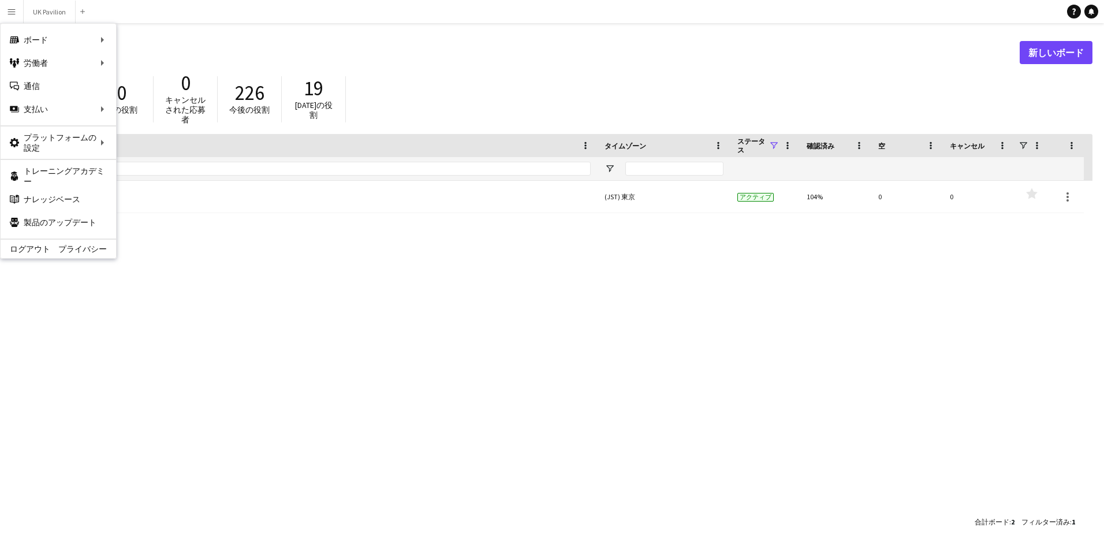
click at [512, 236] on div "UK Pavilion (JST) 東京 アクティブ 104% 0 0 お気に入り" at bounding box center [556, 346] width 1072 height 330
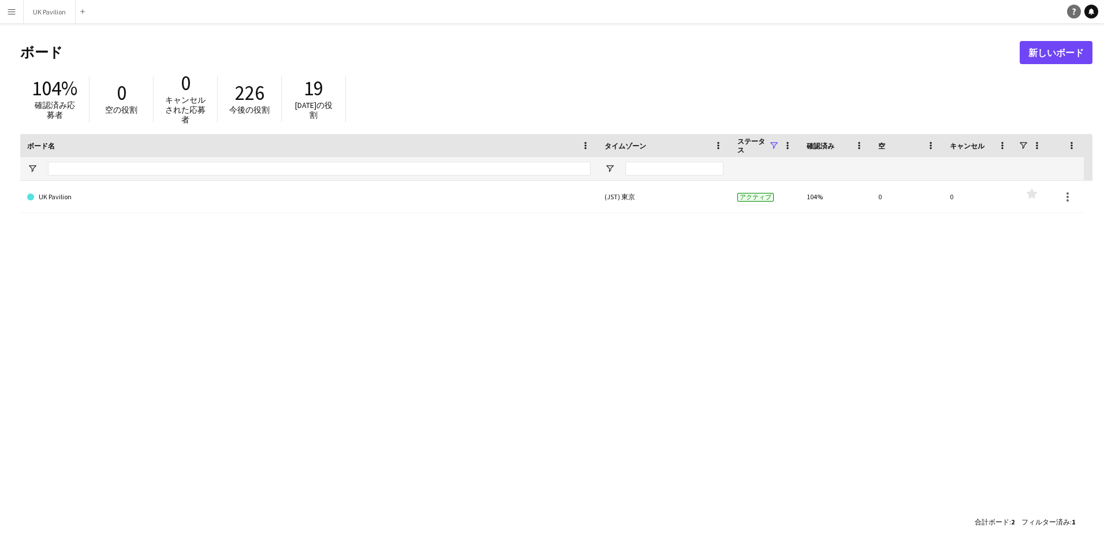
click at [1074, 11] on icon at bounding box center [1073, 12] width 3 height 6
click at [13, 10] on app-icon "メニュー" at bounding box center [11, 11] width 9 height 9
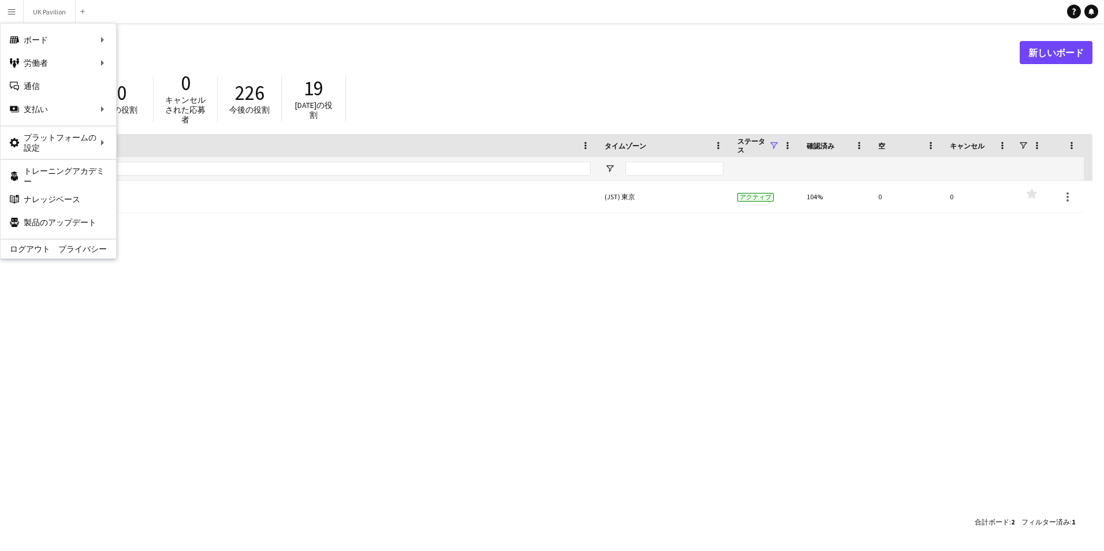
click at [157, 33] on main "ボード 新しいボード 104% 確認済み応募者 0 空の役割 0 キャンセルされた応募者 226 今後の役割 19 今日の役割 ここにドラッグして行グループを…" at bounding box center [552, 286] width 1104 height 527
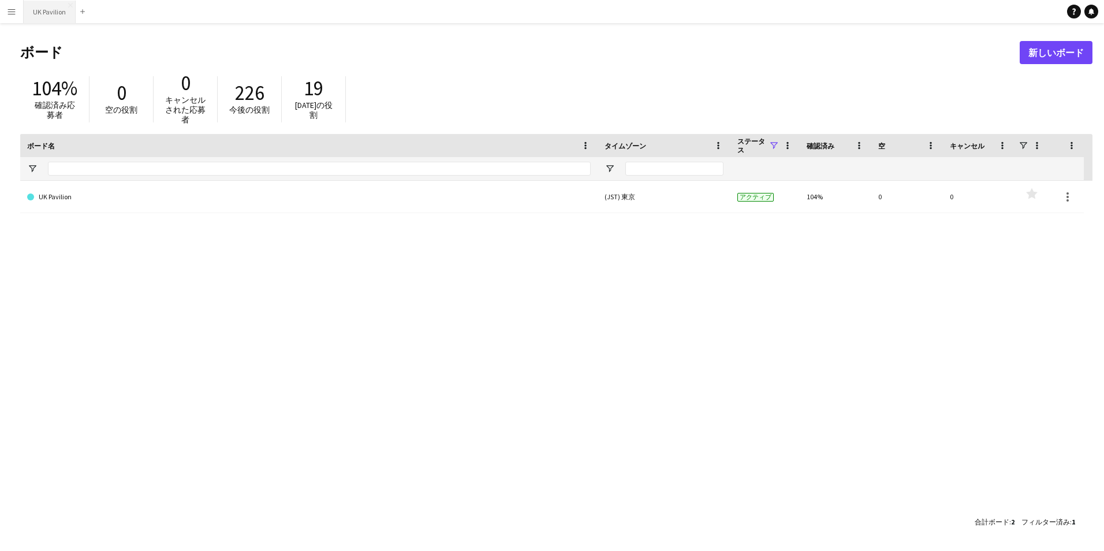
click at [47, 8] on button "UK Pavilion 閉じる" at bounding box center [50, 12] width 52 height 23
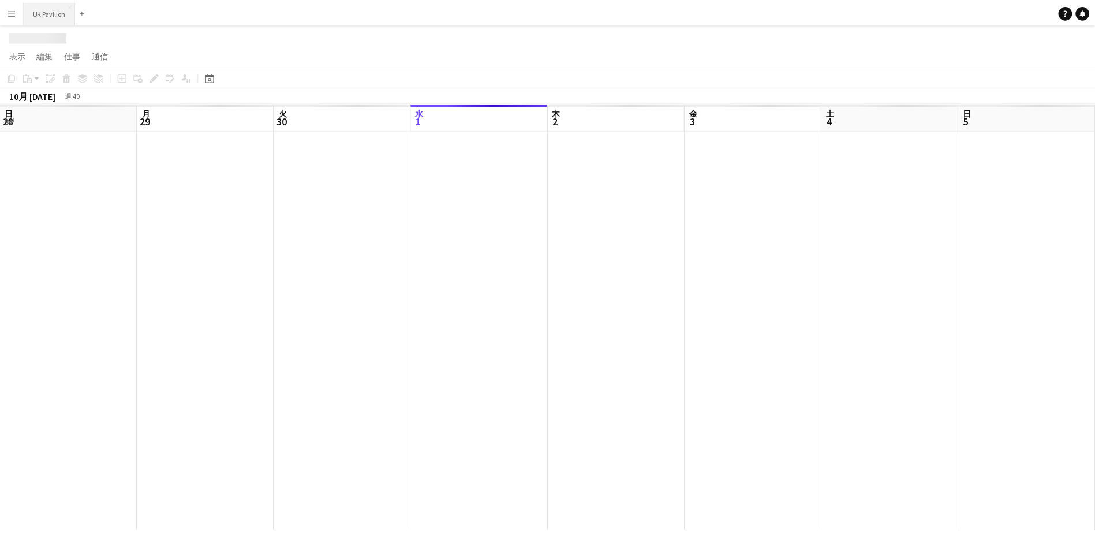
scroll to position [0, 276]
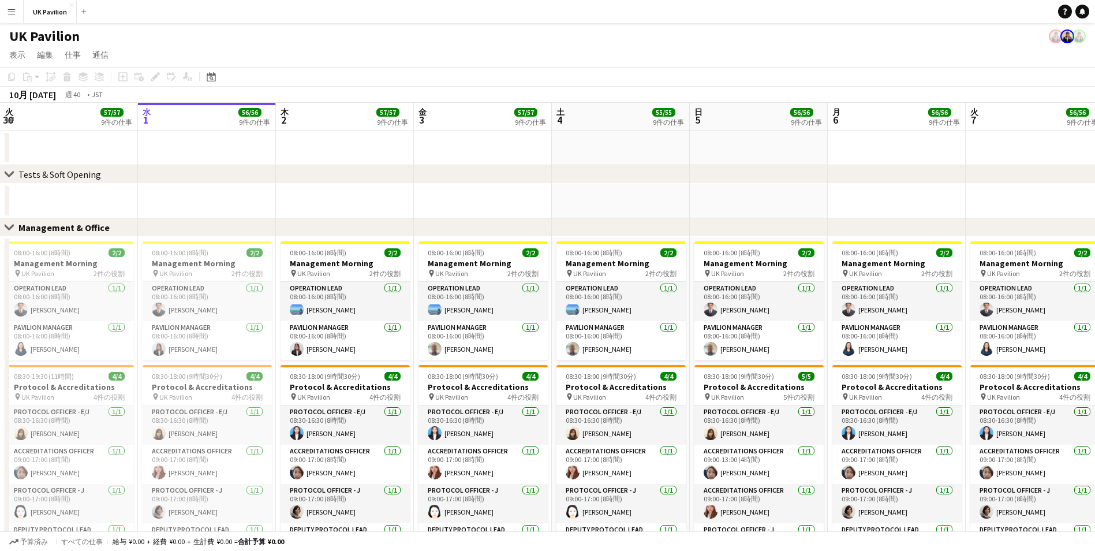
click at [15, 10] on app-icon "メニュー" at bounding box center [11, 11] width 9 height 9
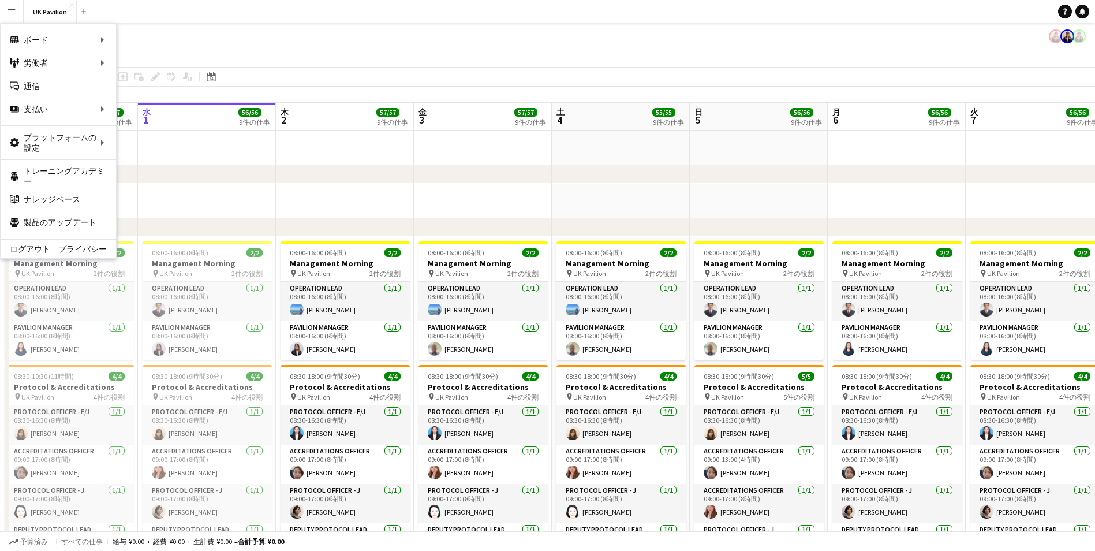
click at [154, 11] on app-navbar "メニュー ボード ボード ボード すべての仕事 ステータス 労働者 労働者 私の人材 採用 通信 通信 支払い 支払い 承認 支払い レポート プラットフォー…" at bounding box center [547, 11] width 1095 height 23
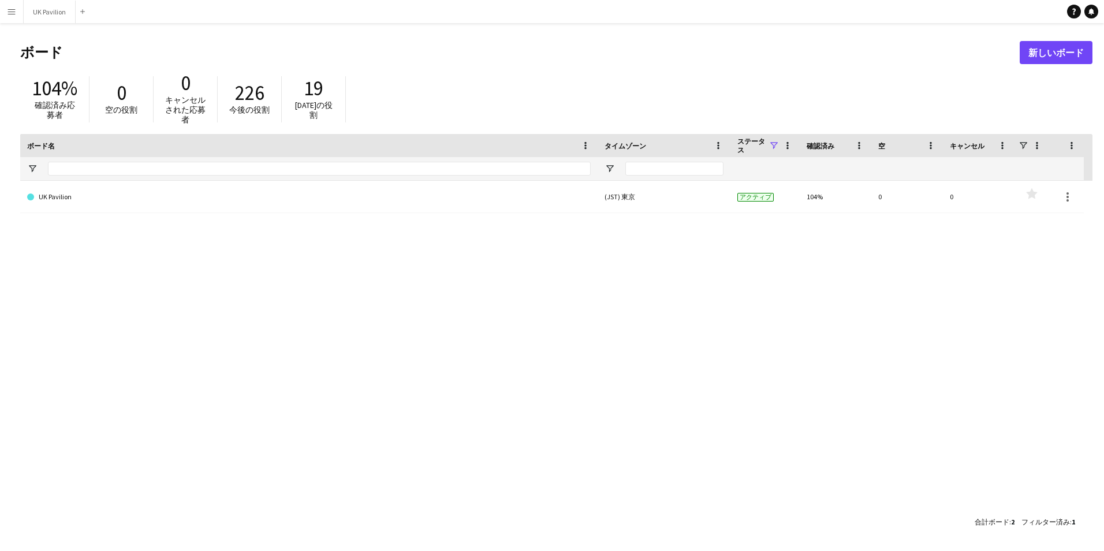
click at [11, 16] on button "メニュー" at bounding box center [11, 11] width 23 height 23
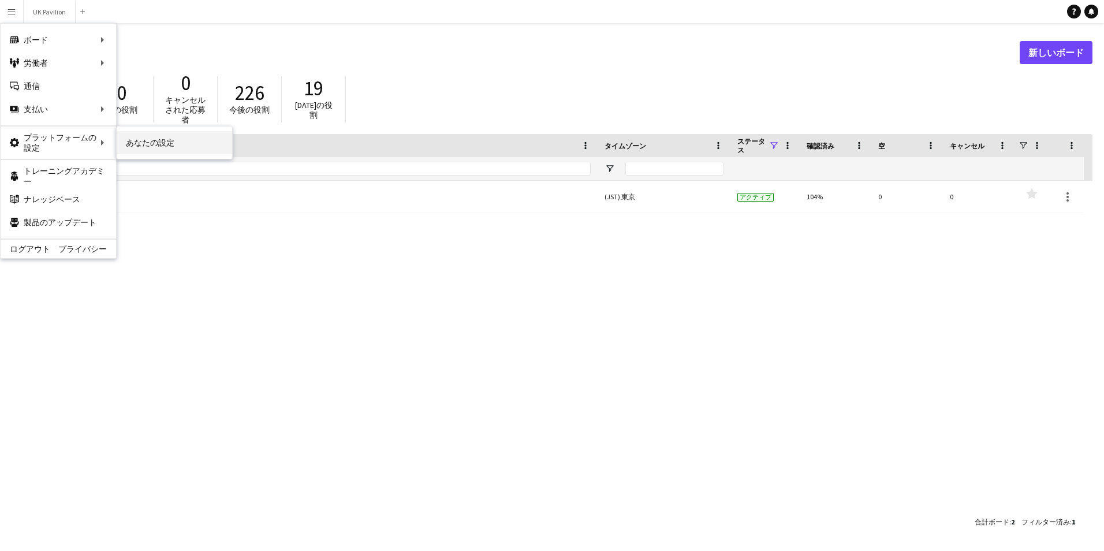
click at [193, 145] on link "あなたの設定" at bounding box center [174, 142] width 115 height 23
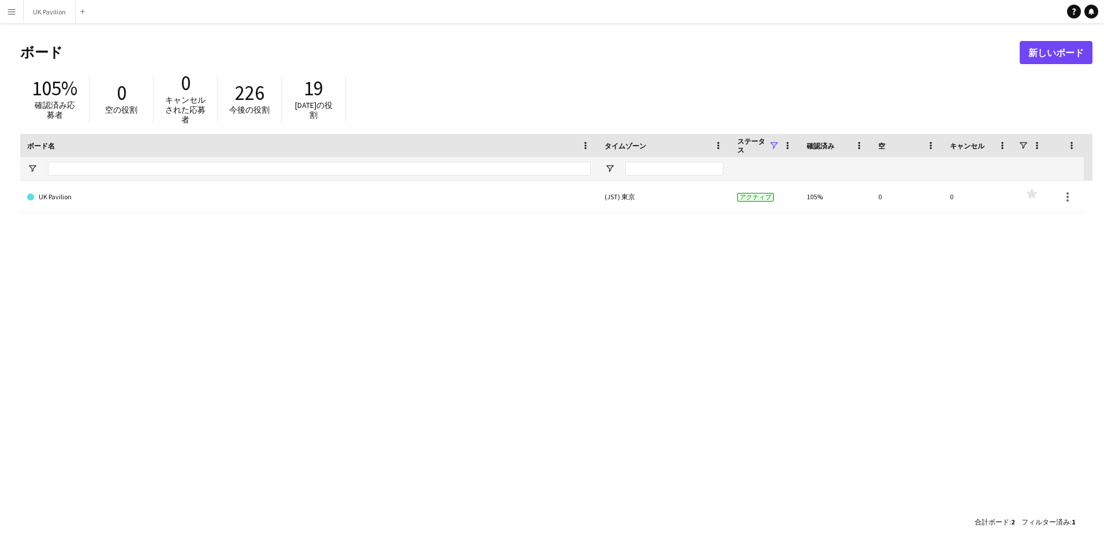
click at [12, 4] on button "メニュー" at bounding box center [11, 11] width 23 height 23
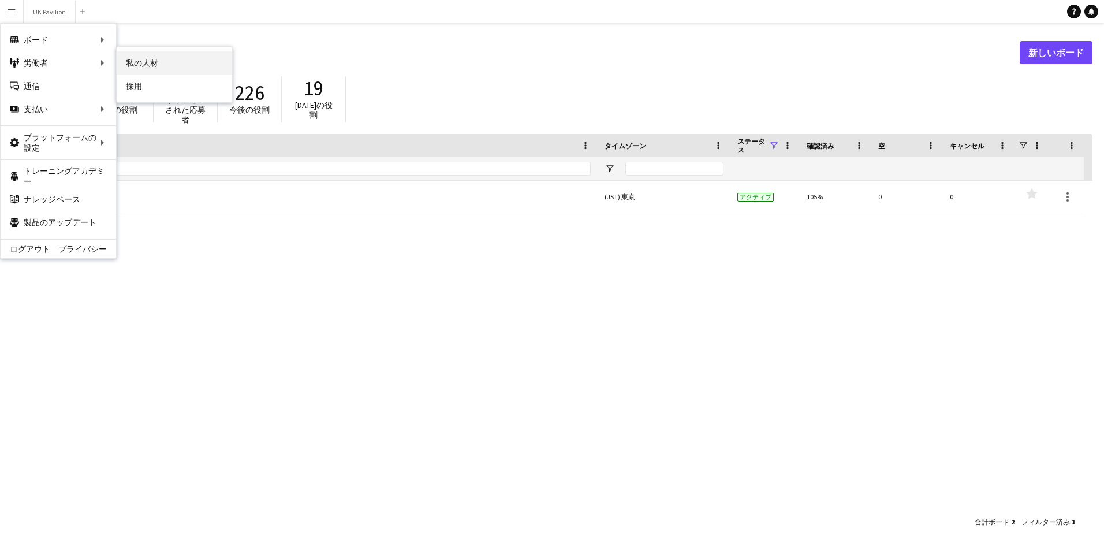
click at [162, 61] on link "私の人材" at bounding box center [174, 62] width 115 height 23
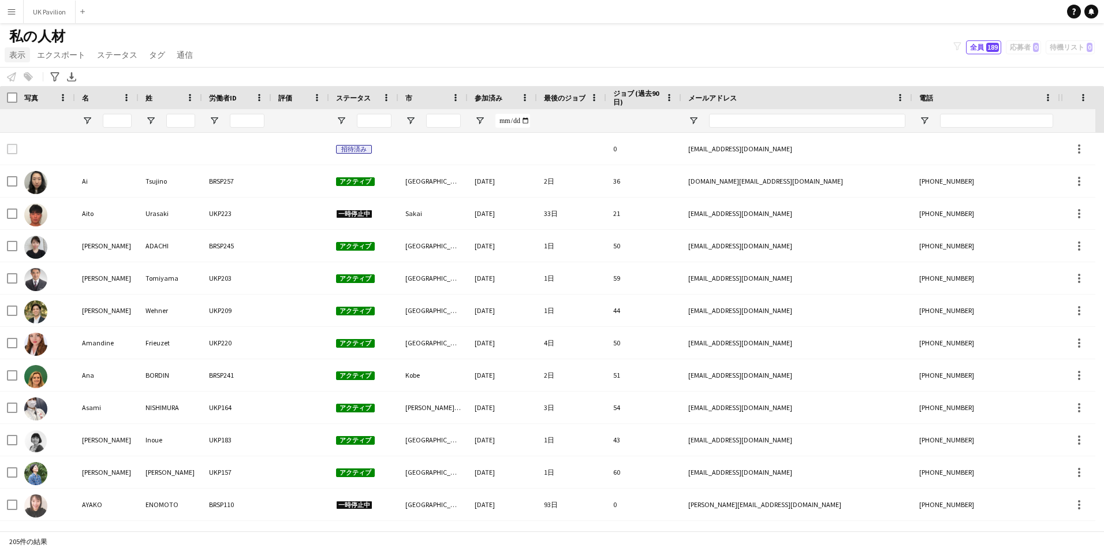
click at [19, 54] on span "表示" at bounding box center [17, 55] width 16 height 10
click at [53, 54] on span "エクスポート" at bounding box center [61, 55] width 49 height 10
click at [118, 53] on span "ステータス" at bounding box center [117, 55] width 40 height 10
click at [157, 55] on span "タグ" at bounding box center [157, 55] width 16 height 10
click at [189, 54] on span "通信" at bounding box center [185, 55] width 16 height 10
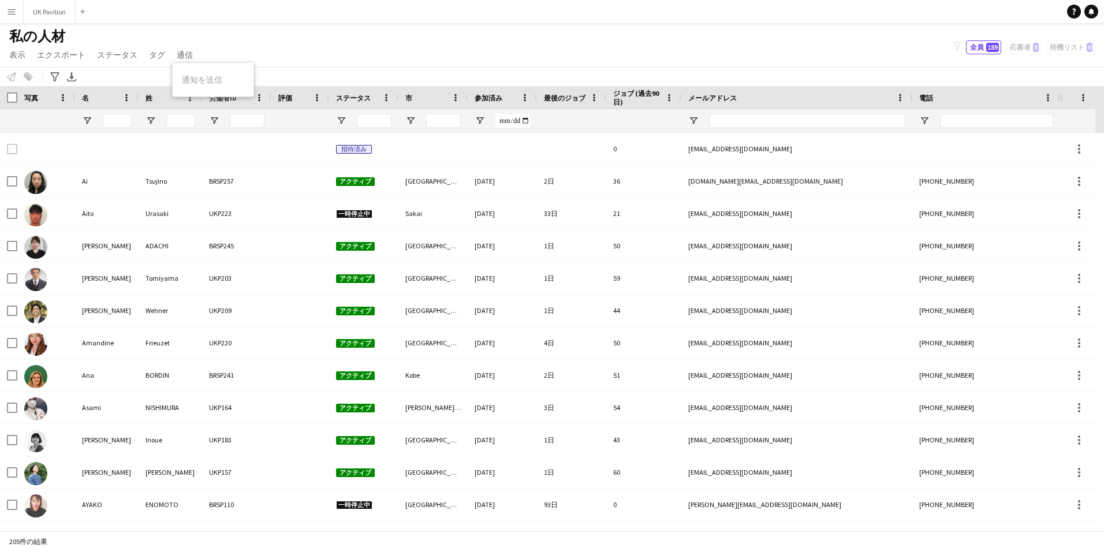
click at [239, 43] on div "私の人材 表示 ビュー デフォルトビュー 新しいビュー ビューを更新 ビューを削除 名前を編集 ビューをカスタマイズ フィルターをカスタマイズ フィルタをリセ…" at bounding box center [552, 47] width 1104 height 39
click at [20, 16] on button "メニュー" at bounding box center [11, 11] width 23 height 23
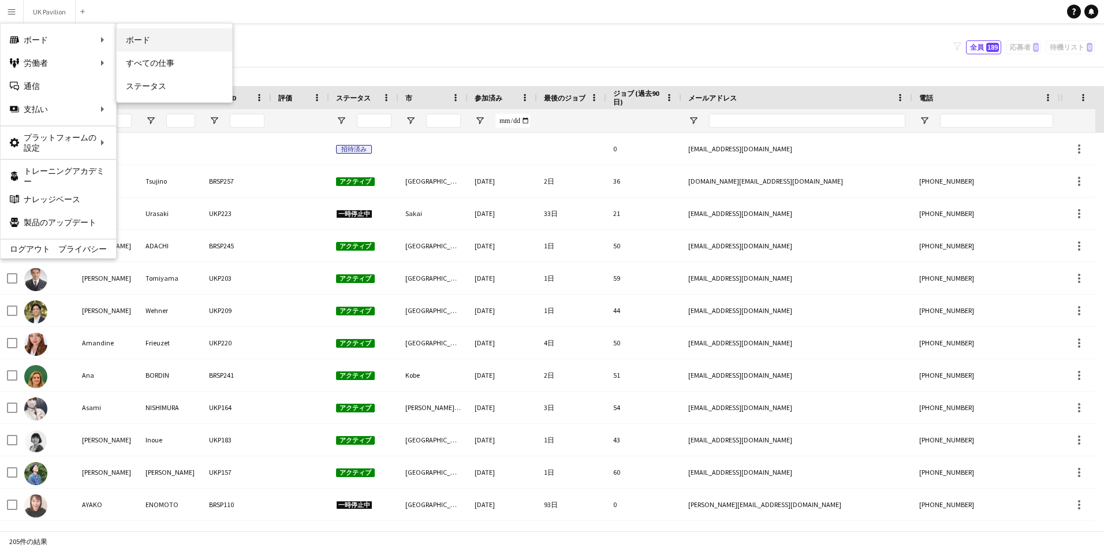
click at [130, 39] on link "ボード" at bounding box center [174, 39] width 115 height 23
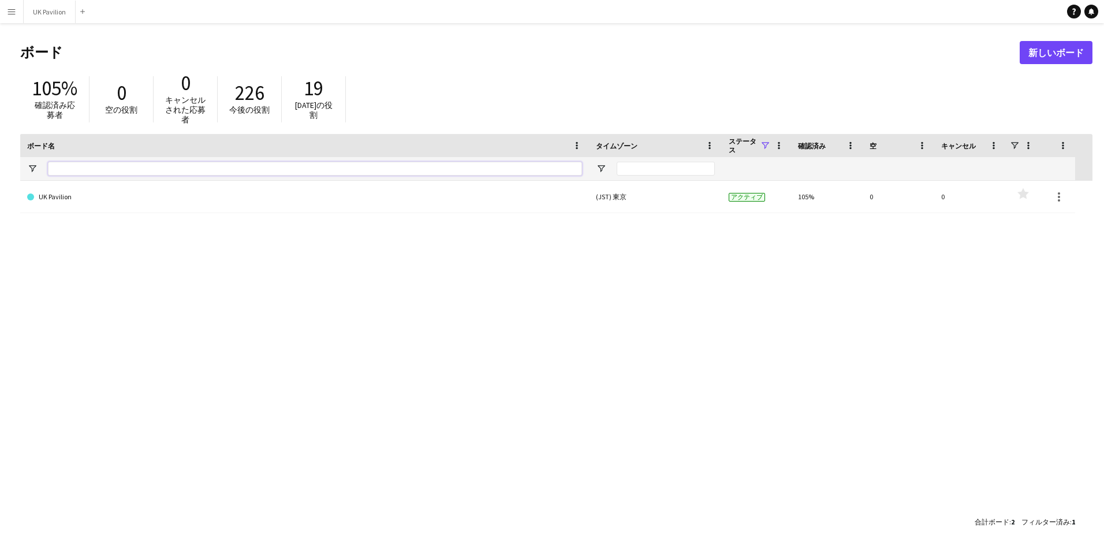
click at [146, 169] on input "ボード名 フィルター入力" at bounding box center [315, 169] width 534 height 14
type input "*"
click at [576, 144] on span at bounding box center [577, 145] width 10 height 10
click at [565, 193] on link "UK Pavilion" at bounding box center [304, 197] width 555 height 32
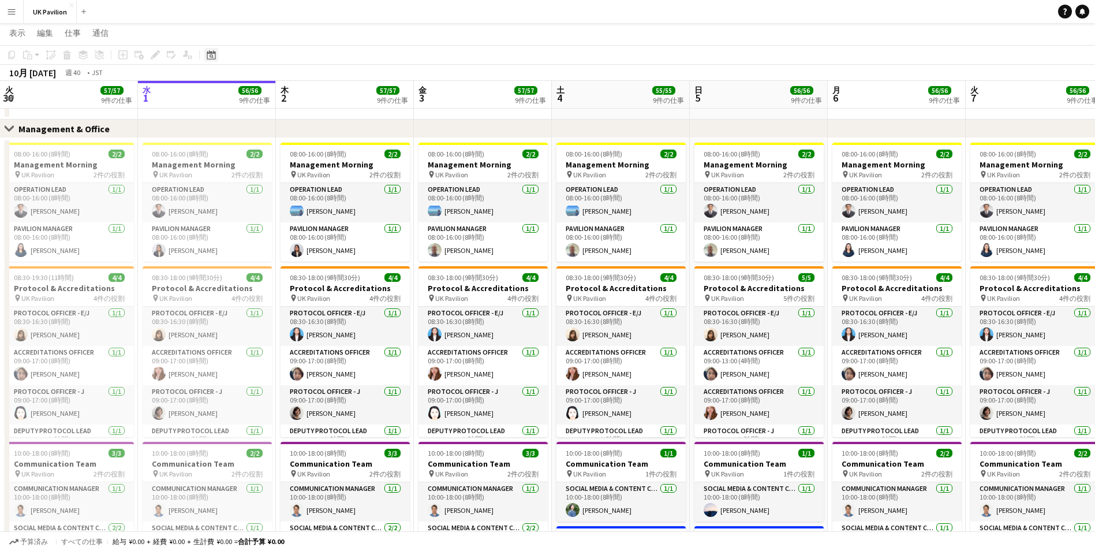
click at [208, 55] on icon "日付ピッカー" at bounding box center [211, 54] width 9 height 9
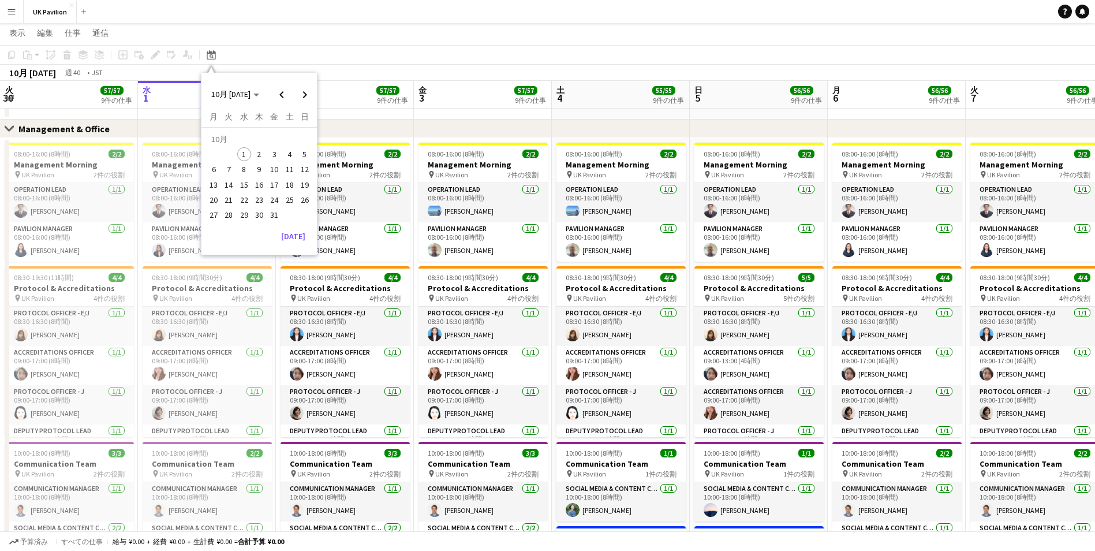
click at [245, 155] on span "1" at bounding box center [244, 154] width 14 height 14
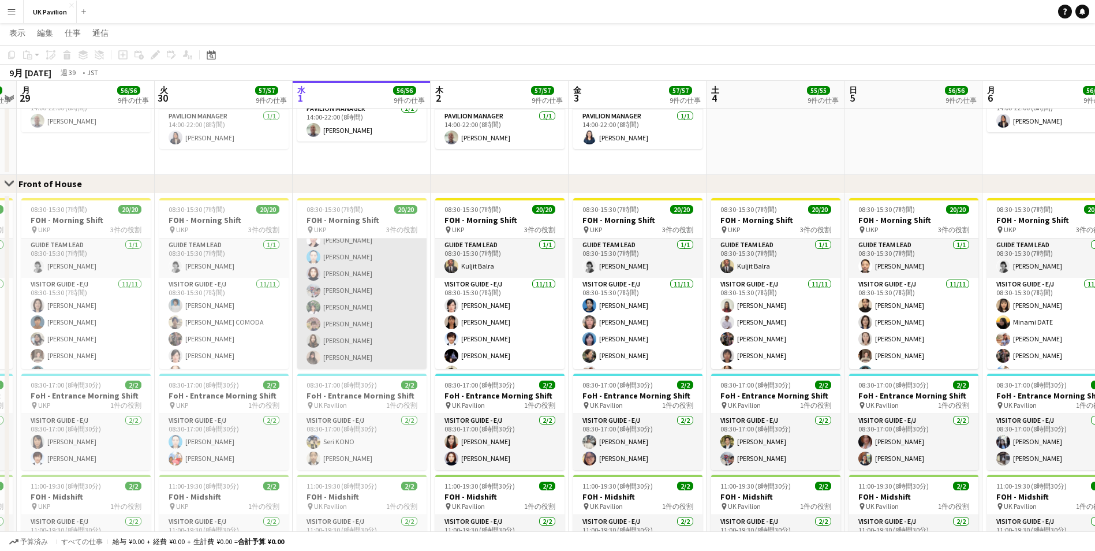
scroll to position [675, 0]
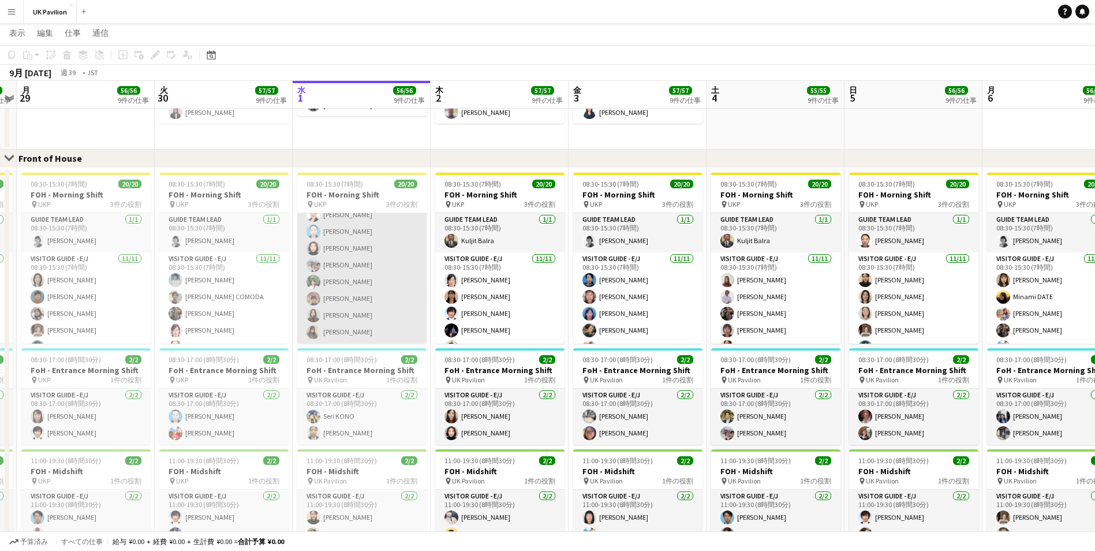
click at [350, 332] on app-card-role "Visitor Guide - J [DATE] 08:30-15:30 (7時間) [PERSON_NAME] [PERSON_NAME] [PERSON_…" at bounding box center [361, 265] width 129 height 156
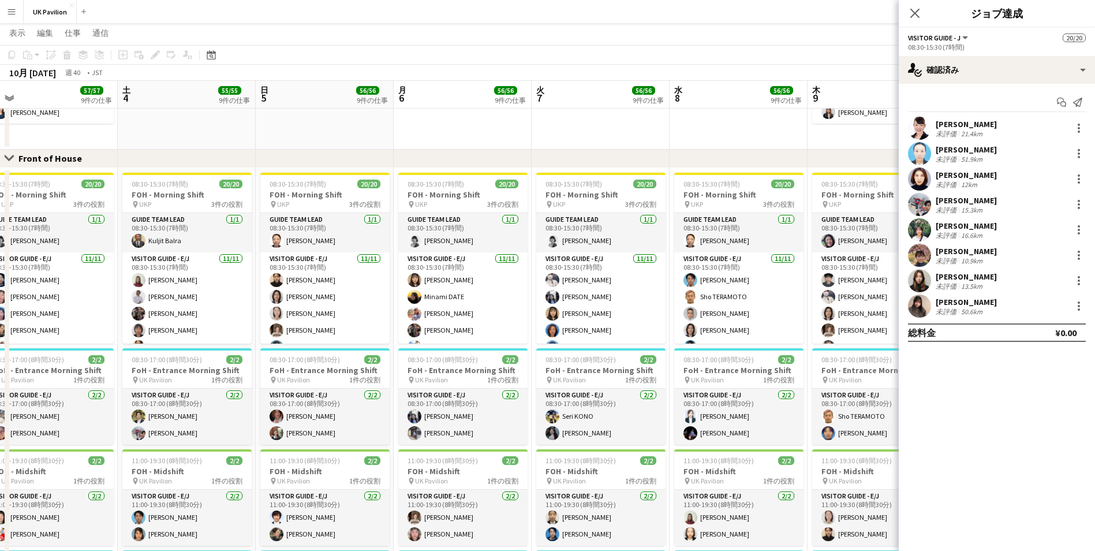
scroll to position [0, 371]
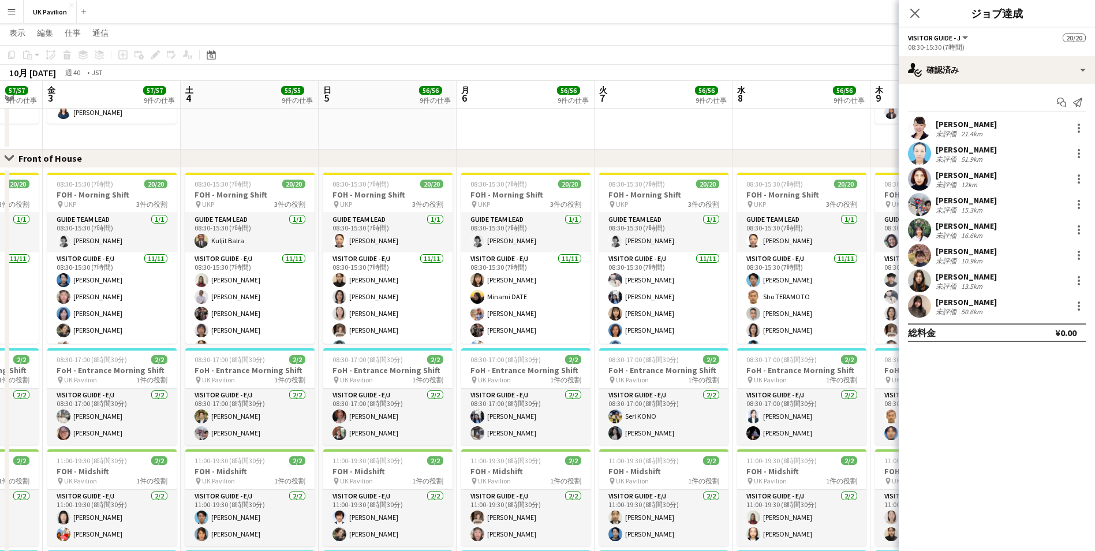
drag, startPoint x: 749, startPoint y: 96, endPoint x: 223, endPoint y: 112, distance: 526.3
click at [223, 112] on app-calendar-viewport "火 30 57/57 9件の仕事 水 1 56/56 9件の仕事 木 2 57/57 9件の仕事 金 3 57/57 9件の仕事 土 4 55/55 9件の仕…" at bounding box center [547, 124] width 1095 height 1508
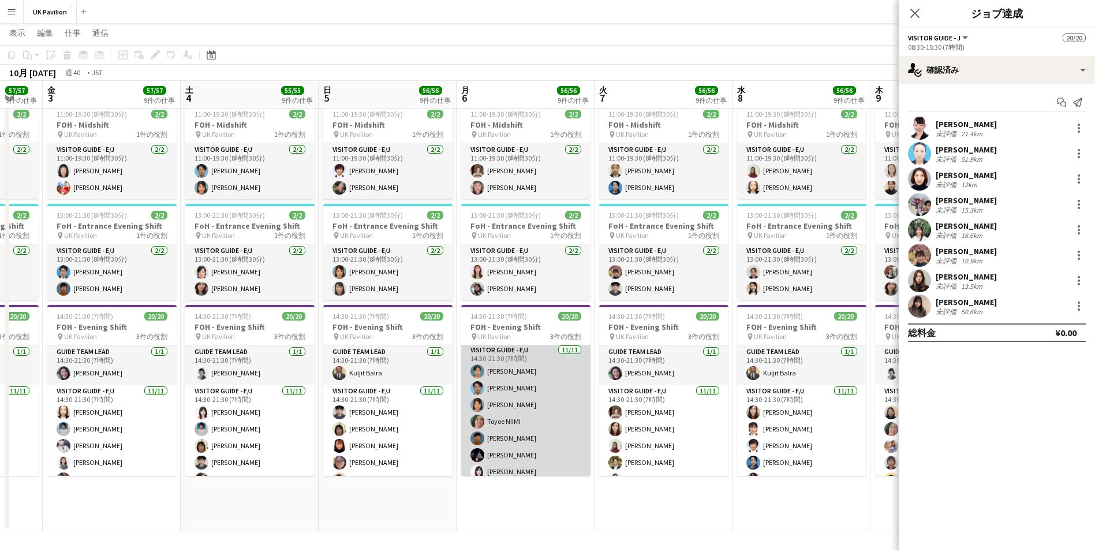
scroll to position [0, 0]
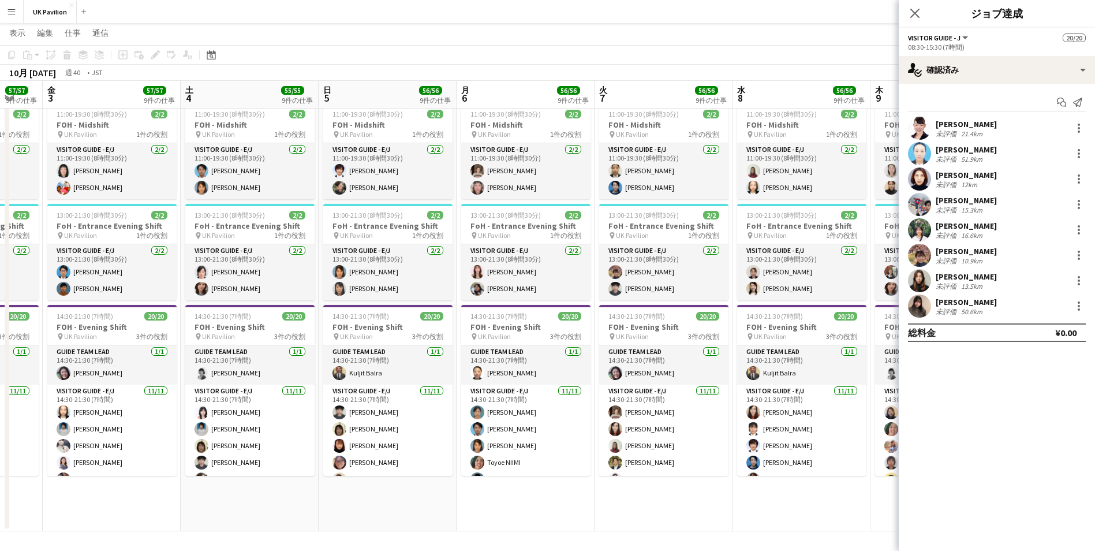
click at [976, 307] on div "50.6km" at bounding box center [972, 311] width 26 height 9
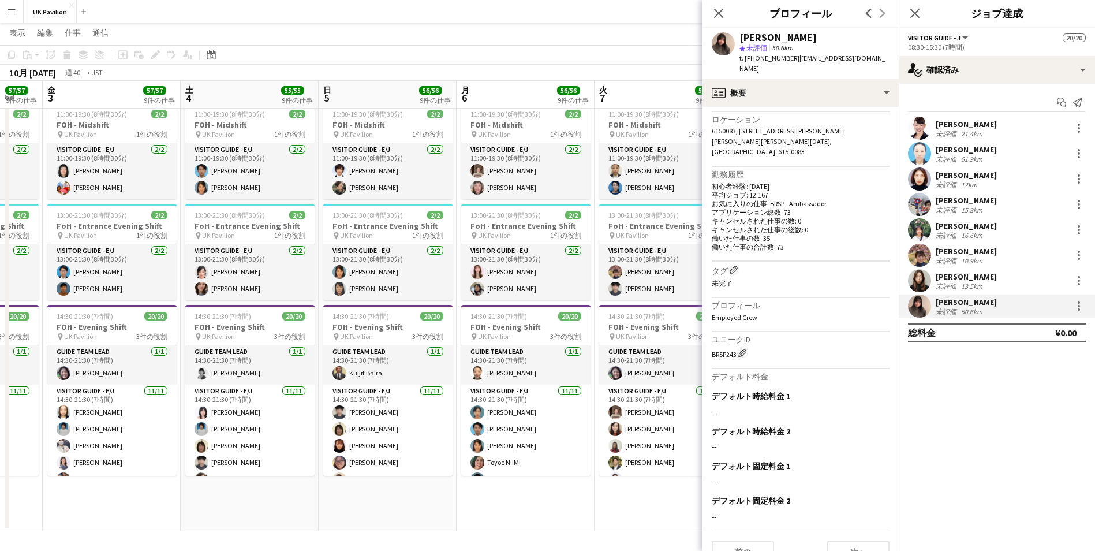
scroll to position [245, 0]
click at [863, 540] on button "次へ" at bounding box center [858, 551] width 62 height 23
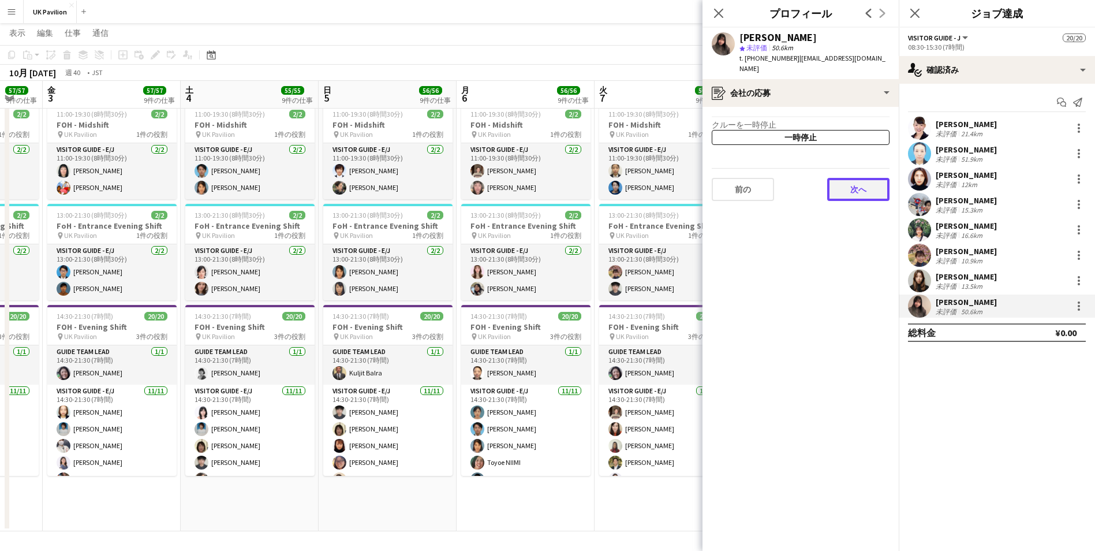
click at [855, 185] on button "次へ" at bounding box center [858, 189] width 62 height 23
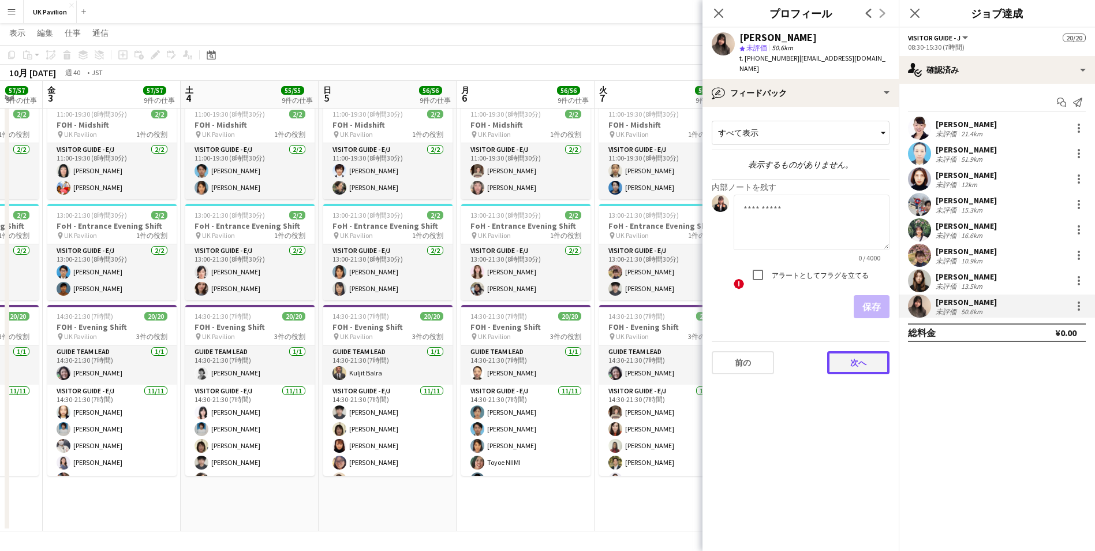
click at [855, 351] on button "次へ" at bounding box center [858, 362] width 62 height 23
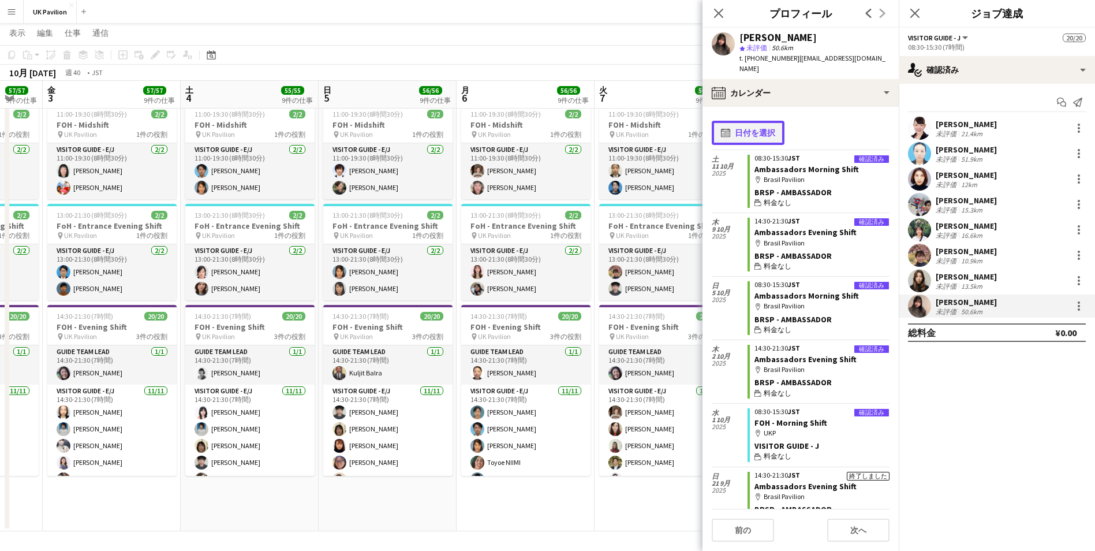
click at [763, 121] on button "calendar-full 日付を選択" at bounding box center [748, 133] width 73 height 24
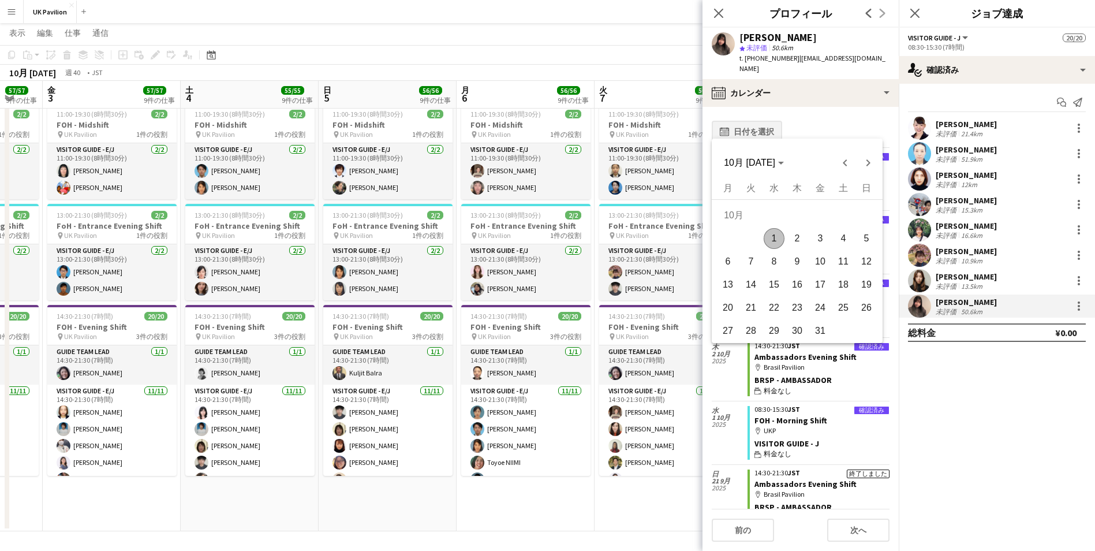
click at [763, 121] on div at bounding box center [547, 275] width 1095 height 551
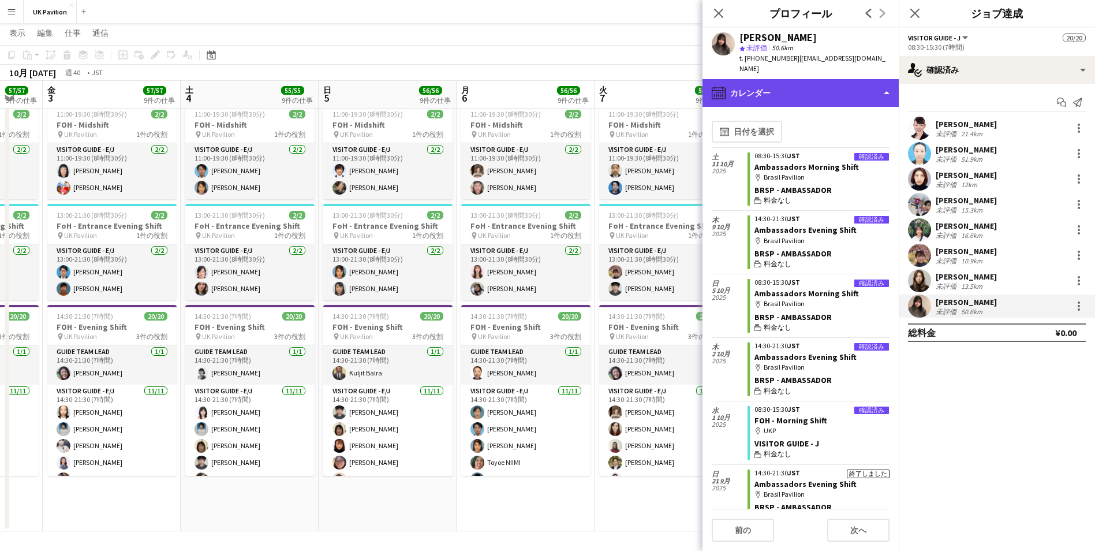
click at [777, 81] on div "calendar-full カレンダー" at bounding box center [801, 93] width 196 height 28
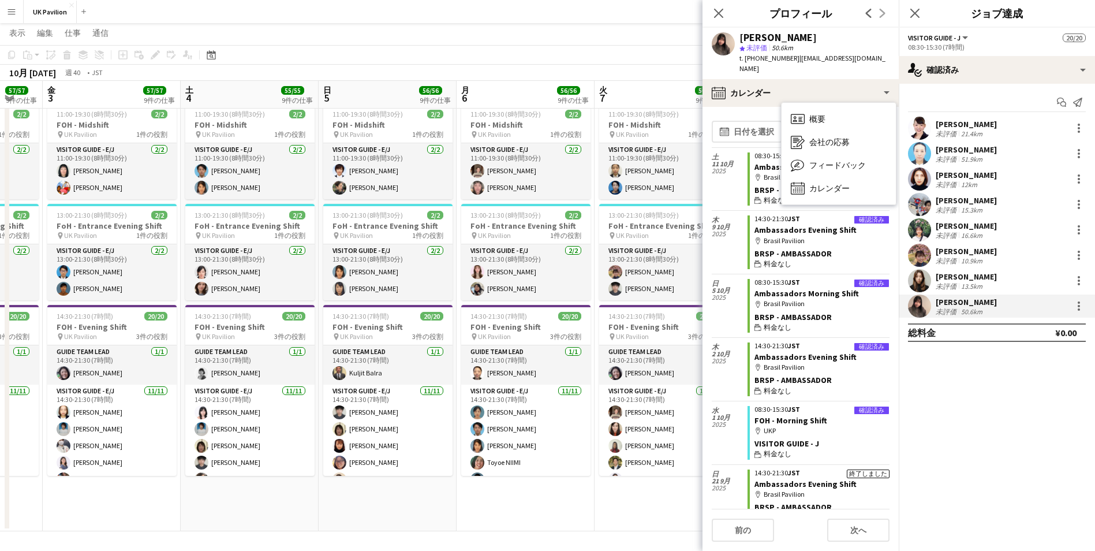
click at [769, 107] on app-calendar-tab "calendar-full 日付を選択 土 11 10月 [DATE] 確認済み 08:30-15:30 JST Ambassadors Morning Sh…" at bounding box center [801, 329] width 196 height 444
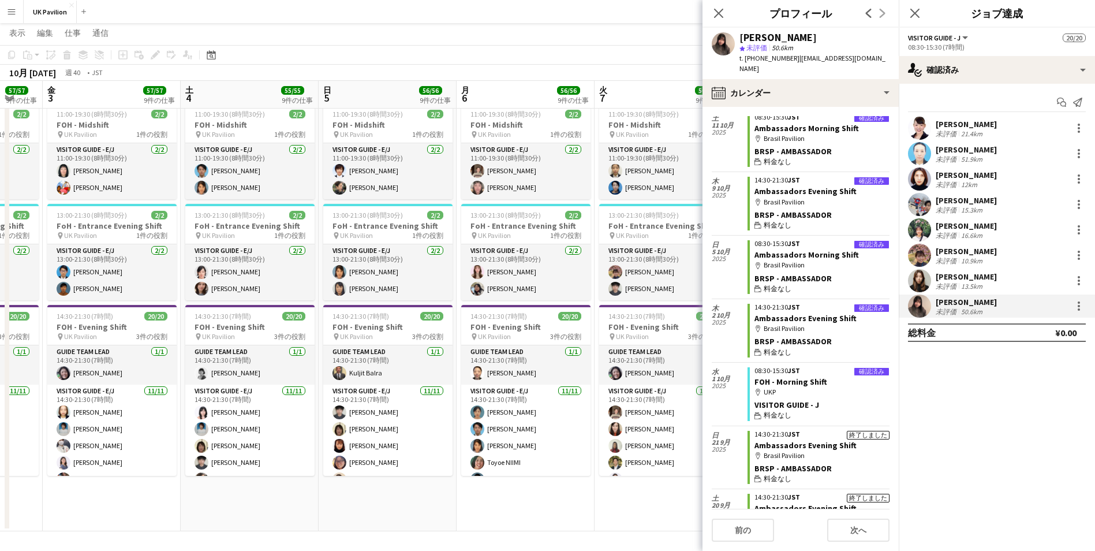
scroll to position [0, 0]
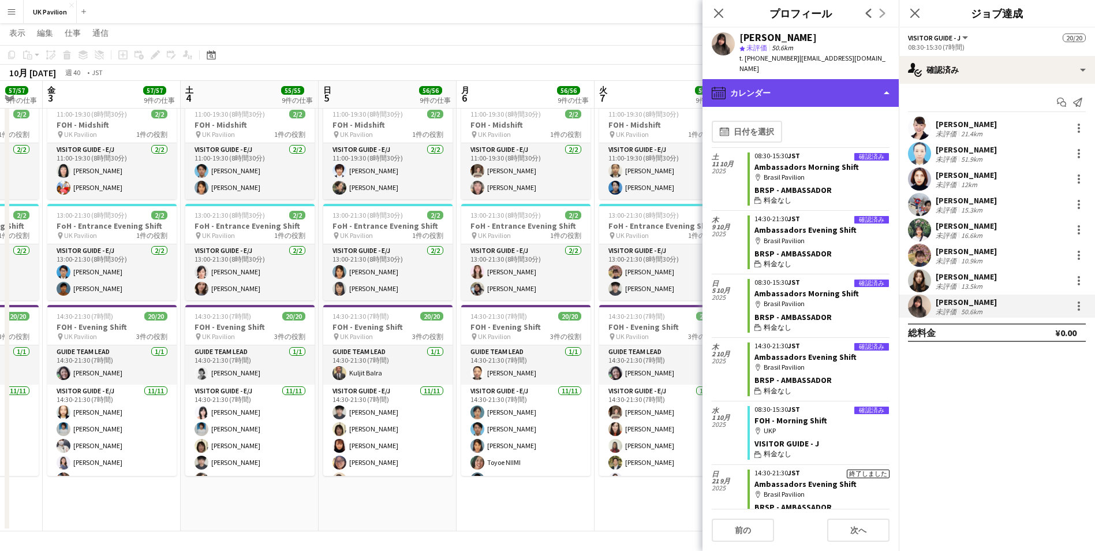
click at [812, 79] on div "calendar-full カレンダー" at bounding box center [801, 93] width 196 height 28
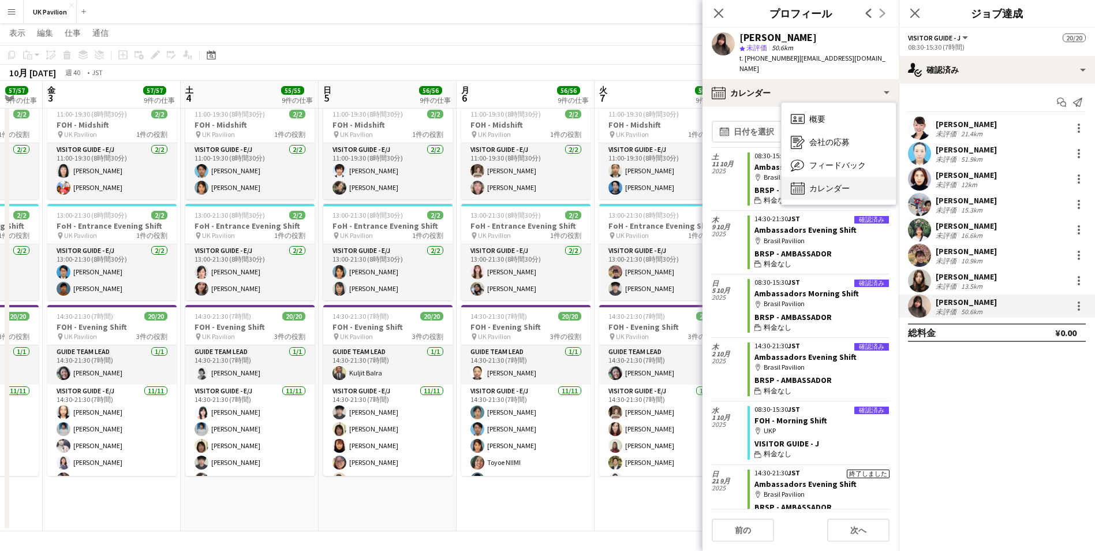
click at [820, 183] on span "カレンダー" at bounding box center [830, 188] width 40 height 10
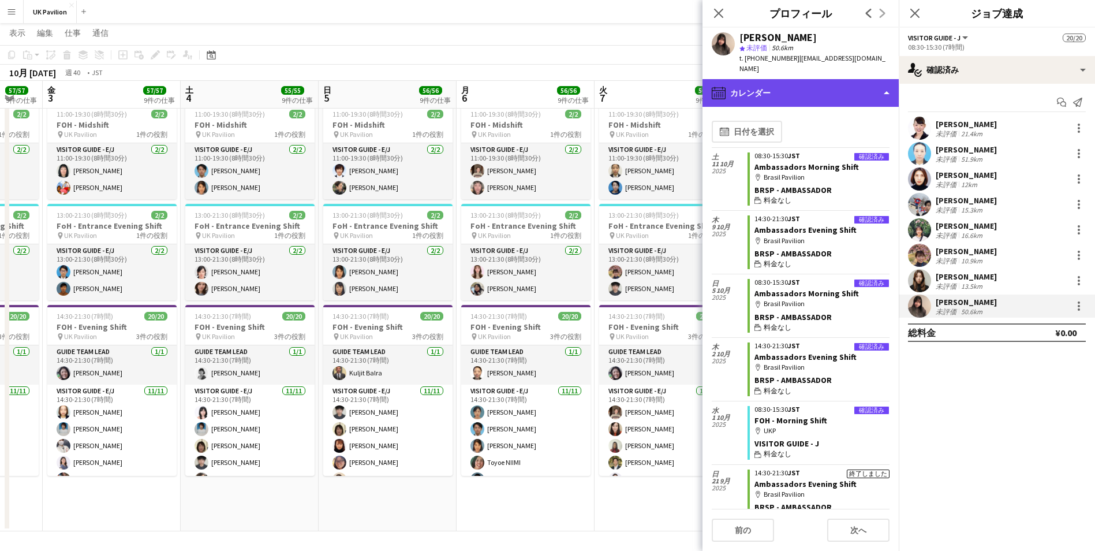
click at [786, 84] on div "calendar-full カレンダー" at bounding box center [801, 93] width 196 height 28
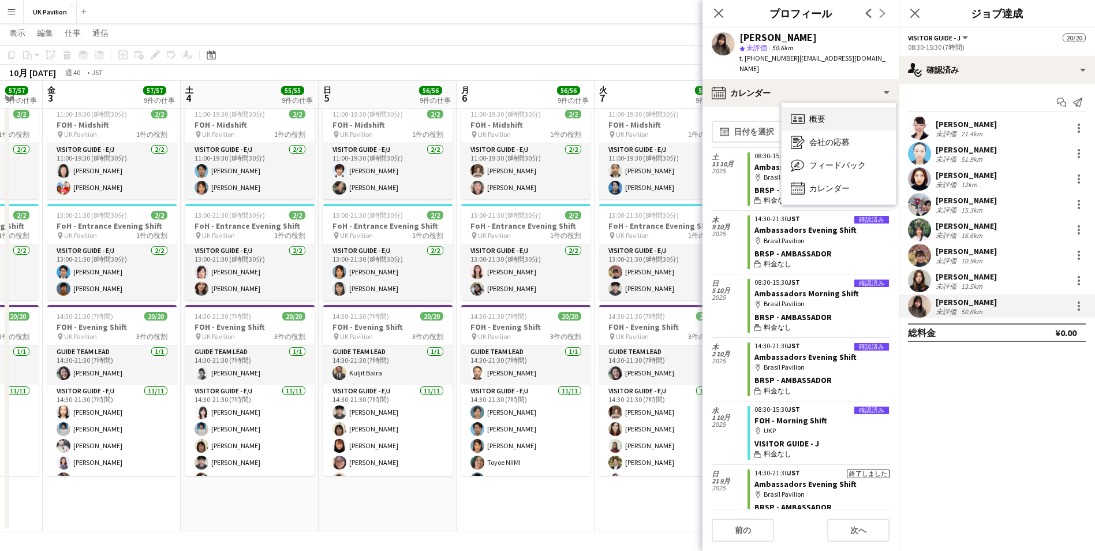
click at [802, 113] on icon "概要" at bounding box center [798, 119] width 14 height 14
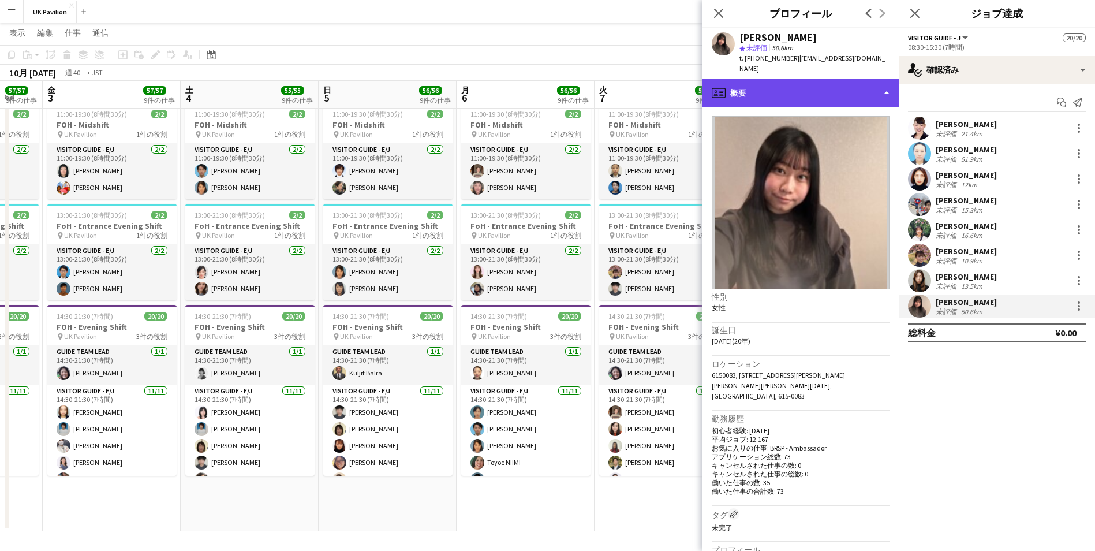
click at [796, 89] on div "profile 概要" at bounding box center [801, 93] width 196 height 28
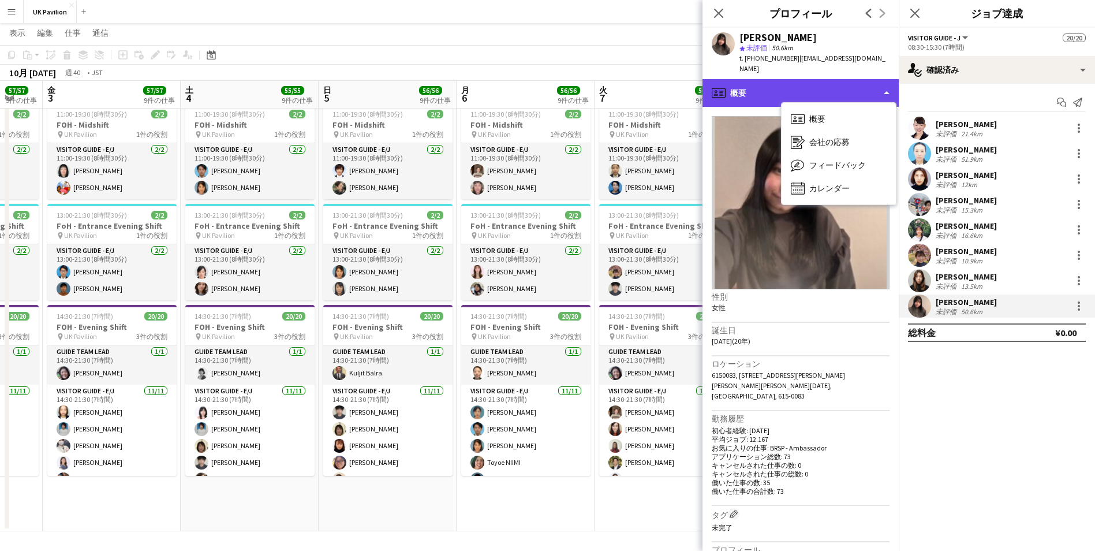
click at [796, 89] on div "profile 概要" at bounding box center [801, 93] width 196 height 28
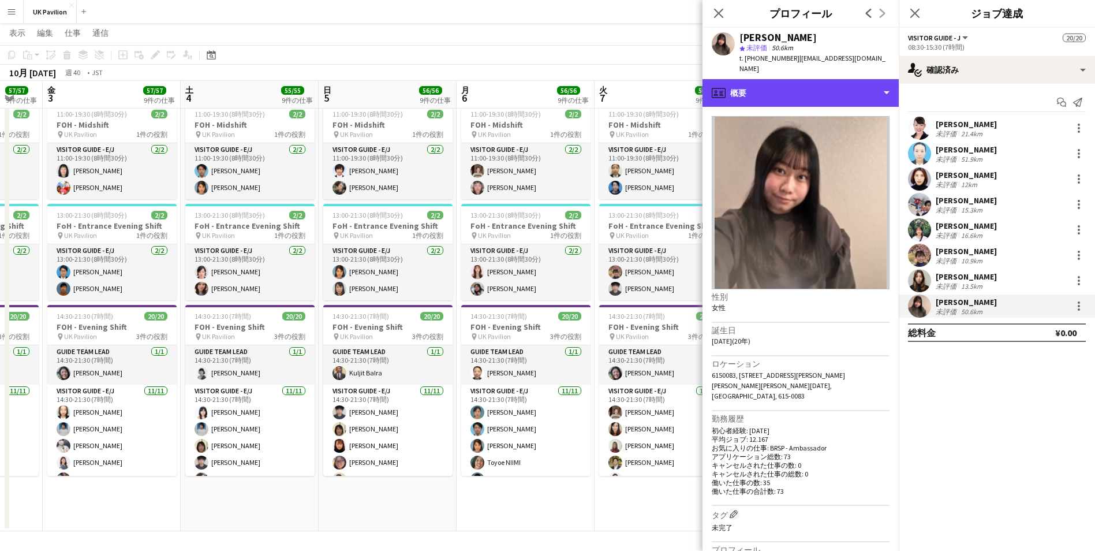
scroll to position [245, 0]
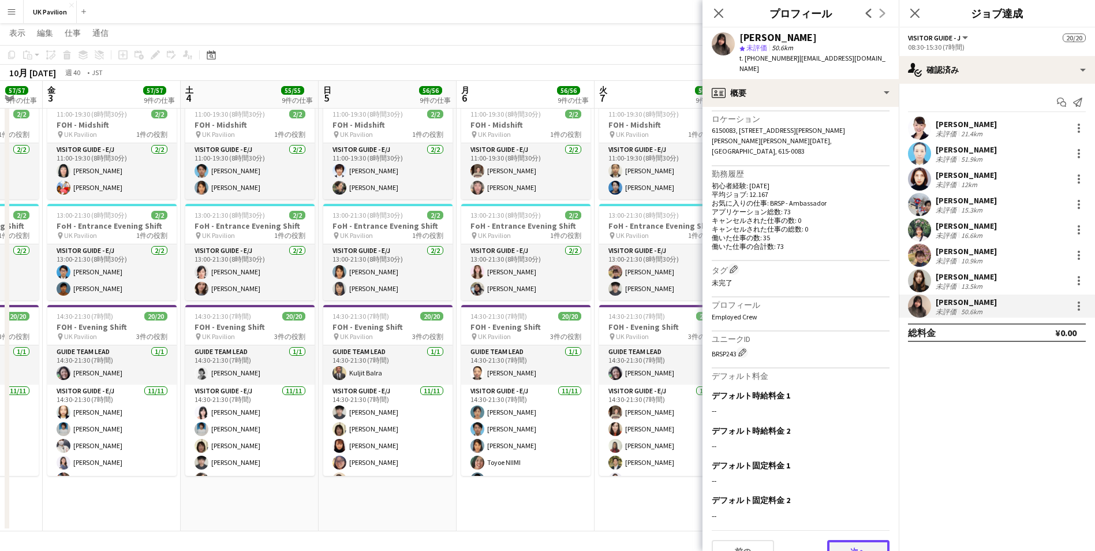
click at [837, 540] on button "次へ" at bounding box center [858, 551] width 62 height 23
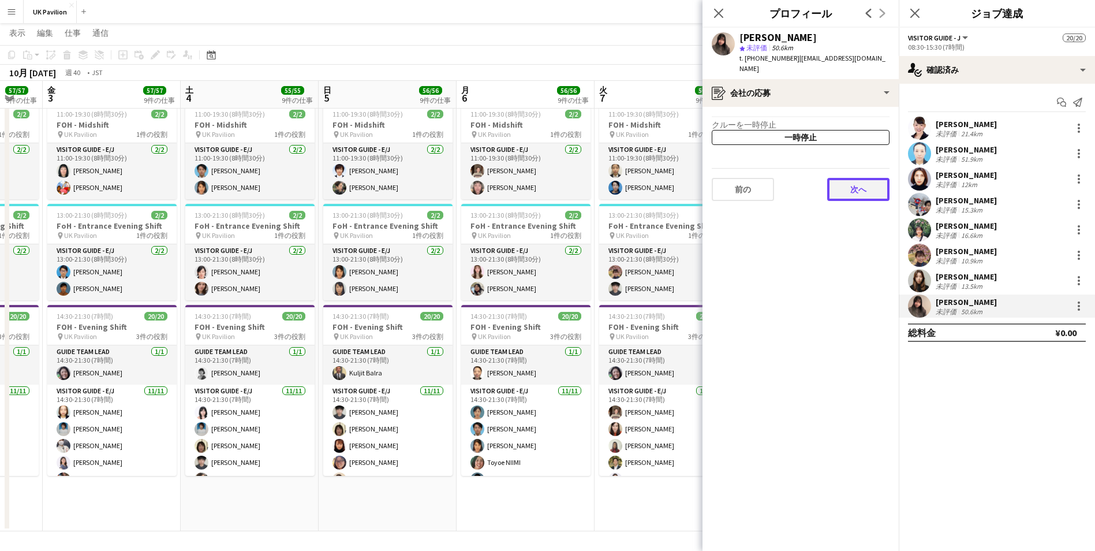
click at [864, 184] on button "次へ" at bounding box center [858, 189] width 62 height 23
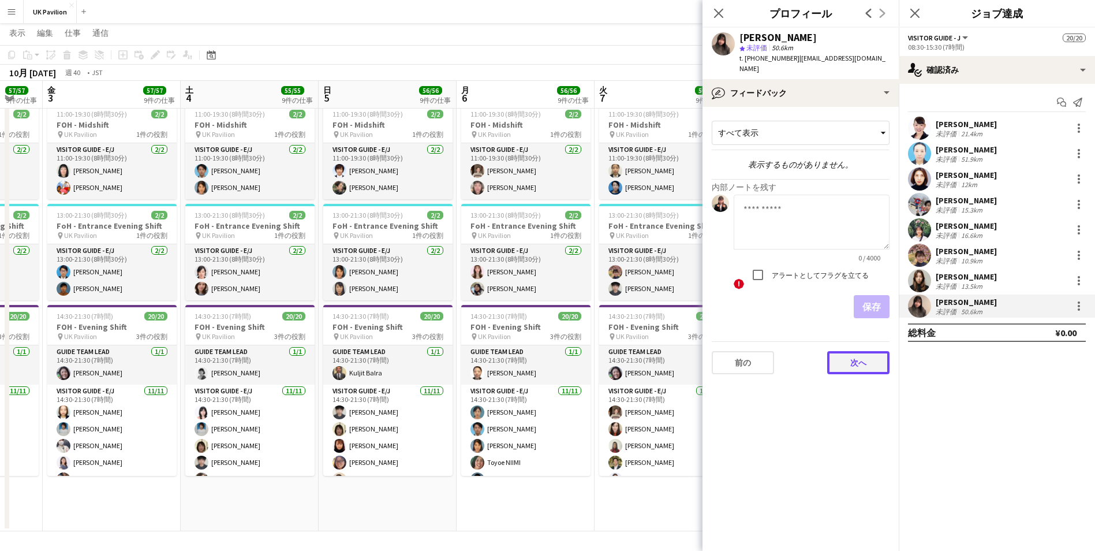
click at [846, 354] on button "次へ" at bounding box center [858, 362] width 62 height 23
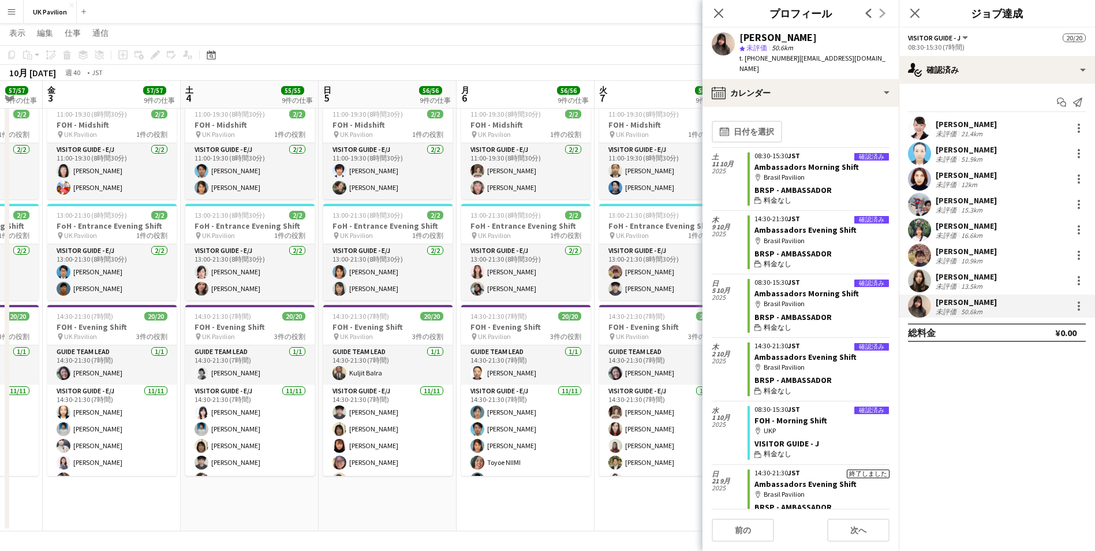
scroll to position [231, 0]
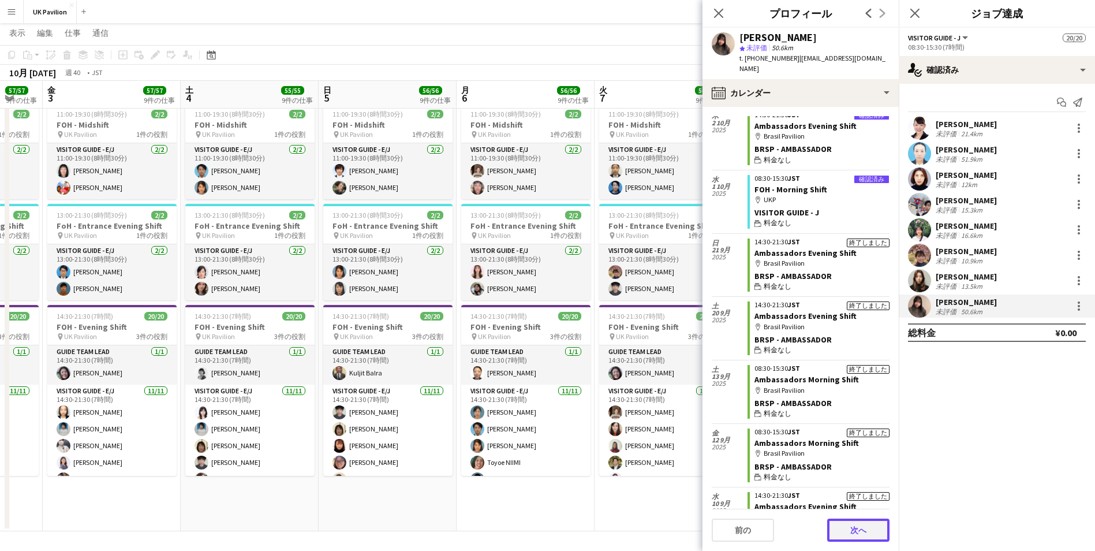
click at [852, 533] on button "次へ" at bounding box center [858, 529] width 62 height 23
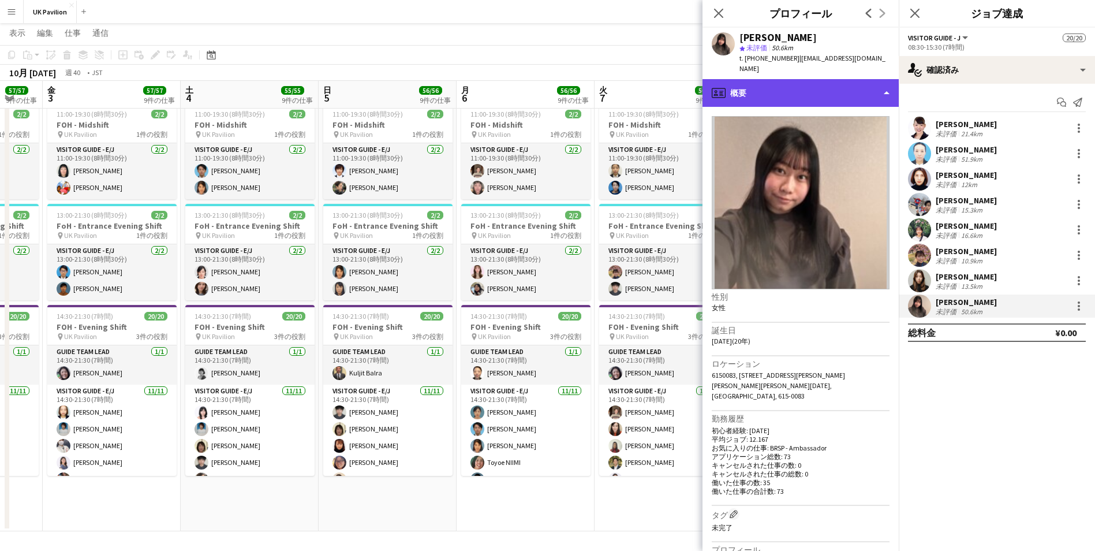
click at [796, 79] on div "profile 概要" at bounding box center [801, 93] width 196 height 28
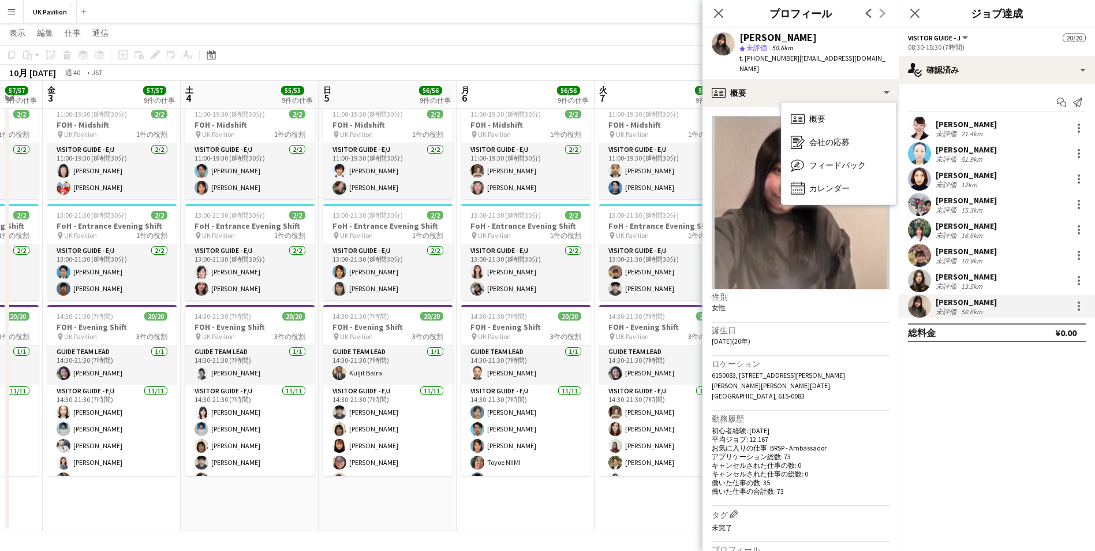
click at [910, 94] on div "チャットを開始 通知を送信" at bounding box center [997, 102] width 178 height 19
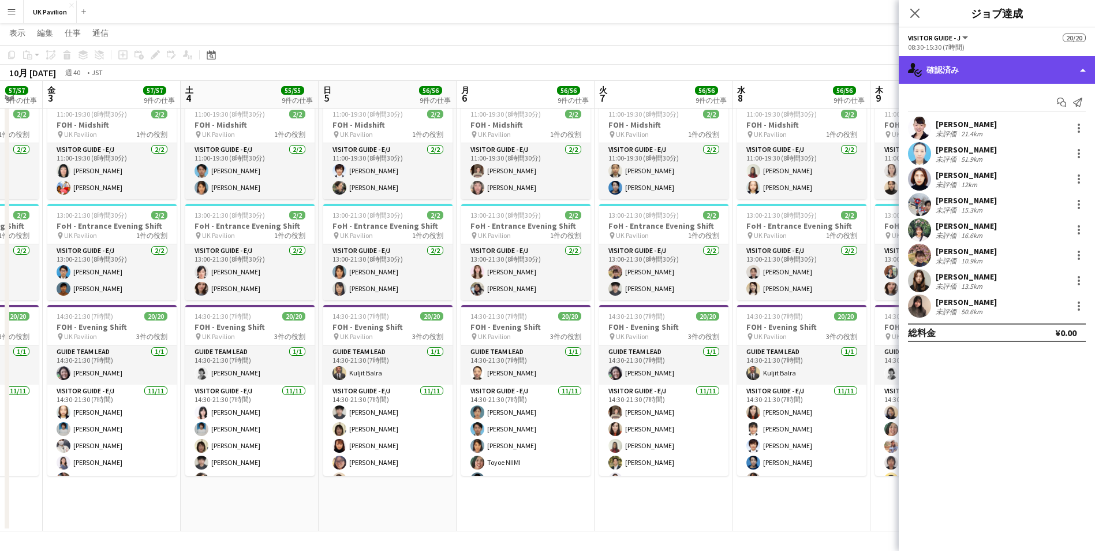
click at [934, 66] on div "single-neutral-actions-check-2 確認済み" at bounding box center [997, 70] width 196 height 28
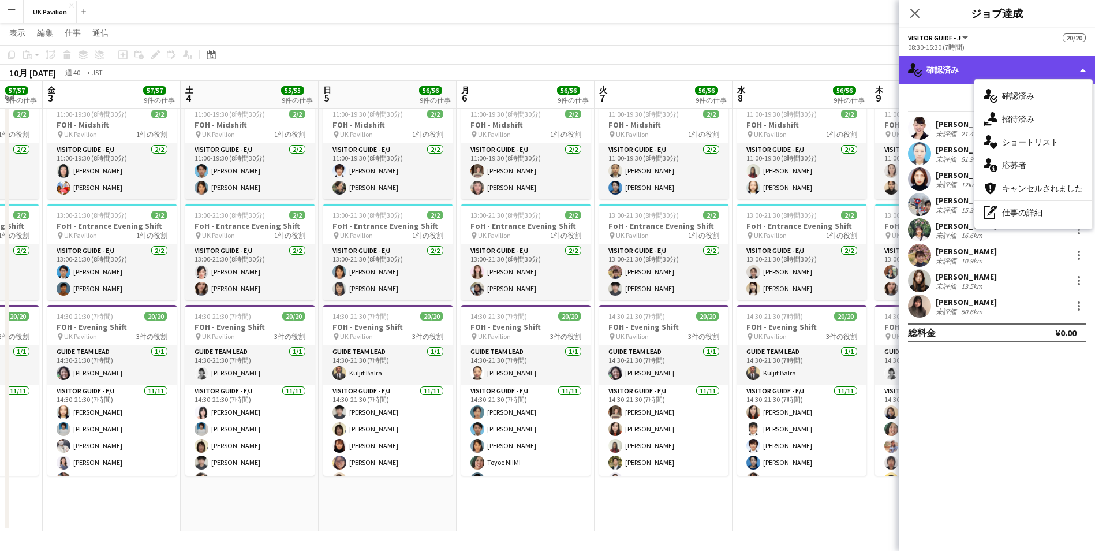
click at [934, 66] on div "single-neutral-actions-check-2 確認済み" at bounding box center [997, 70] width 196 height 28
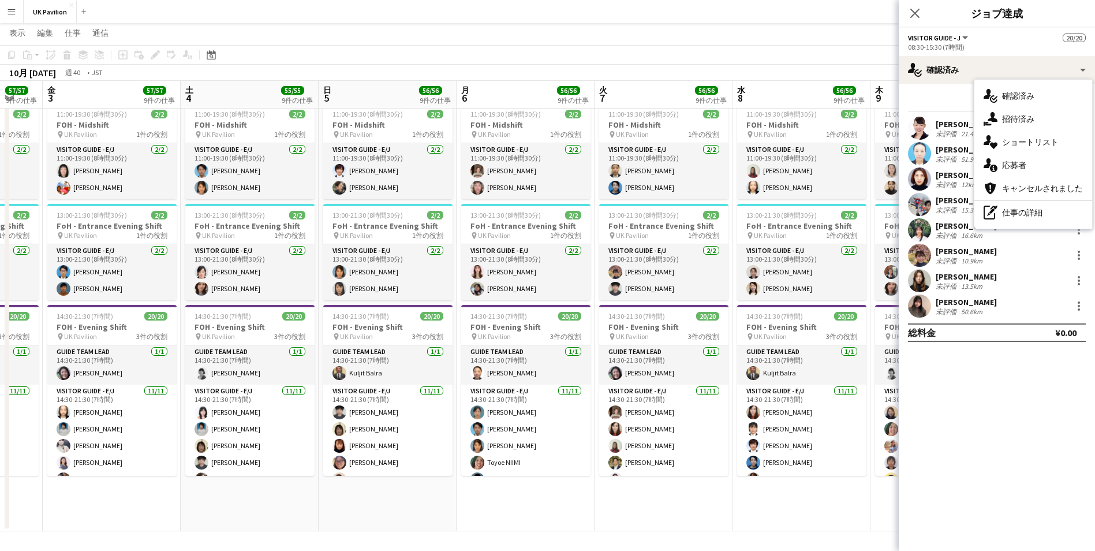
click at [950, 305] on div "[PERSON_NAME]" at bounding box center [966, 302] width 61 height 10
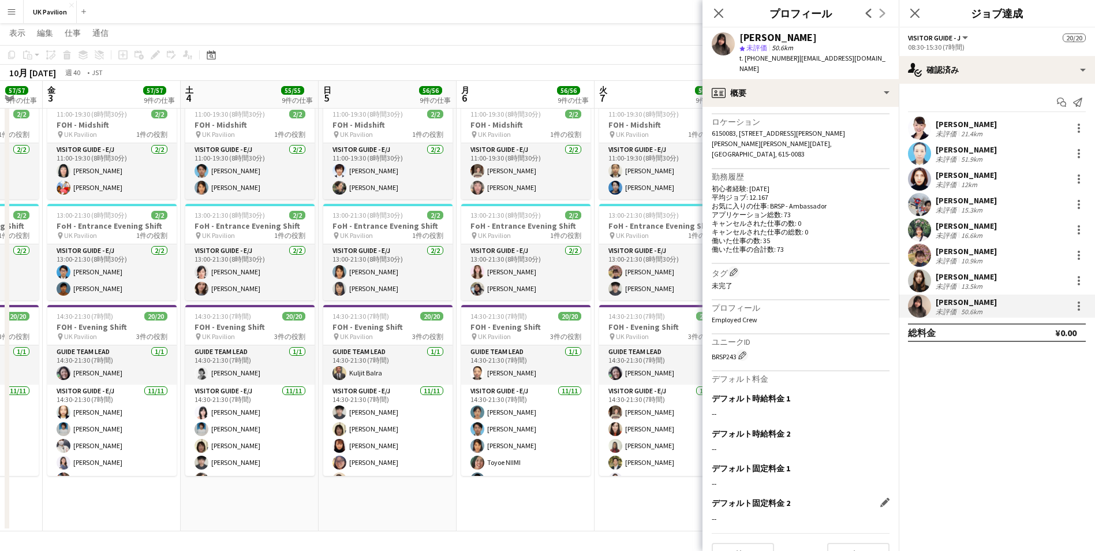
scroll to position [245, 0]
click at [827, 540] on button "次へ" at bounding box center [858, 551] width 62 height 23
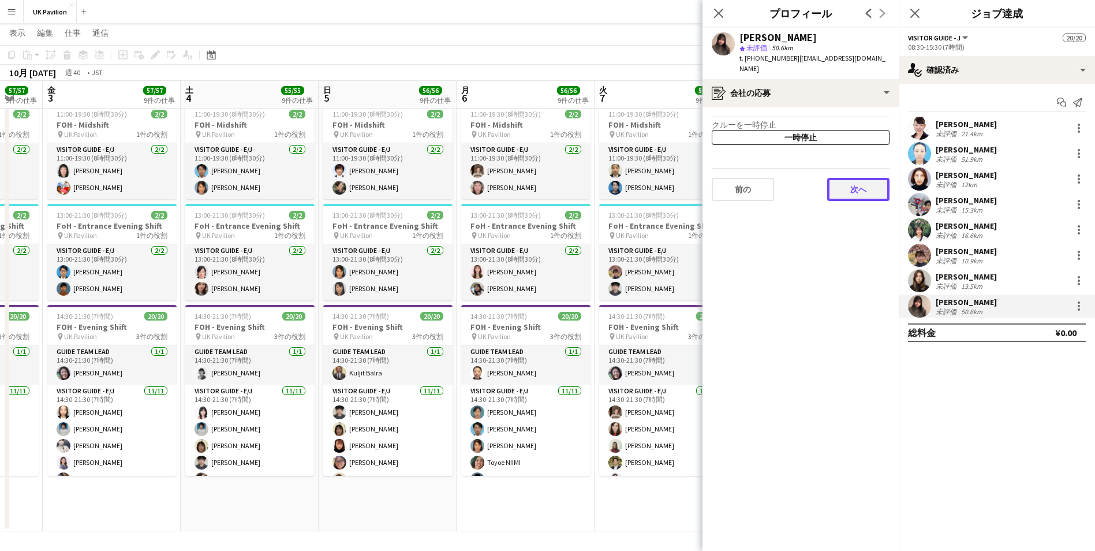
click at [849, 178] on button "次へ" at bounding box center [858, 189] width 62 height 23
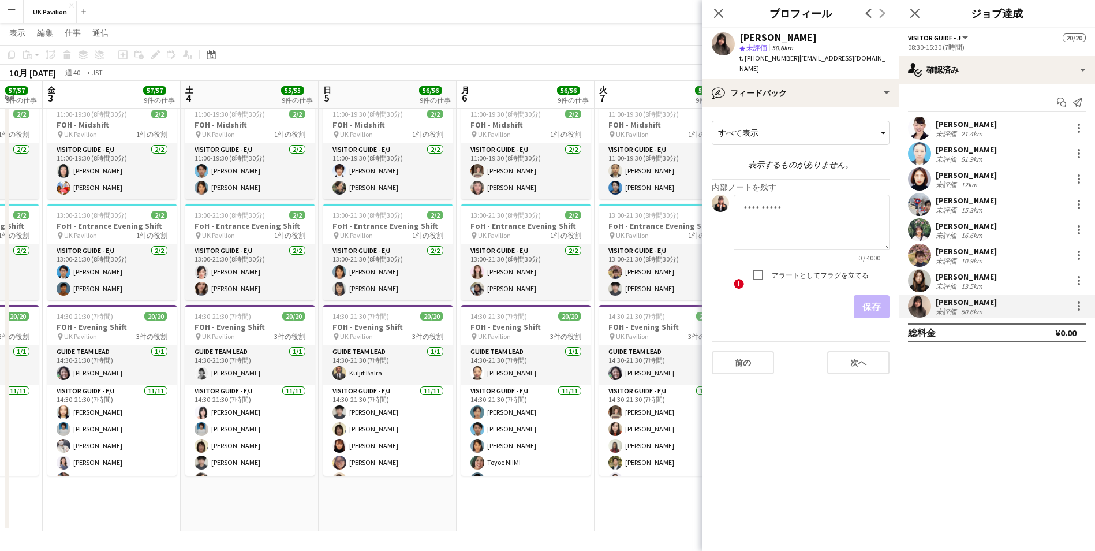
click at [853, 403] on app-crew-profile-feedback-tab "すべて表示 表示するものがありません。 内部ノートを残す 0 / 4000 ! アラートとしてフラグを立てる 保存 前の 次へ" at bounding box center [801, 329] width 196 height 444
click at [850, 351] on button "次へ" at bounding box center [858, 362] width 62 height 23
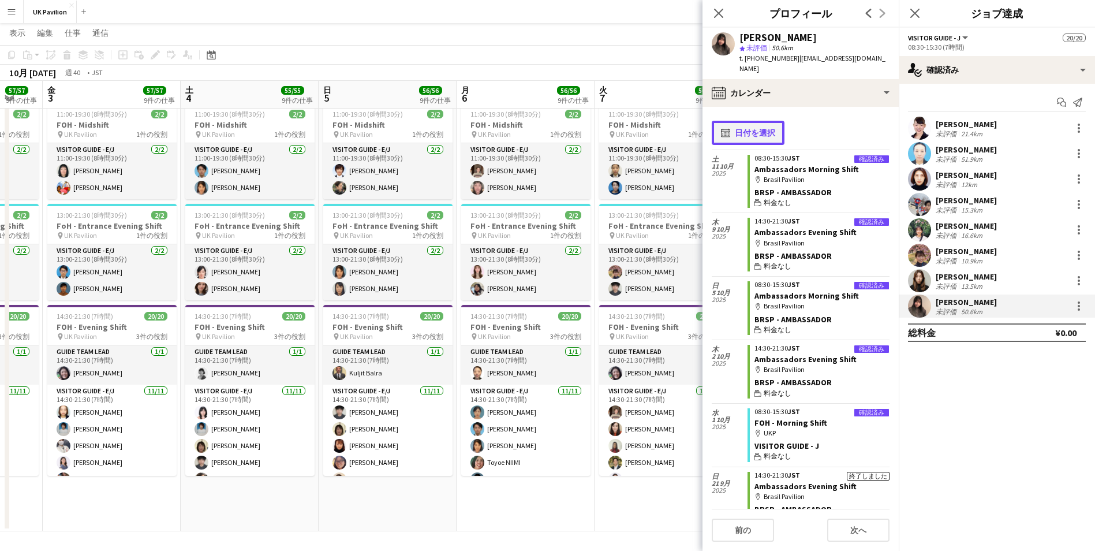
click at [771, 121] on button "calendar-full 日付を選択" at bounding box center [748, 133] width 73 height 24
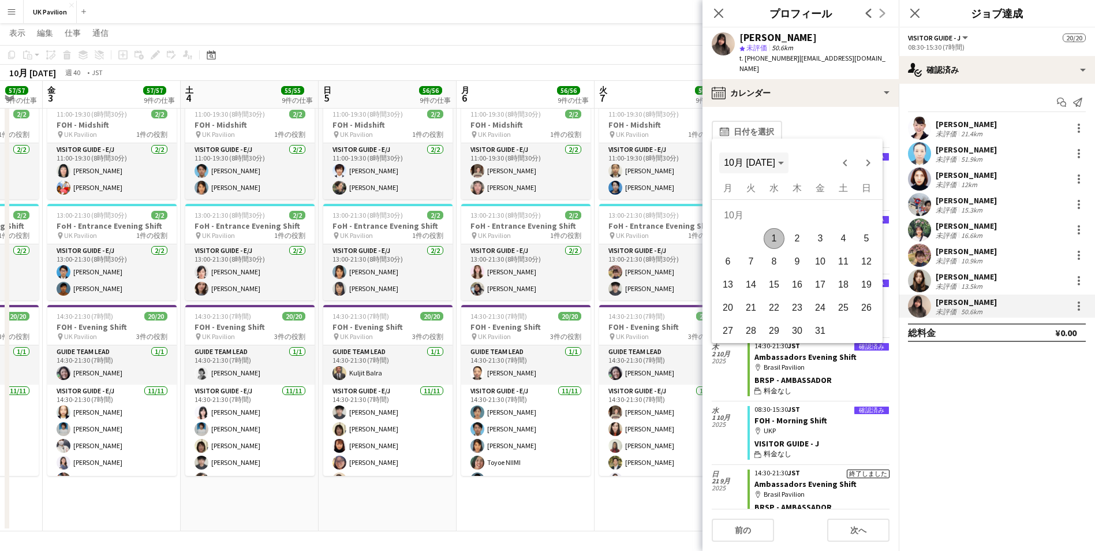
click at [748, 158] on span "10月 [DATE]" at bounding box center [749, 163] width 51 height 10
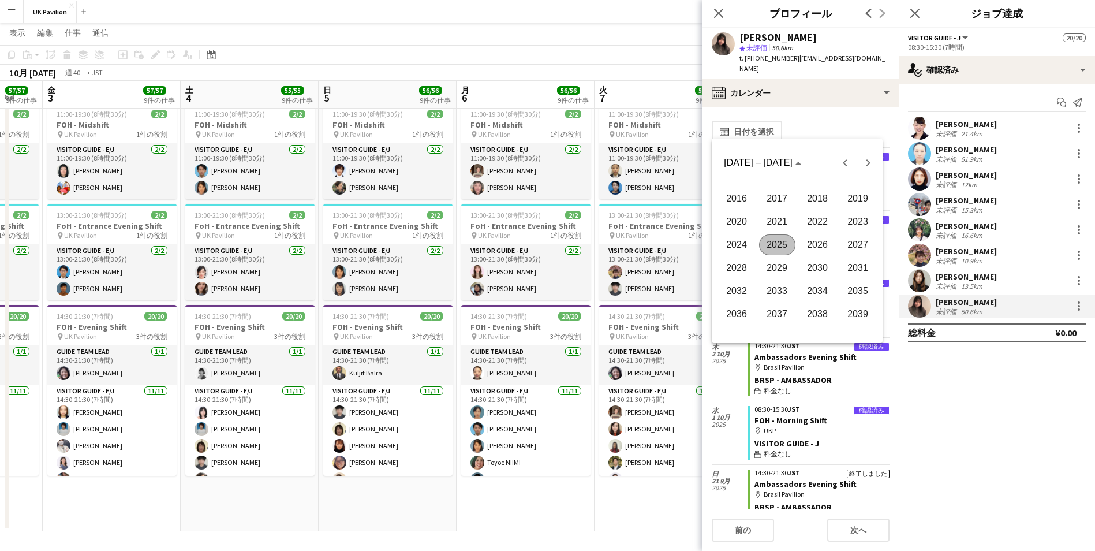
click at [775, 248] on span "2025" at bounding box center [777, 244] width 36 height 21
click at [775, 247] on span "6月" at bounding box center [777, 244] width 36 height 21
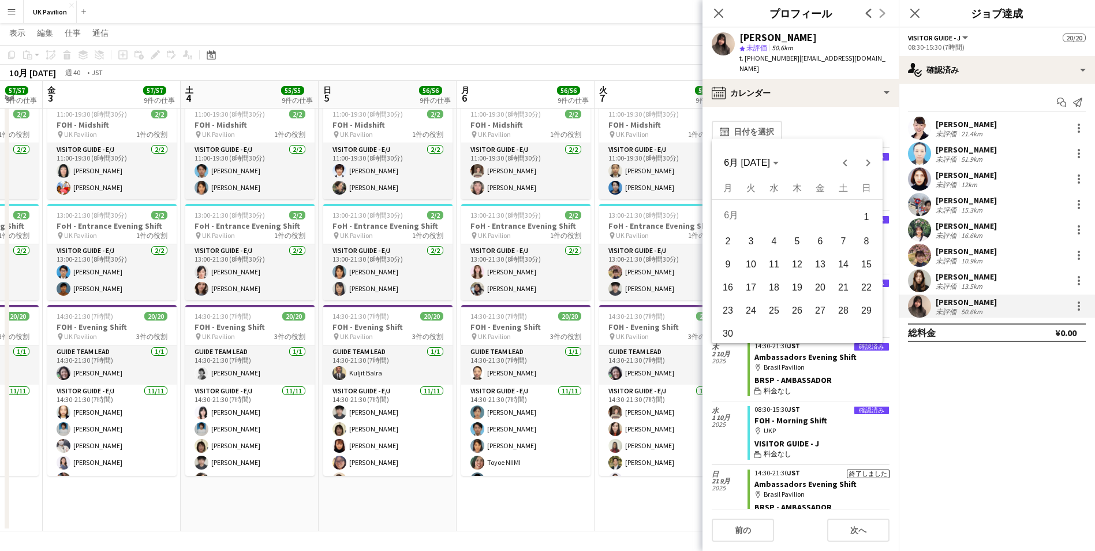
click at [775, 247] on span "4" at bounding box center [774, 241] width 21 height 21
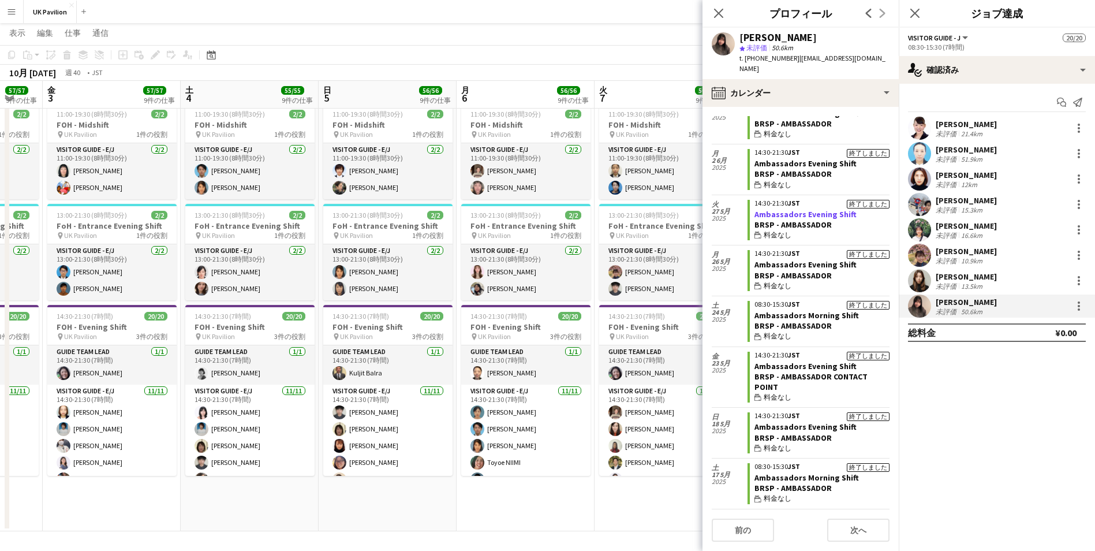
scroll to position [0, 0]
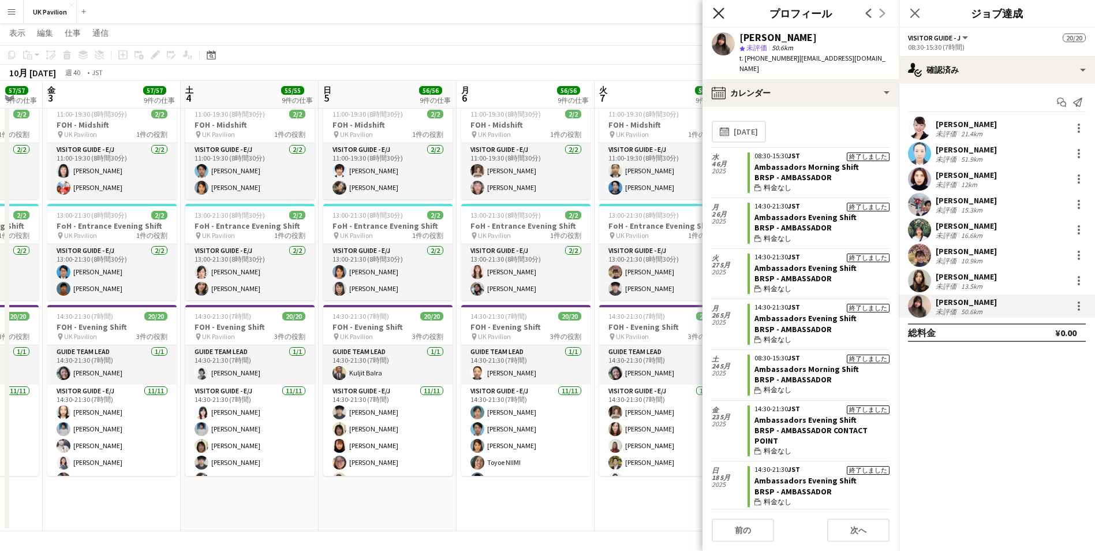
click at [721, 13] on icon "ポップインを閉じる" at bounding box center [718, 13] width 11 height 11
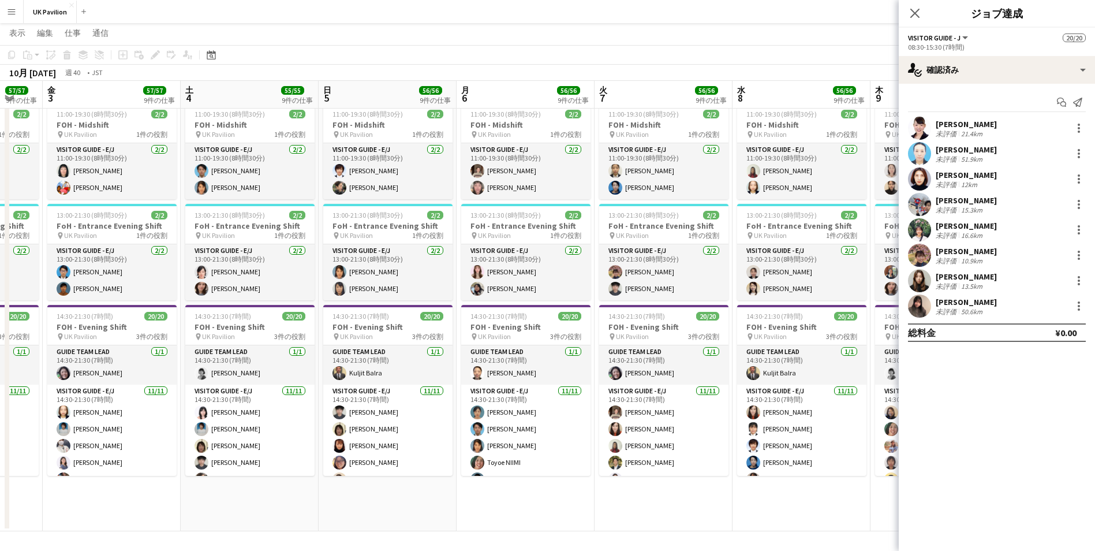
click at [960, 32] on app-options-switcher "Visitor Guide - J すべての役割 Visitor Guide - J 20/20 08:30-15:30 (7時間)" at bounding box center [997, 42] width 196 height 28
click at [961, 35] on button "Visitor Guide - J" at bounding box center [939, 37] width 62 height 9
click at [949, 56] on li "すべての役割" at bounding box center [947, 57] width 58 height 10
click at [915, 14] on icon "ポップインを閉じる" at bounding box center [914, 13] width 11 height 11
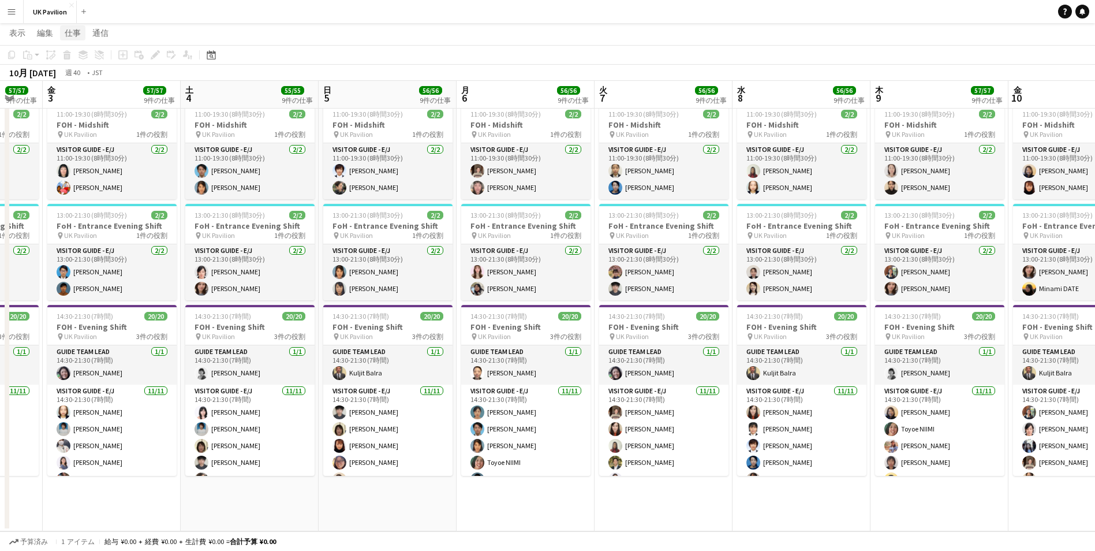
click at [72, 38] on span "仕事" at bounding box center [73, 33] width 16 height 10
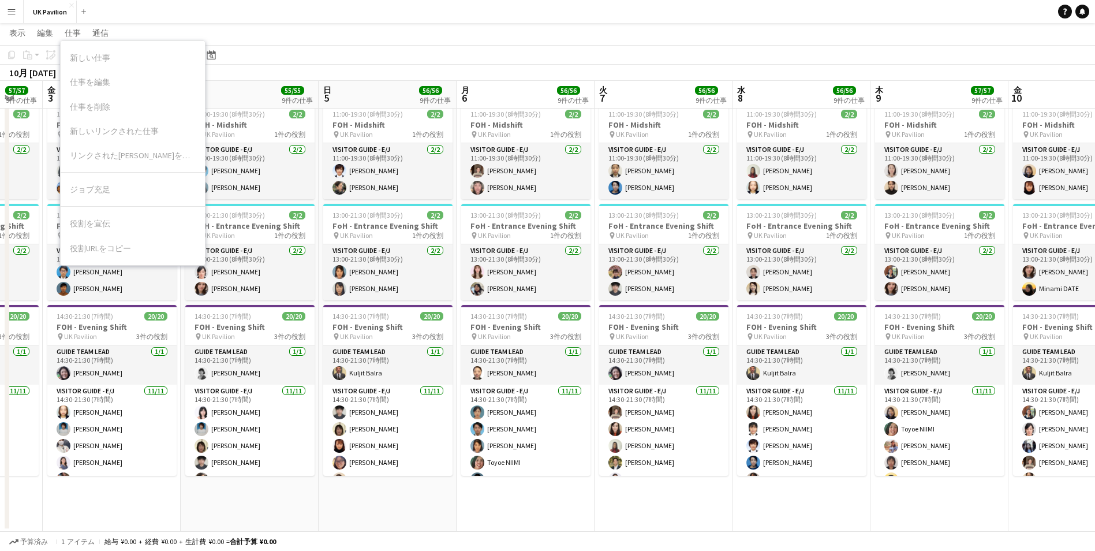
click at [141, 28] on app-page-menu "表示 日ビュー拡張 日別ビューが縮小されました 月表示 日付ピッカー [DATE]にジャンプ リンクされたジョブを展開 リンクされたジョブを折りたたむ 編集 …" at bounding box center [547, 34] width 1095 height 22
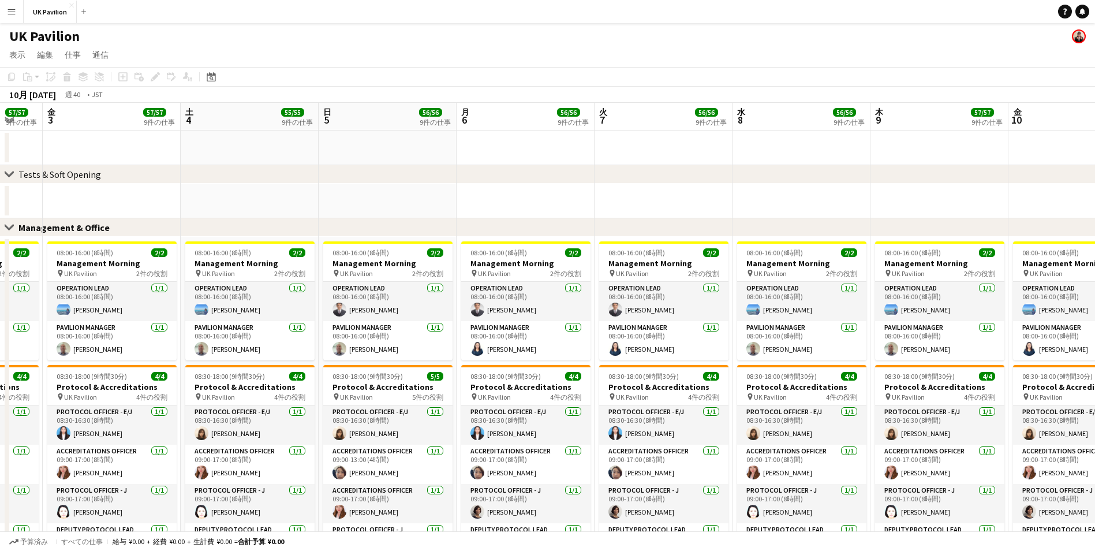
click at [10, 9] on app-icon "メニュー" at bounding box center [11, 11] width 9 height 9
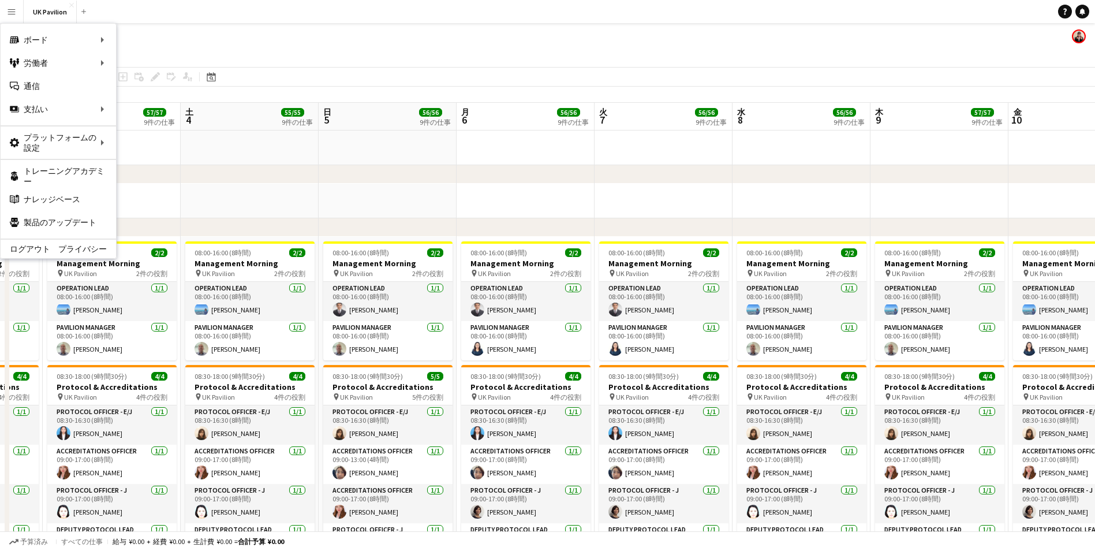
click at [148, 85] on app-toolbar "コピー 貼り付け 貼り付け Ctrl+V クルー込みで貼り付け Ctrl+Shift+V リンクされたジョブを貼り付け 削除 グループ グループ解除 仕事を追…" at bounding box center [547, 77] width 1095 height 20
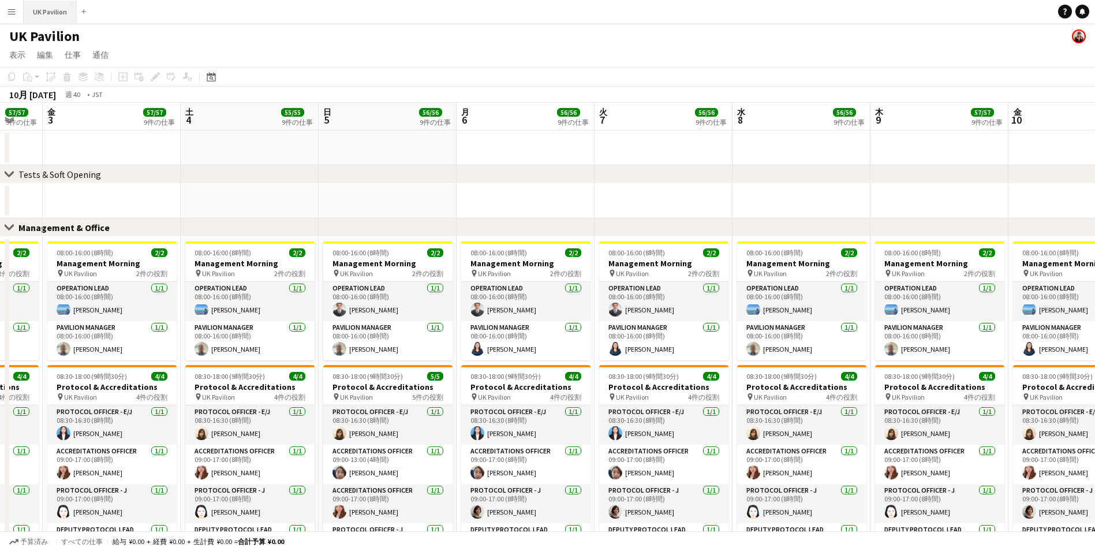
click at [25, 5] on button "UK Pavilion 閉じる" at bounding box center [50, 12] width 53 height 23
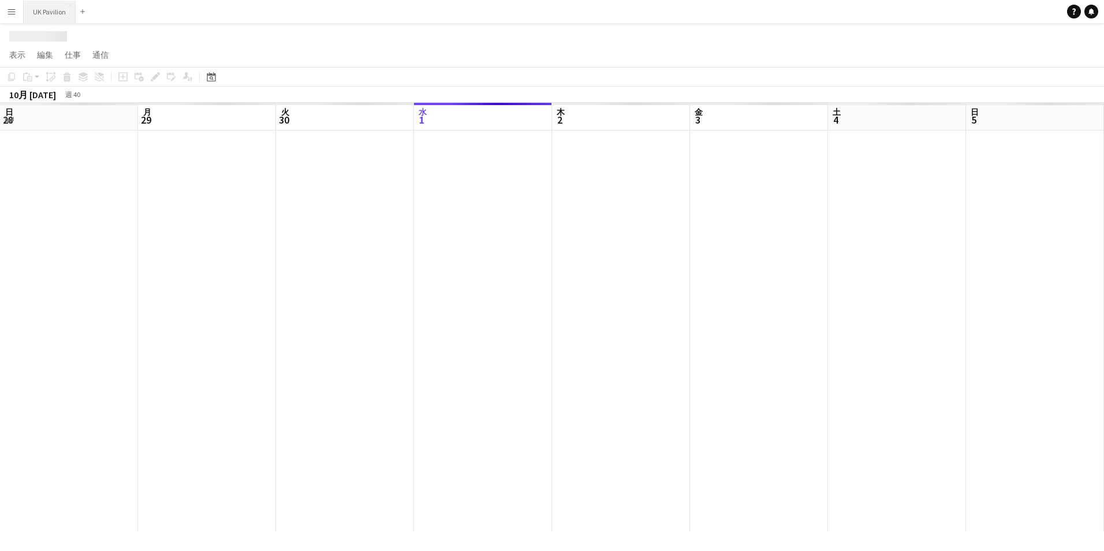
scroll to position [0, 276]
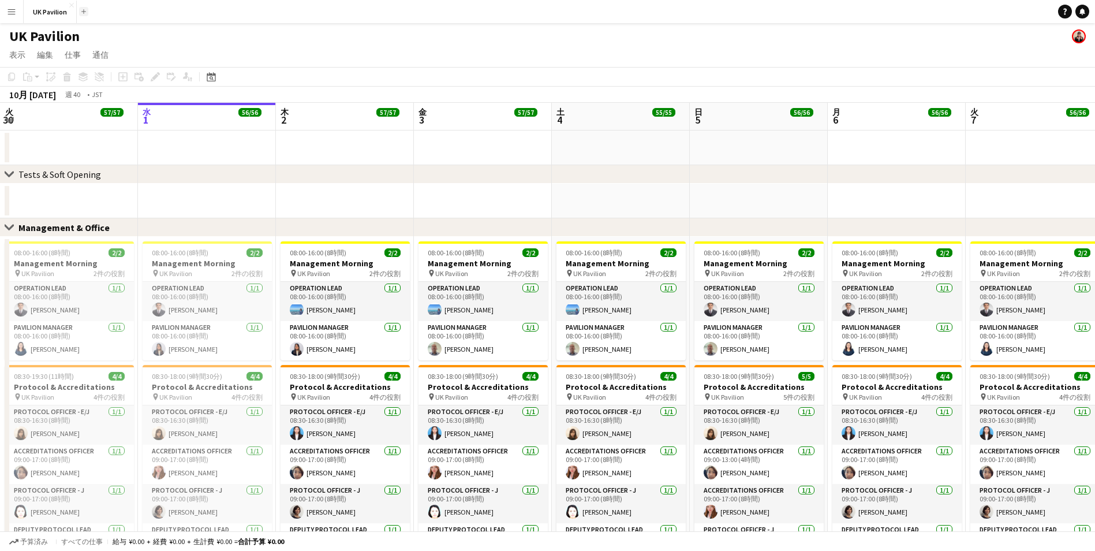
click at [87, 12] on button "追加" at bounding box center [83, 11] width 9 height 9
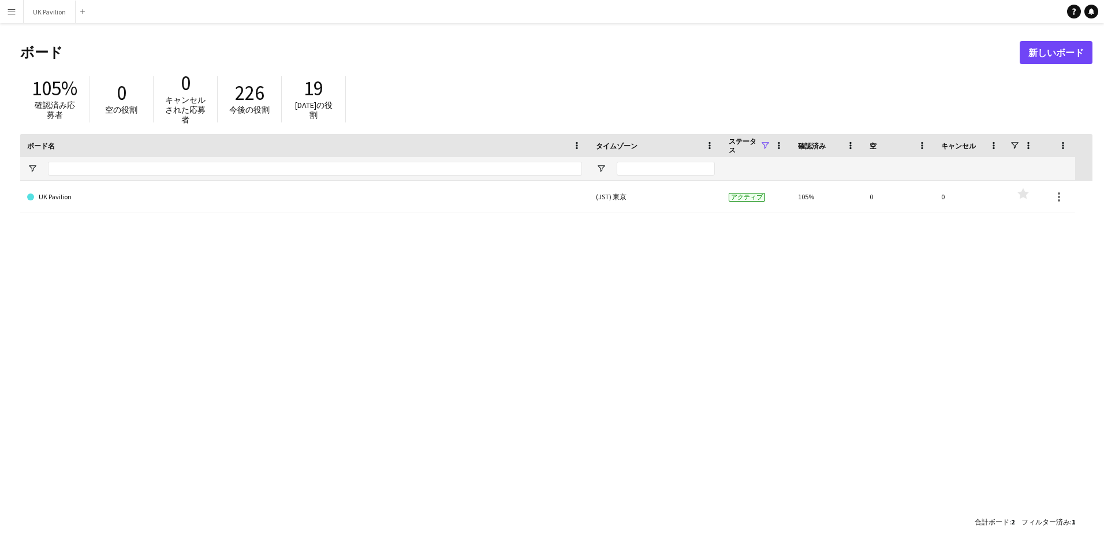
click at [22, 11] on button "メニュー" at bounding box center [11, 11] width 23 height 23
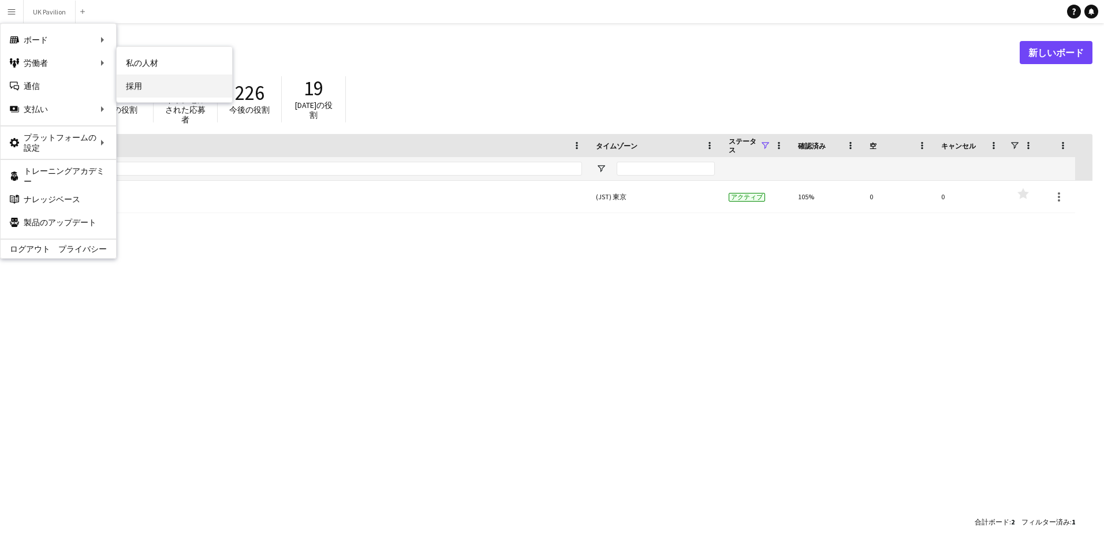
click at [144, 79] on link "採用" at bounding box center [174, 85] width 115 height 23
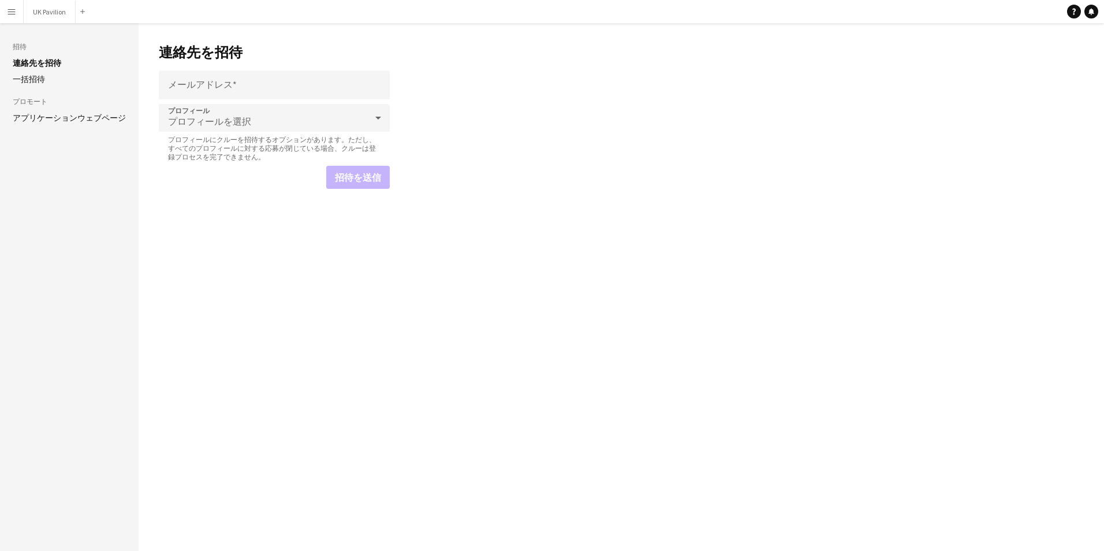
click at [11, 12] on app-icon "メニュー" at bounding box center [11, 11] width 9 height 9
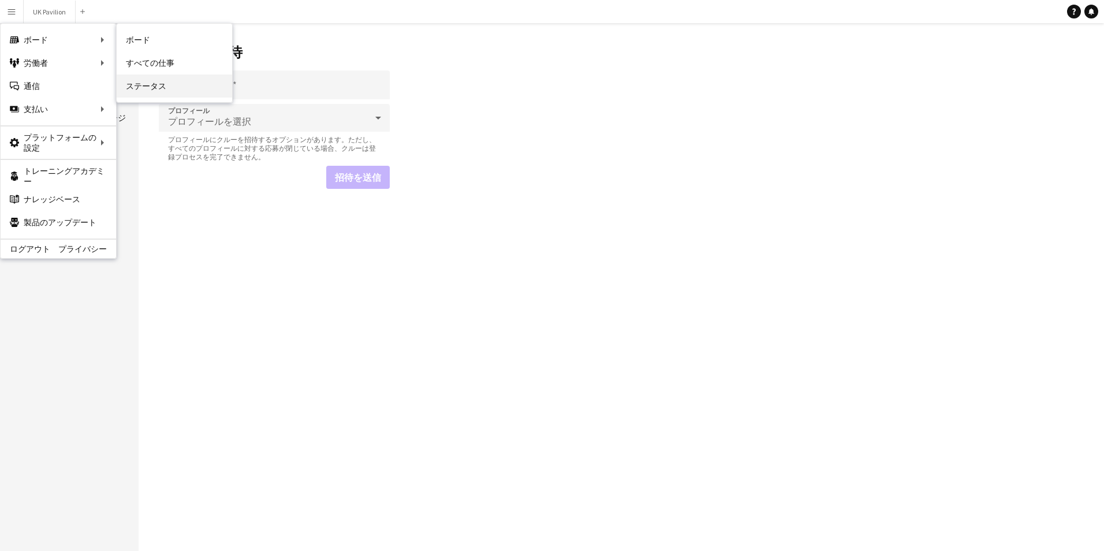
click at [155, 77] on link "ステータス" at bounding box center [174, 85] width 115 height 23
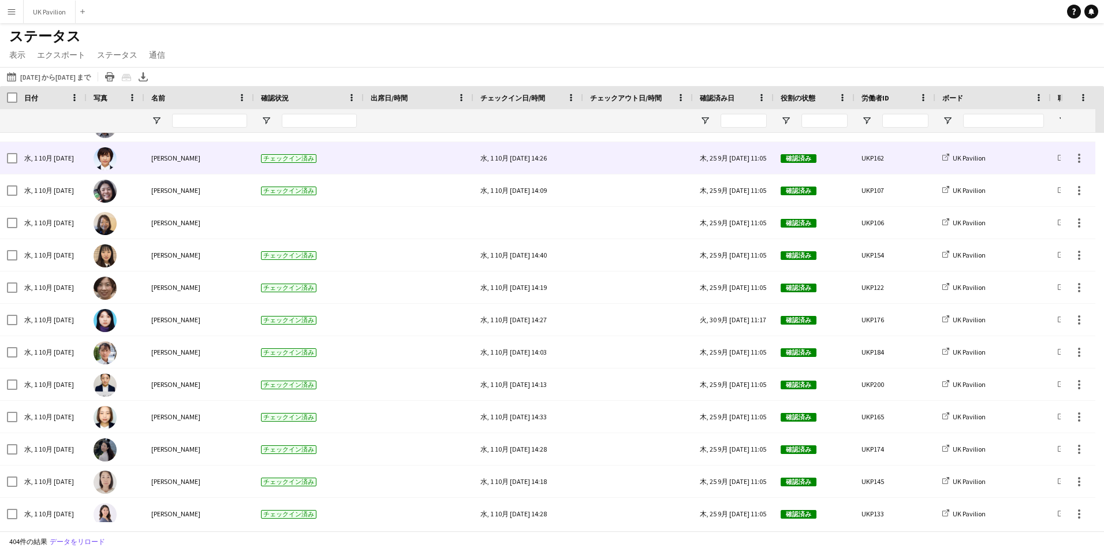
scroll to position [1383, 0]
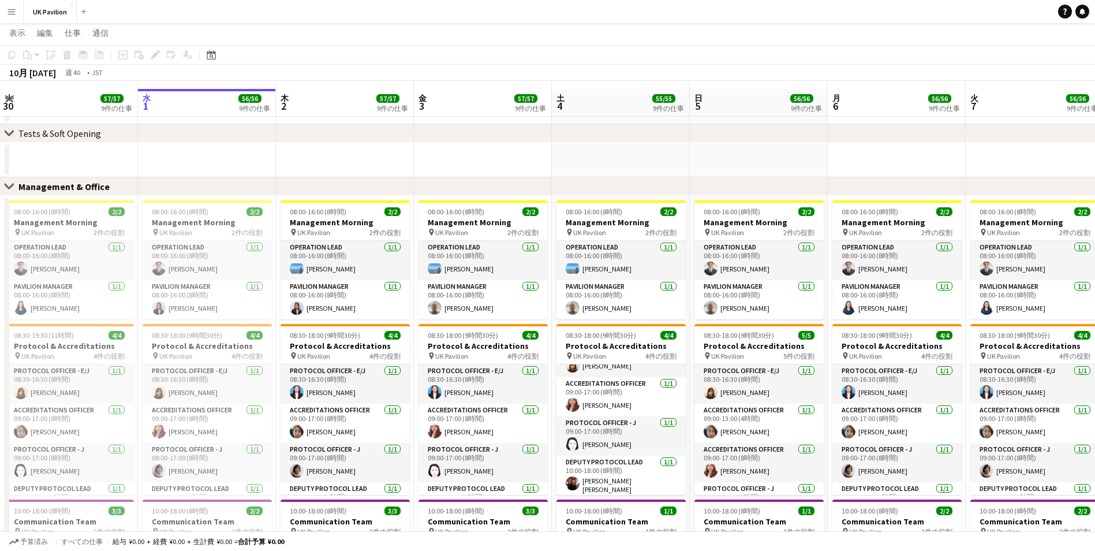
scroll to position [98, 0]
